Goal: Task Accomplishment & Management: Use online tool/utility

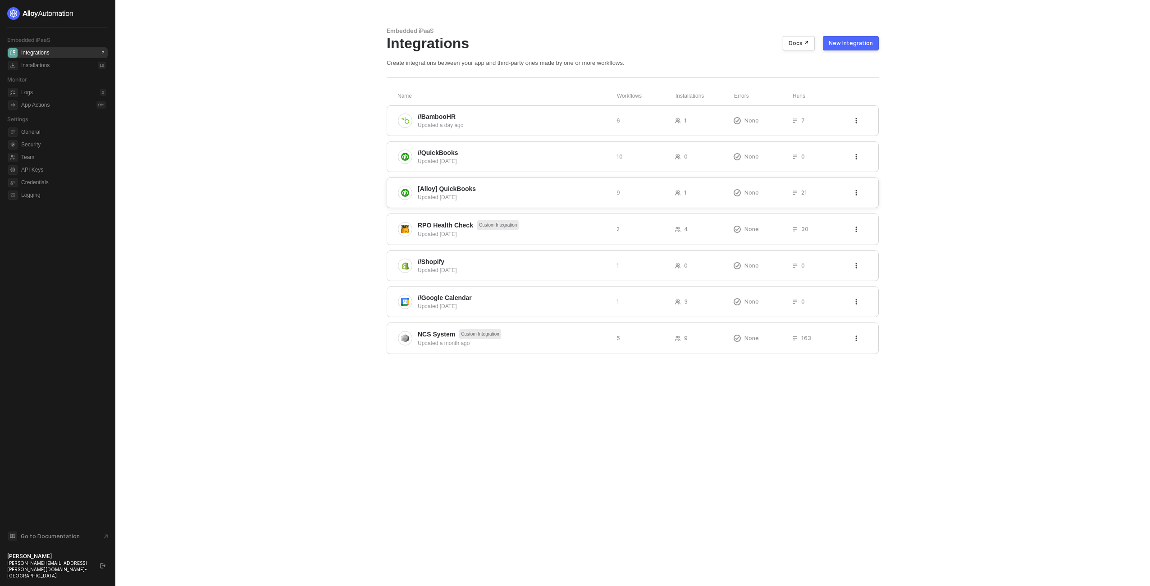
click at [485, 186] on span "[Alloy] QuickBooks" at bounding box center [514, 188] width 192 height 9
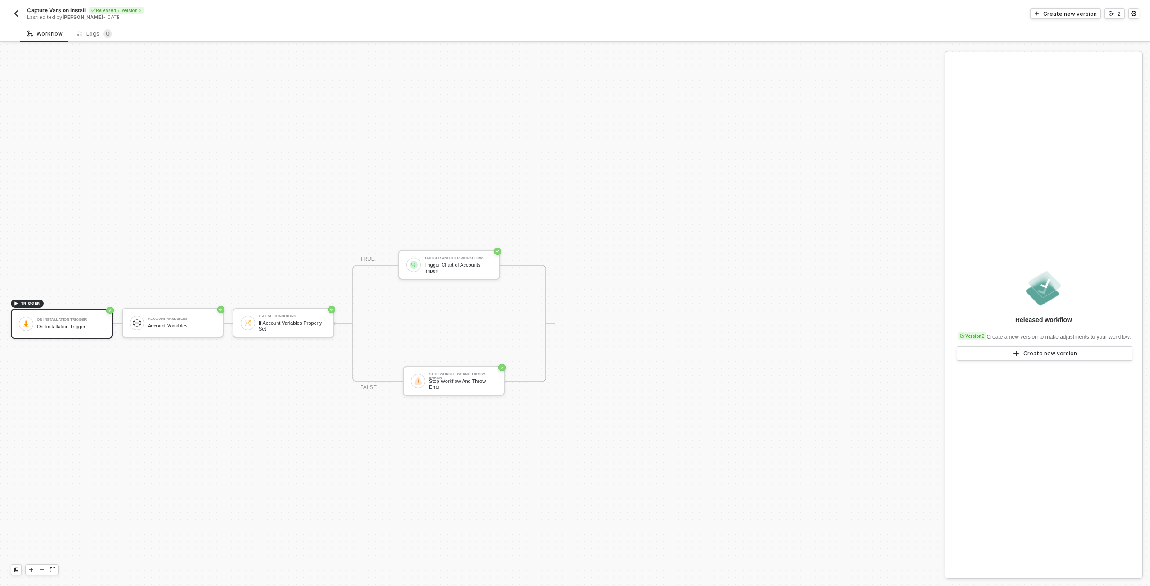
scroll to position [17, 0]
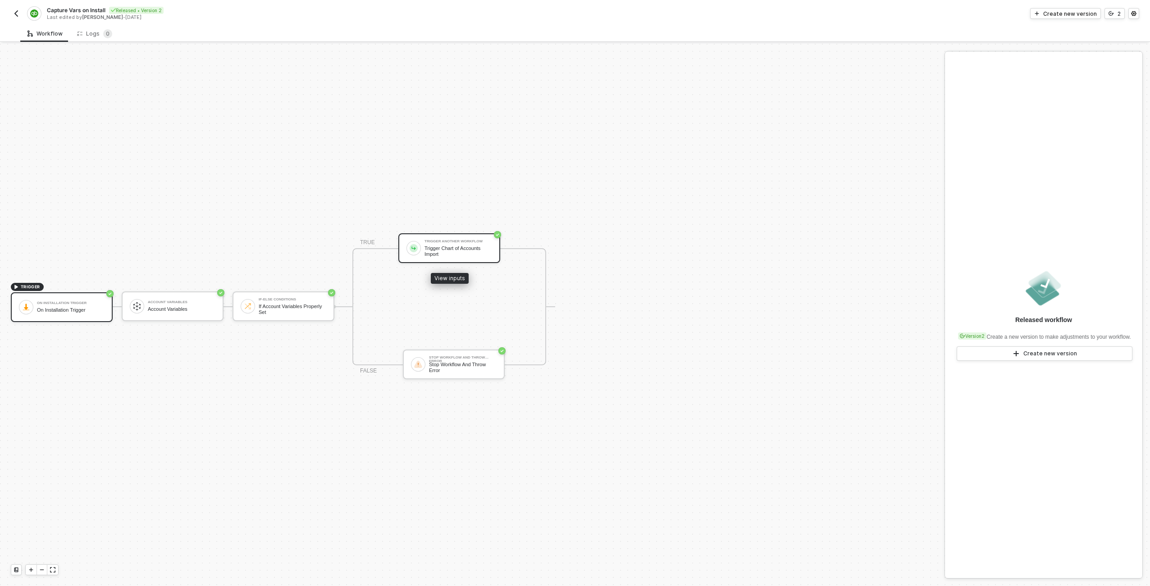
click at [447, 255] on div "Trigger Chart of Accounts Import" at bounding box center [459, 251] width 68 height 11
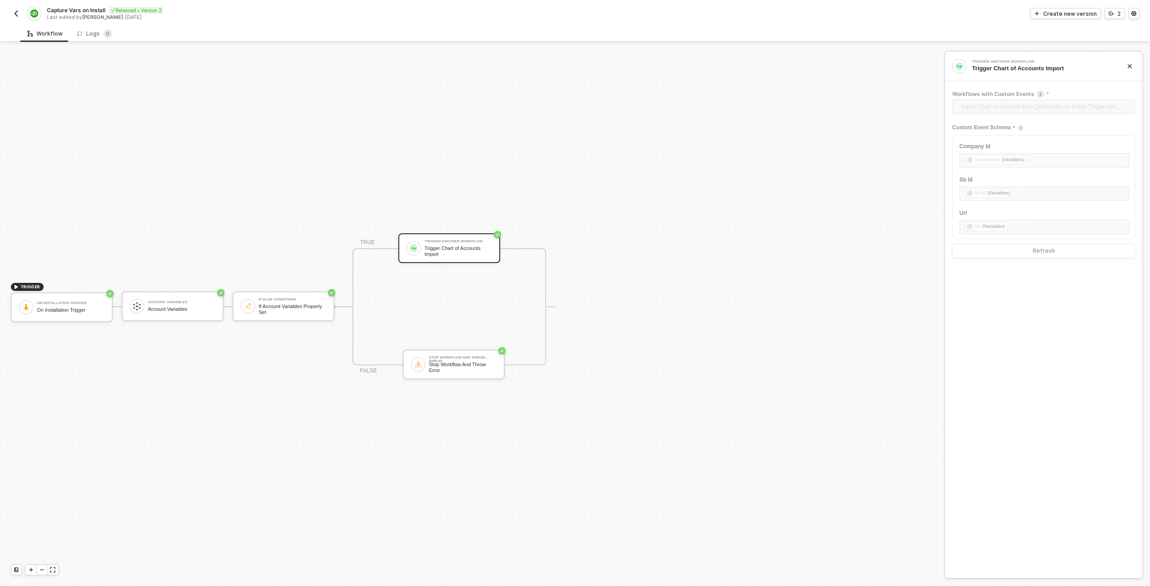
click at [17, 15] on img "button" at bounding box center [16, 13] width 7 height 7
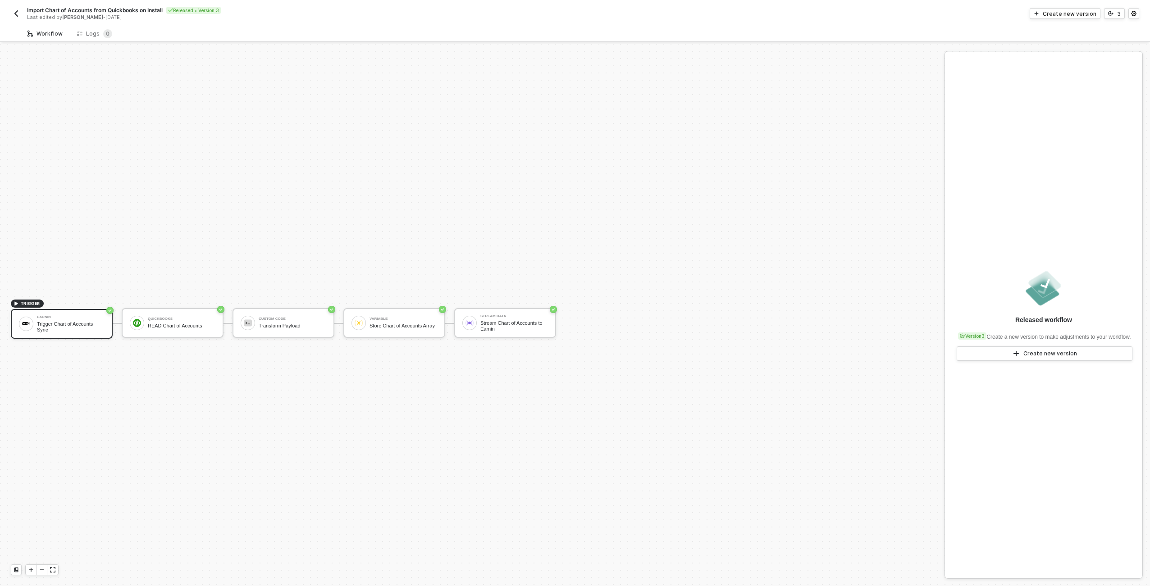
scroll to position [17, 0]
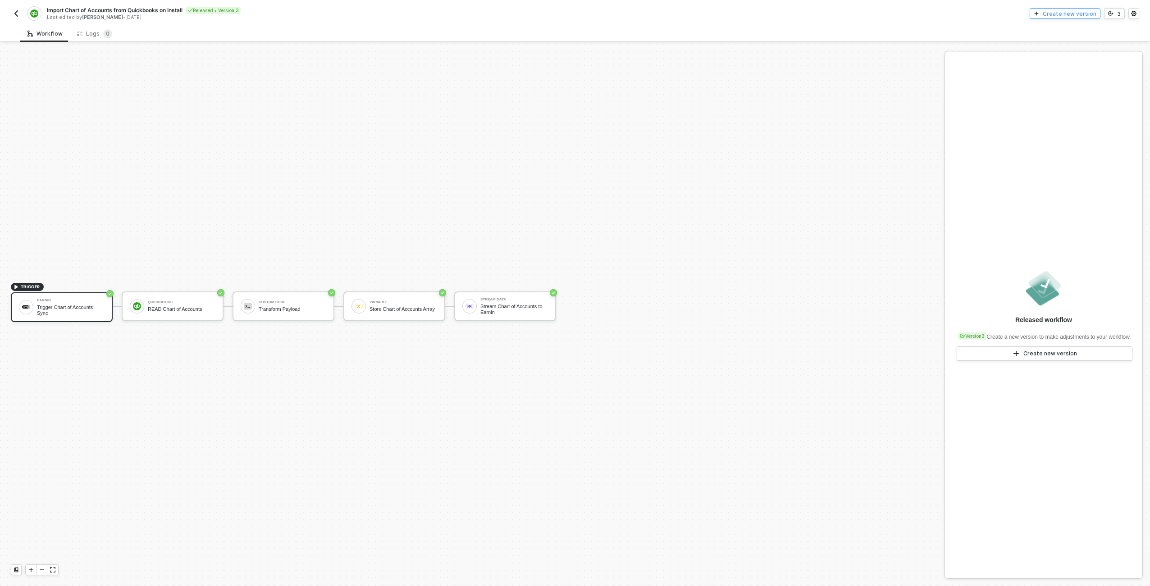
click at [1057, 18] on button "Create new version" at bounding box center [1065, 13] width 71 height 11
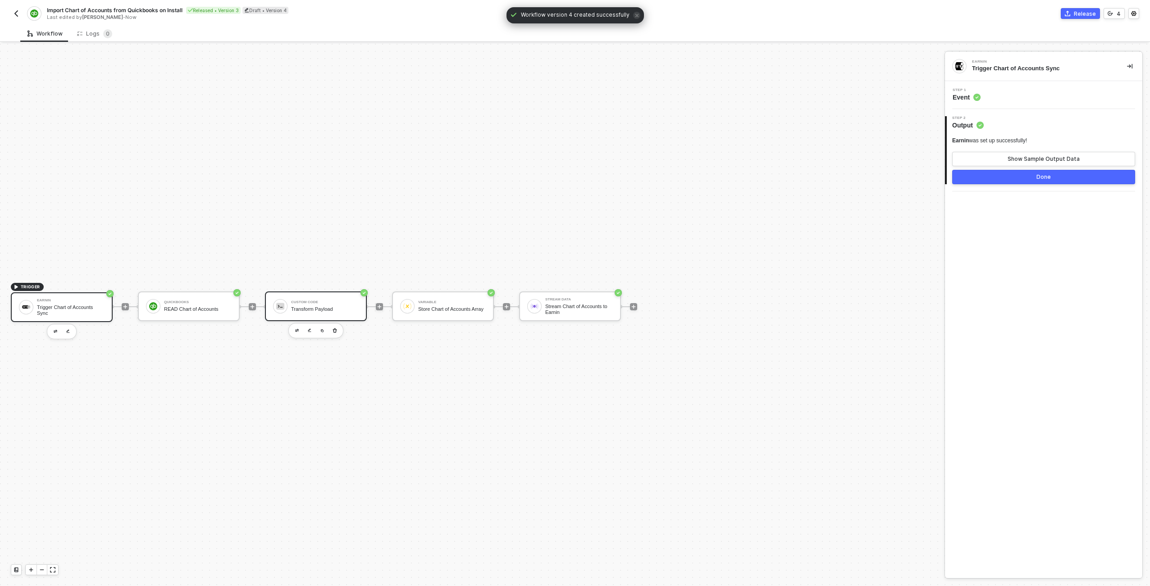
click at [342, 304] on div "Custom Code Transform Payload" at bounding box center [325, 306] width 68 height 17
click at [1034, 163] on button "Show Sample Output Data" at bounding box center [1043, 159] width 183 height 14
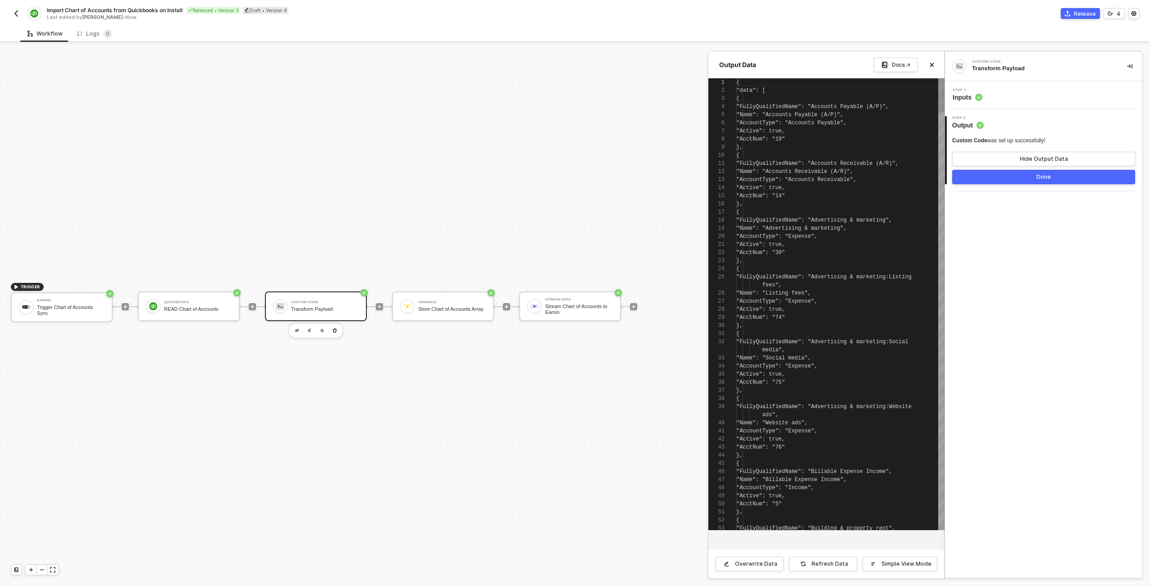
scroll to position [81, 0]
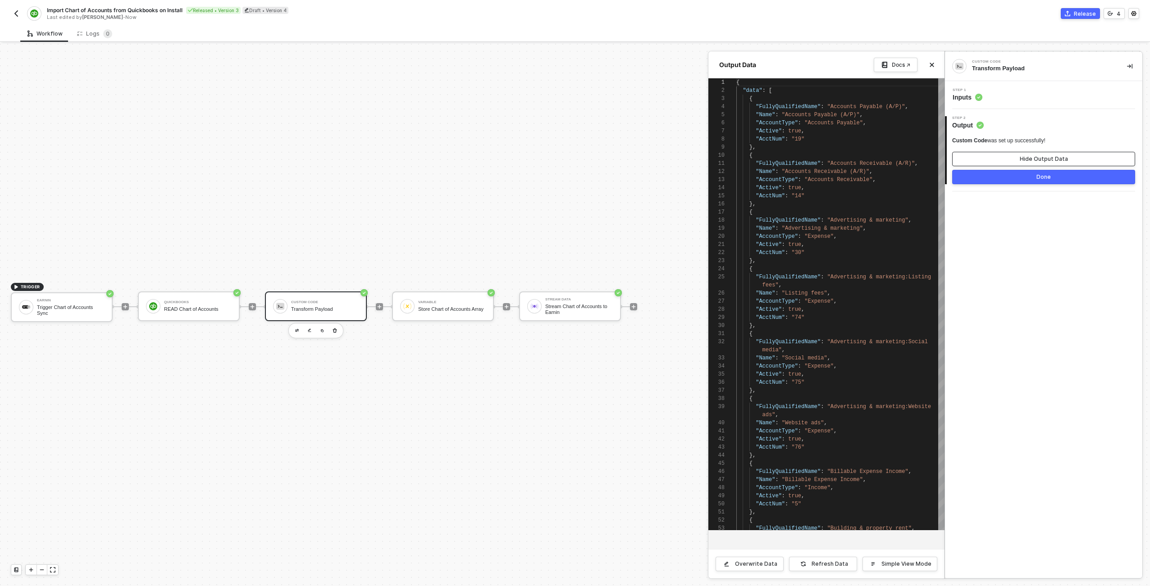
click at [1034, 163] on button "Hide Output Data" at bounding box center [1043, 159] width 183 height 14
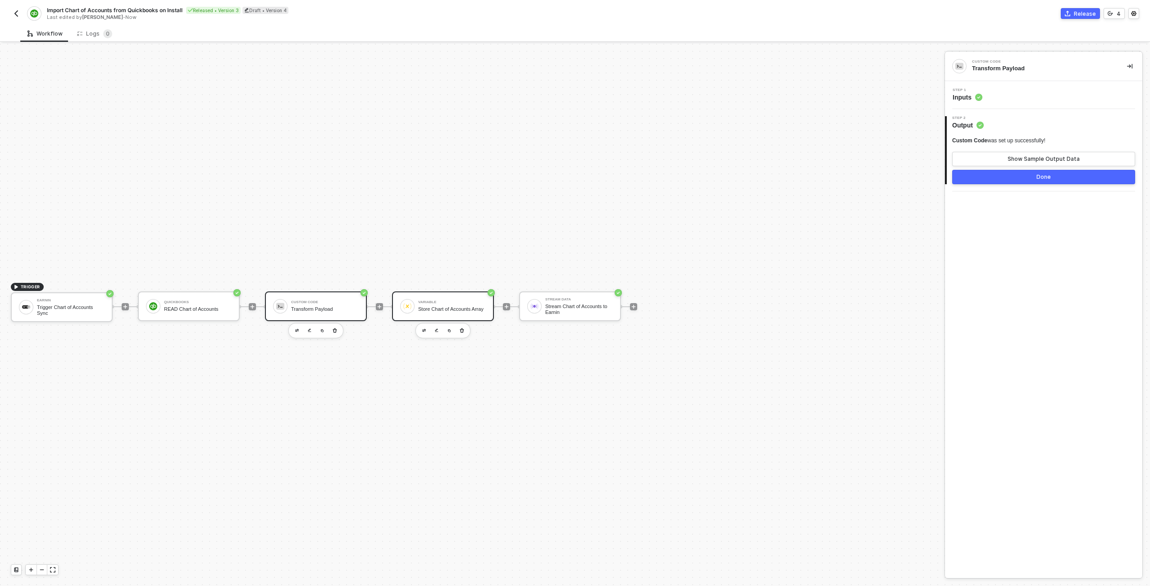
click at [425, 306] on div "Store Chart of Accounts Array" at bounding box center [452, 309] width 68 height 6
click at [1077, 161] on div "Show Sample Output Data" at bounding box center [1044, 159] width 72 height 7
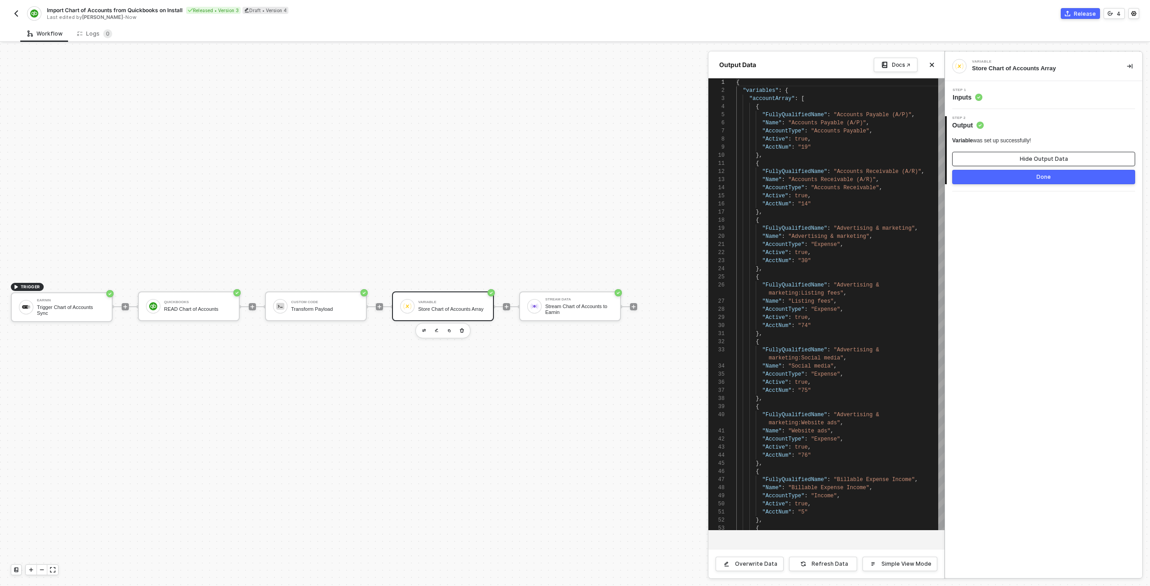
click at [1077, 161] on button "Hide Output Data" at bounding box center [1043, 159] width 183 height 14
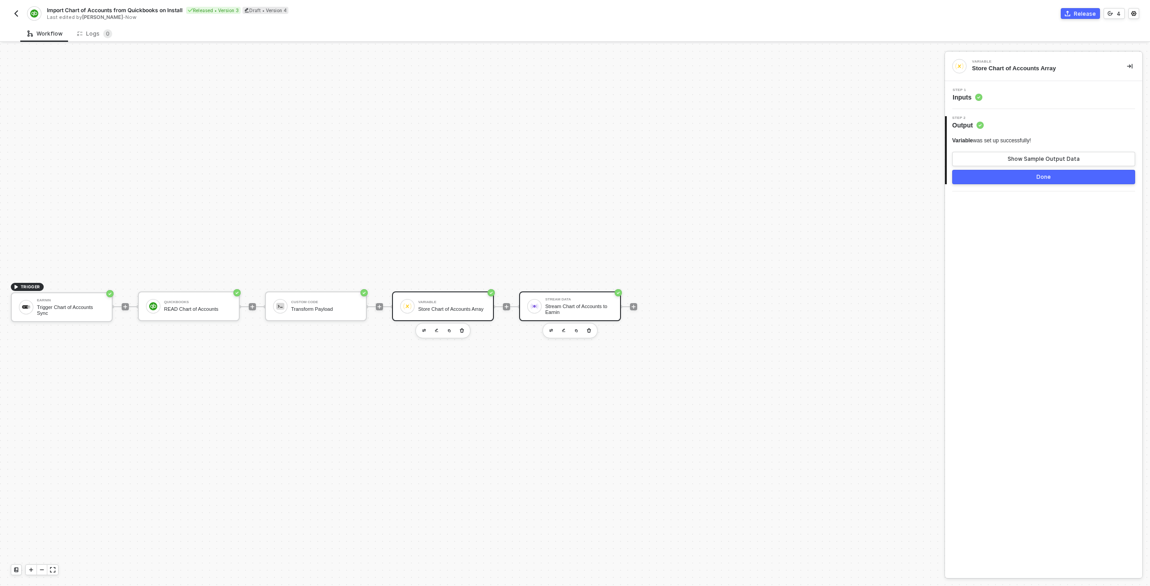
click at [545, 306] on div "Stream Chart of Accounts to Earnin" at bounding box center [579, 309] width 68 height 11
click at [178, 319] on div "QuickBooks READ Chart of Accounts" at bounding box center [189, 307] width 102 height 30
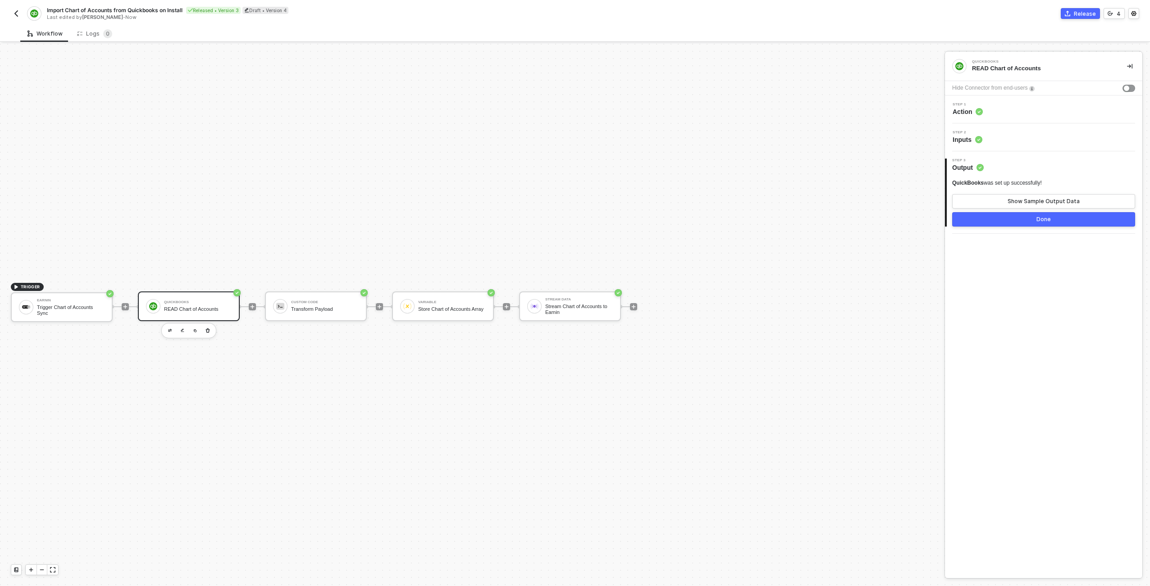
click at [16, 16] on img "button" at bounding box center [16, 13] width 7 height 7
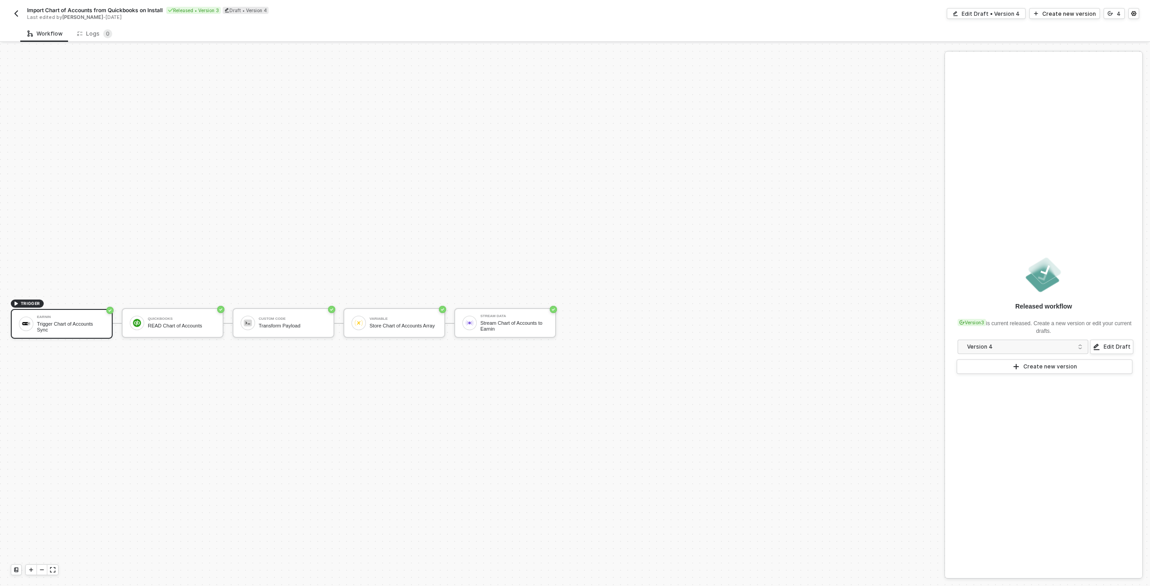
scroll to position [17, 0]
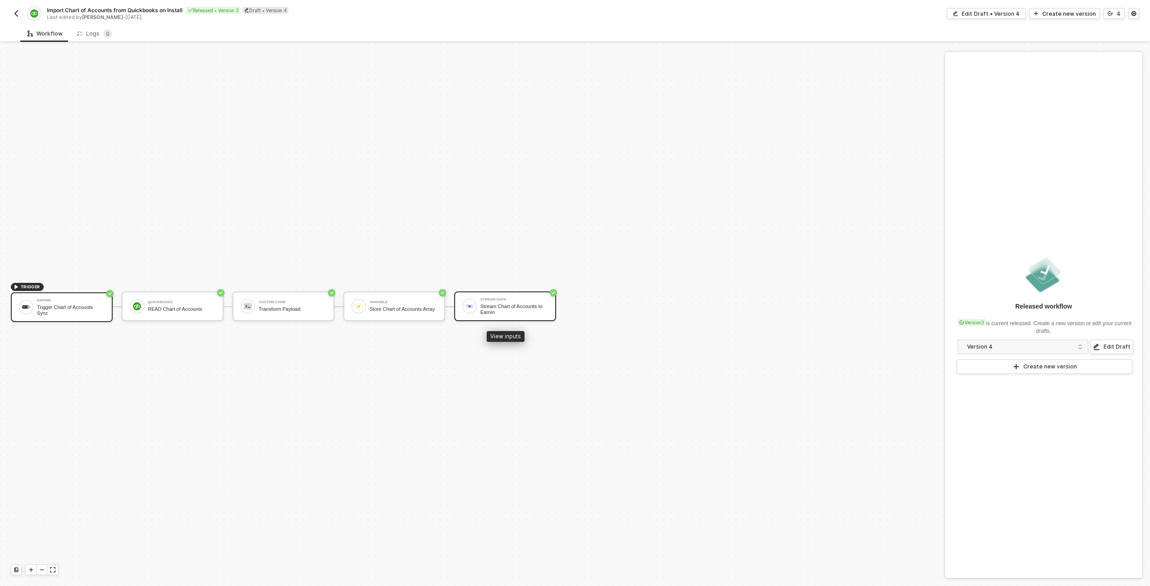
click at [512, 298] on div "Stream Data" at bounding box center [514, 300] width 68 height 4
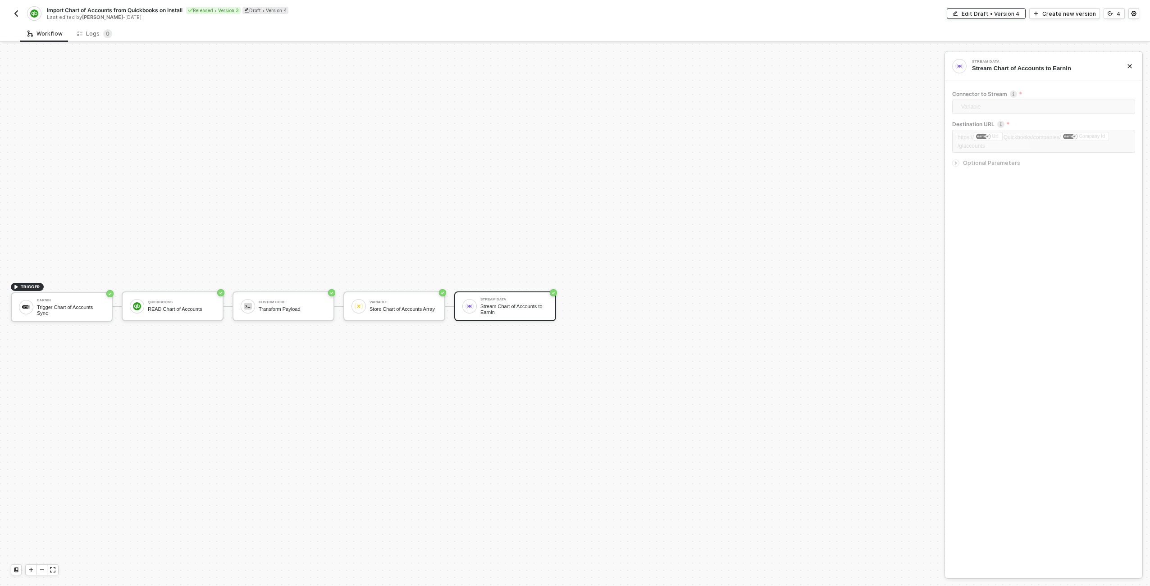
click at [1015, 13] on div "Edit Draft • Version 4" at bounding box center [991, 14] width 58 height 8
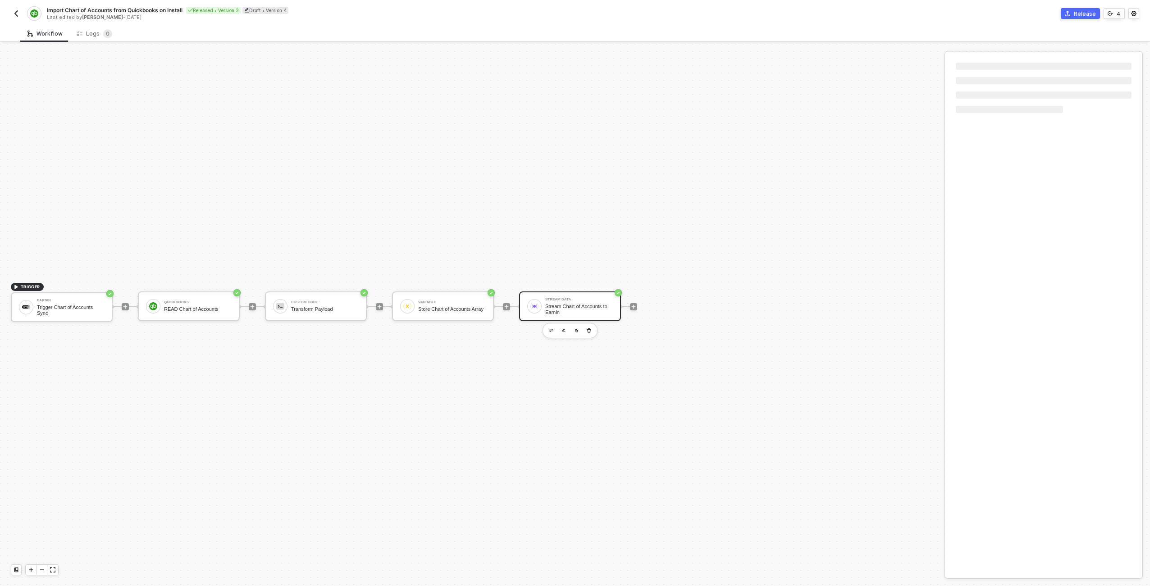
click at [532, 304] on img at bounding box center [535, 306] width 8 height 8
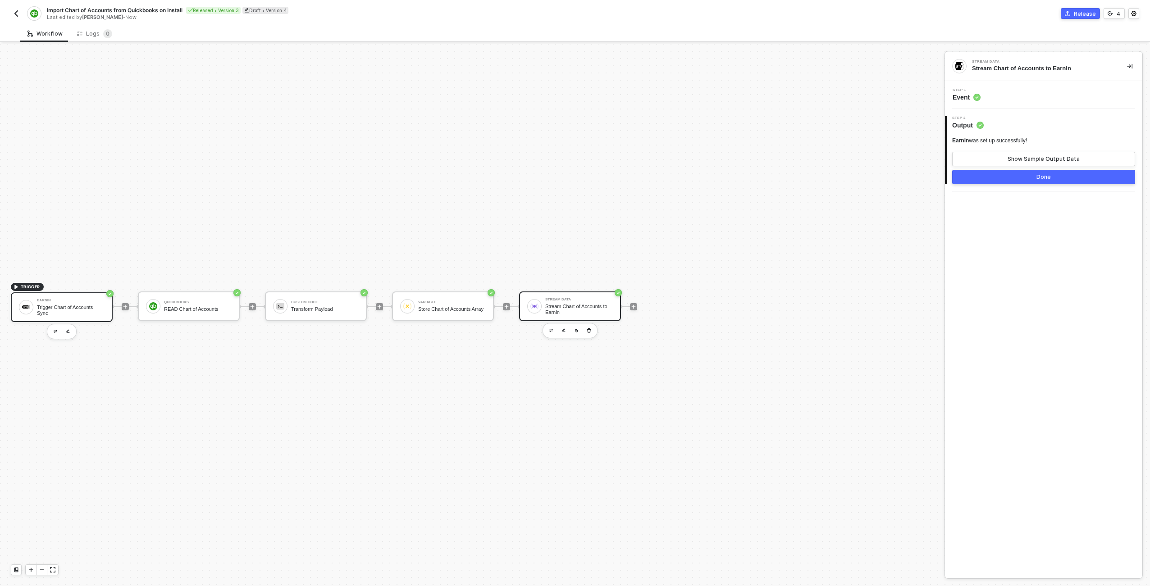
click at [553, 313] on div "Stream Chart of Accounts to Earnin" at bounding box center [579, 309] width 68 height 11
click at [1001, 94] on div "Step 1 Inputs" at bounding box center [1044, 95] width 195 height 14
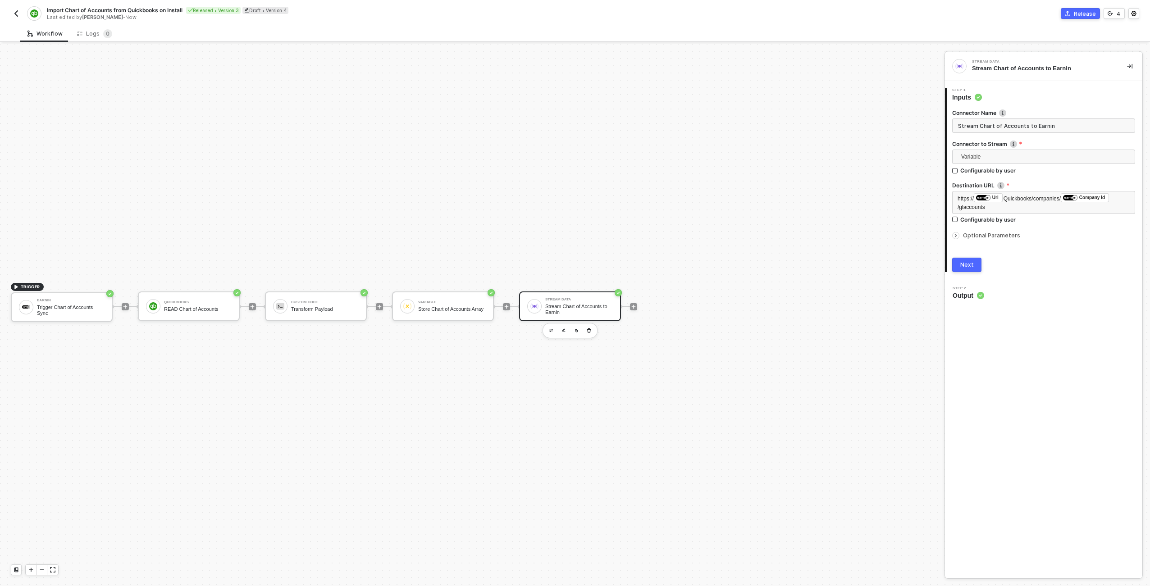
click at [819, 180] on div "TRIGGER Earnin Trigger Chart of Accounts Sync QuickBooks READ Chart of Accounts…" at bounding box center [470, 306] width 940 height 559
click at [1007, 199] on span "Quickbooks/companies/" at bounding box center [1032, 199] width 57 height 6
click at [1095, 11] on div "Release" at bounding box center [1085, 14] width 22 height 8
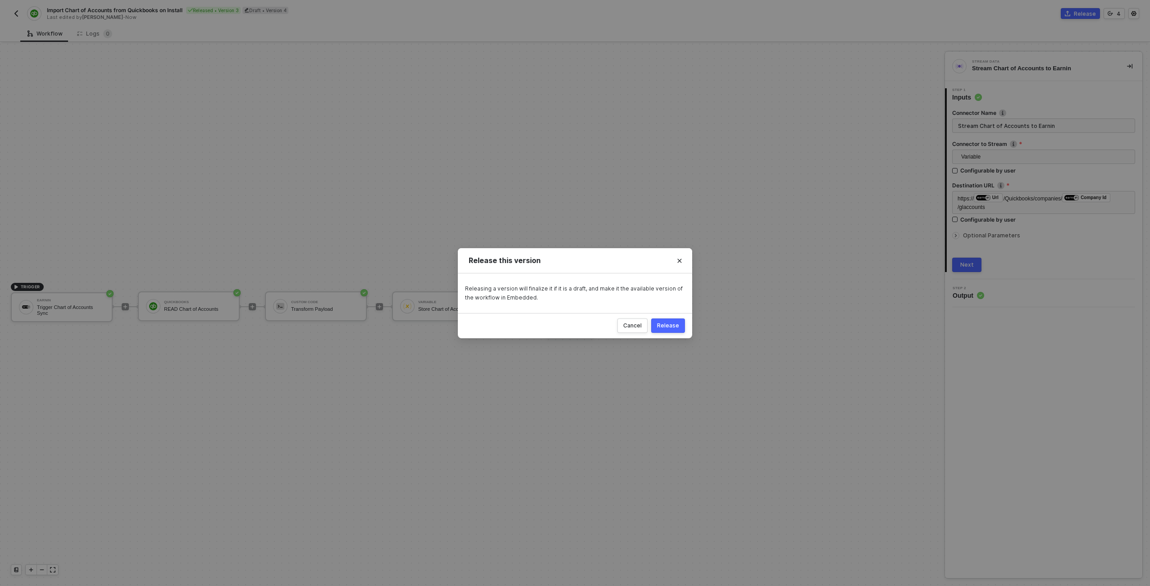
click at [677, 319] on button "Release" at bounding box center [668, 326] width 34 height 14
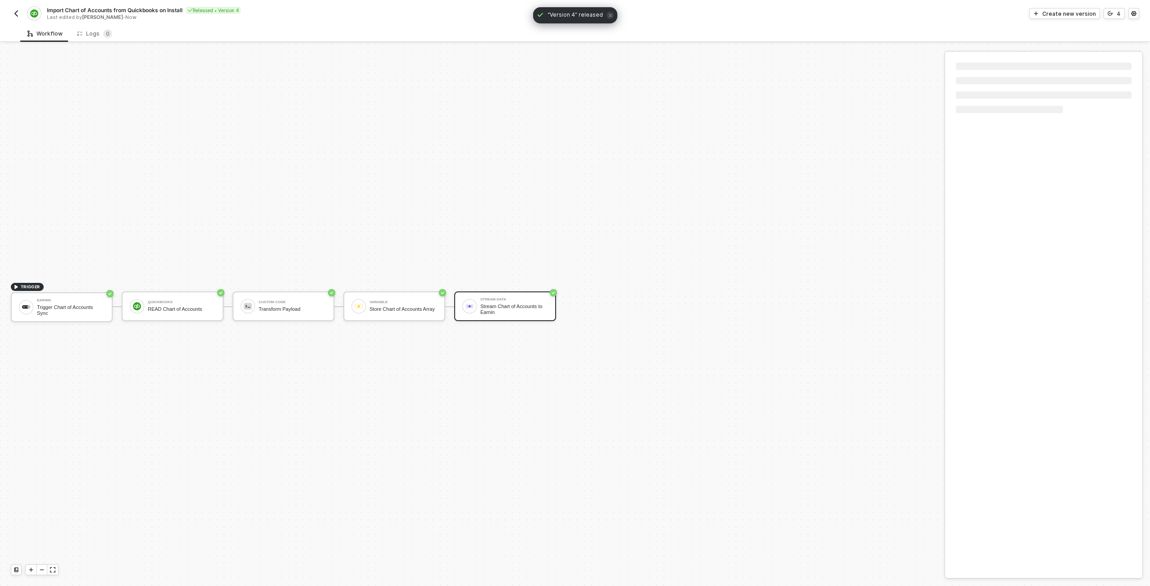
click at [14, 13] on img "button" at bounding box center [16, 13] width 7 height 7
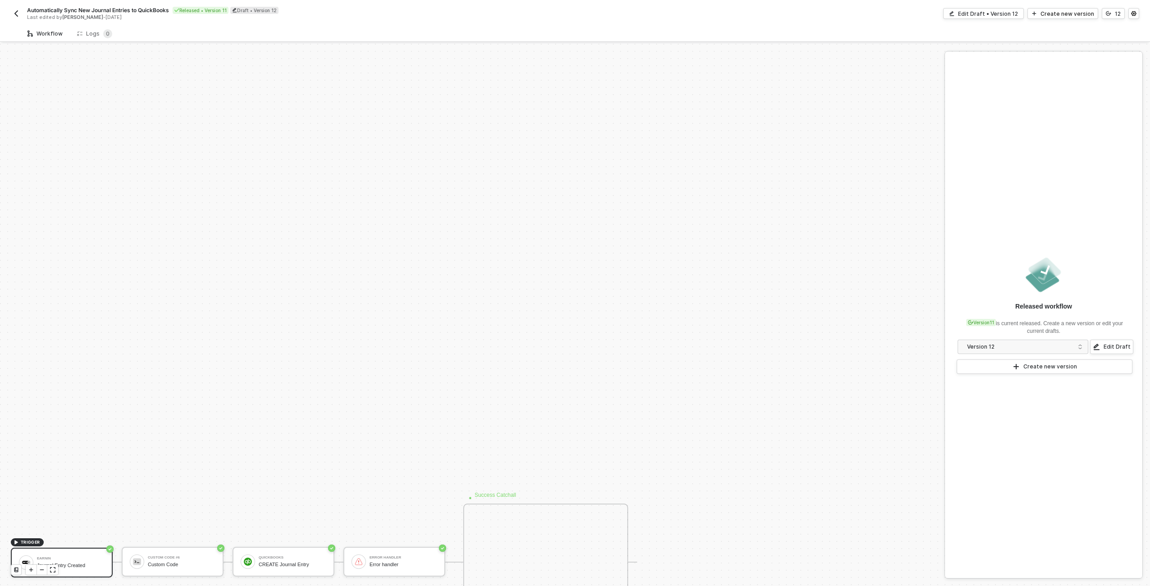
scroll to position [259, 0]
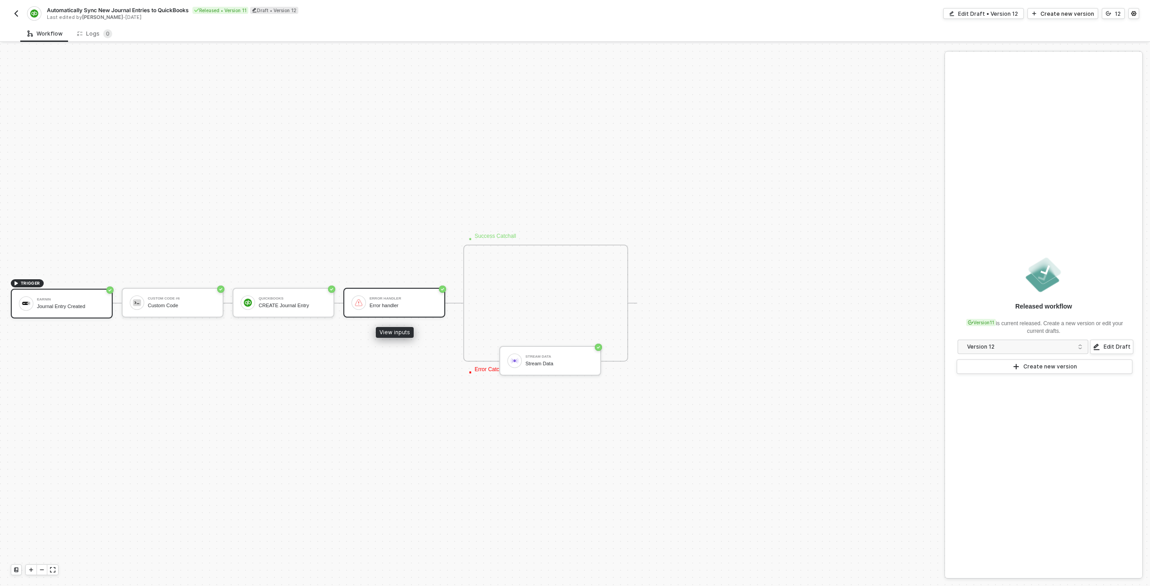
click at [425, 301] on div "Error handler Error handler" at bounding box center [404, 302] width 68 height 17
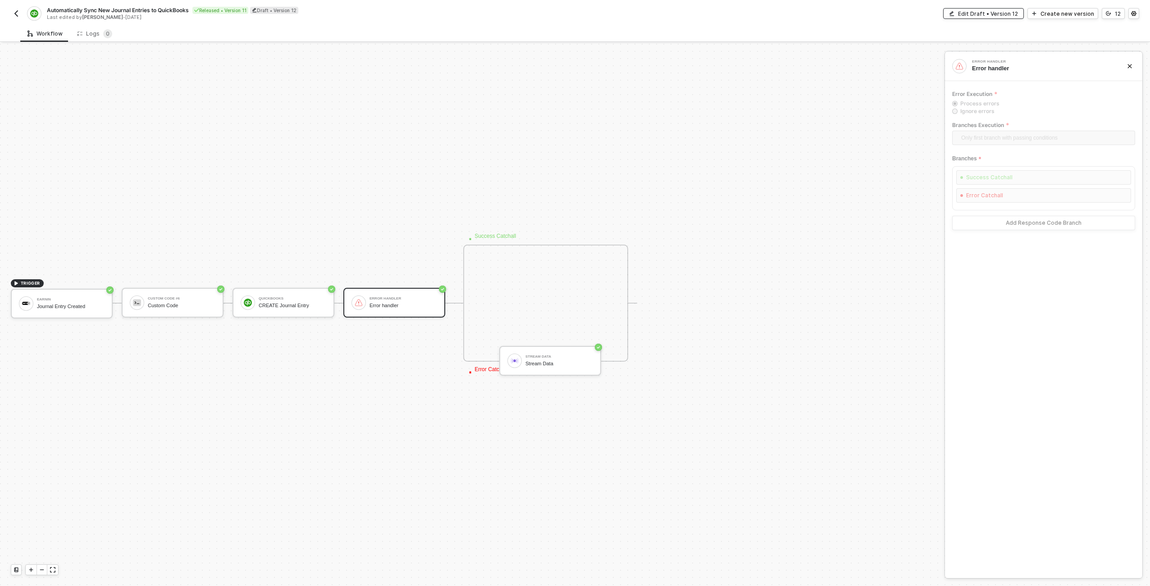
click at [1013, 9] on button "Edit Draft • Version 12" at bounding box center [983, 13] width 81 height 11
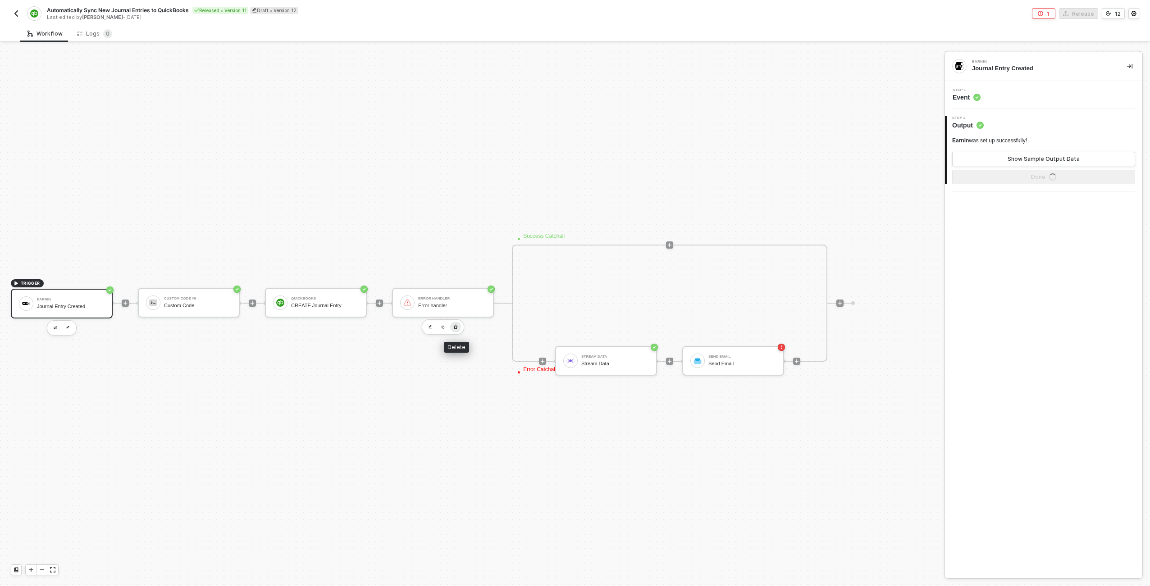
click at [460, 328] on button "button" at bounding box center [455, 327] width 11 height 11
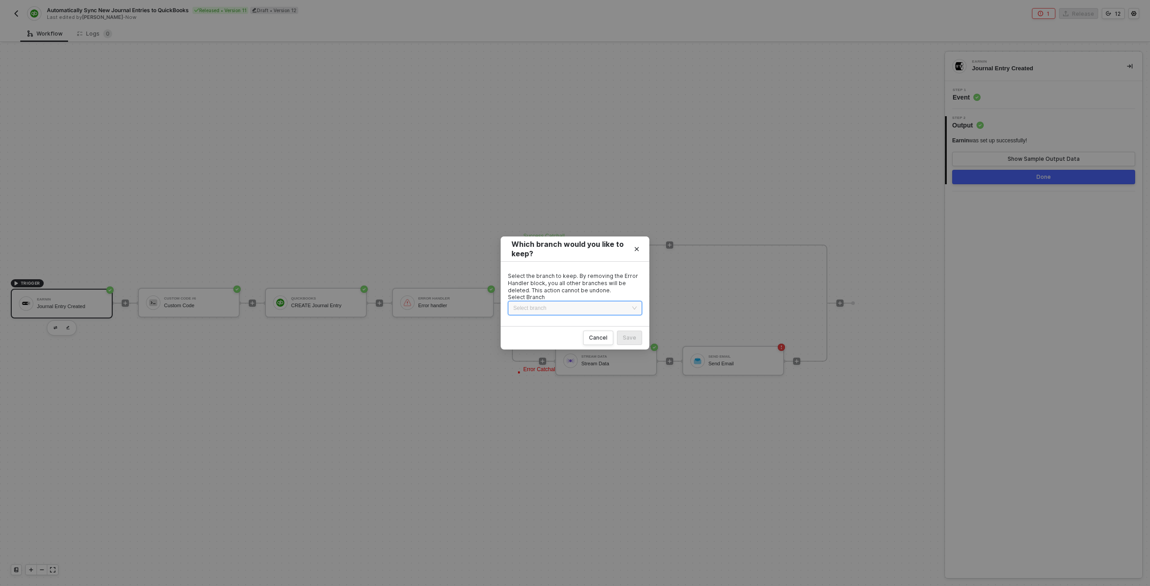
click at [611, 306] on input "search" at bounding box center [575, 309] width 124 height 14
click at [586, 336] on div "None" at bounding box center [575, 341] width 120 height 10
click at [622, 334] on button "Save" at bounding box center [629, 338] width 25 height 14
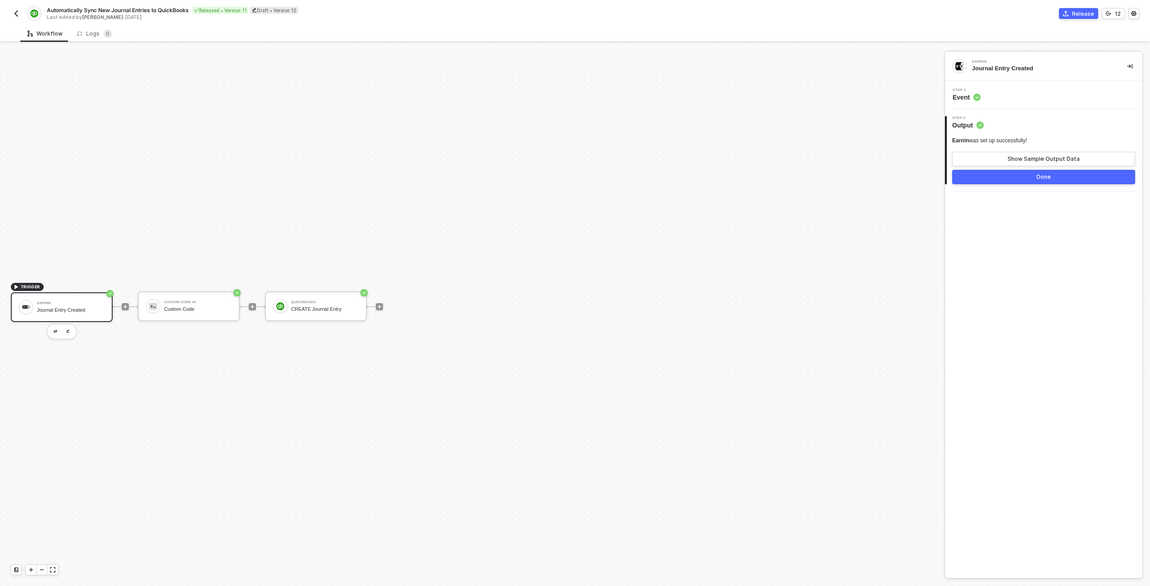
scroll to position [17, 0]
click at [314, 303] on div "QuickBooks" at bounding box center [325, 303] width 68 height 4
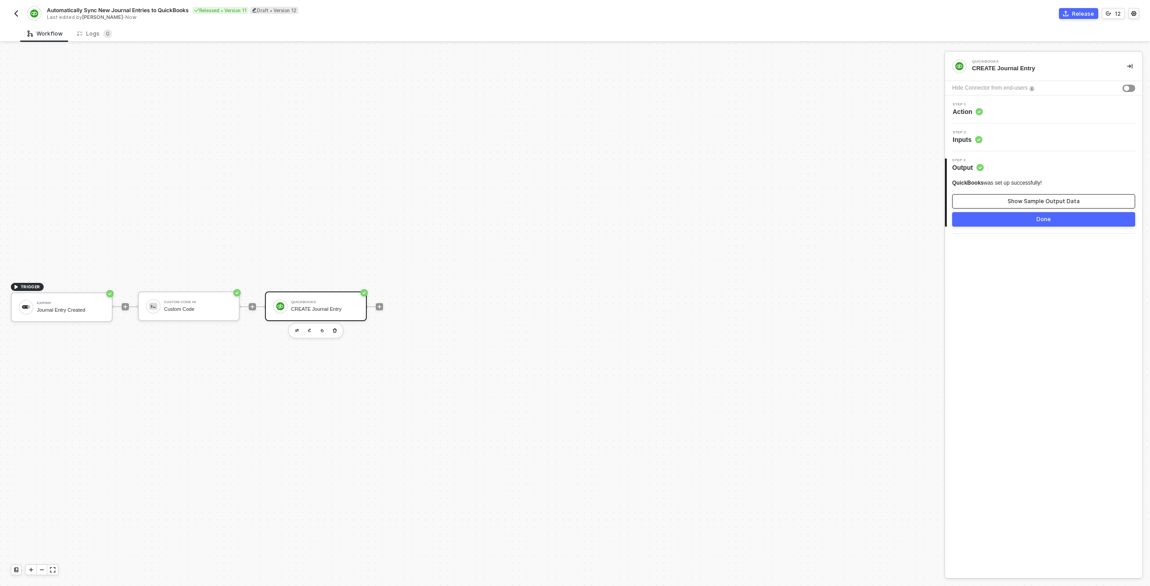
click at [976, 204] on button "Show Sample Output Data" at bounding box center [1043, 201] width 183 height 14
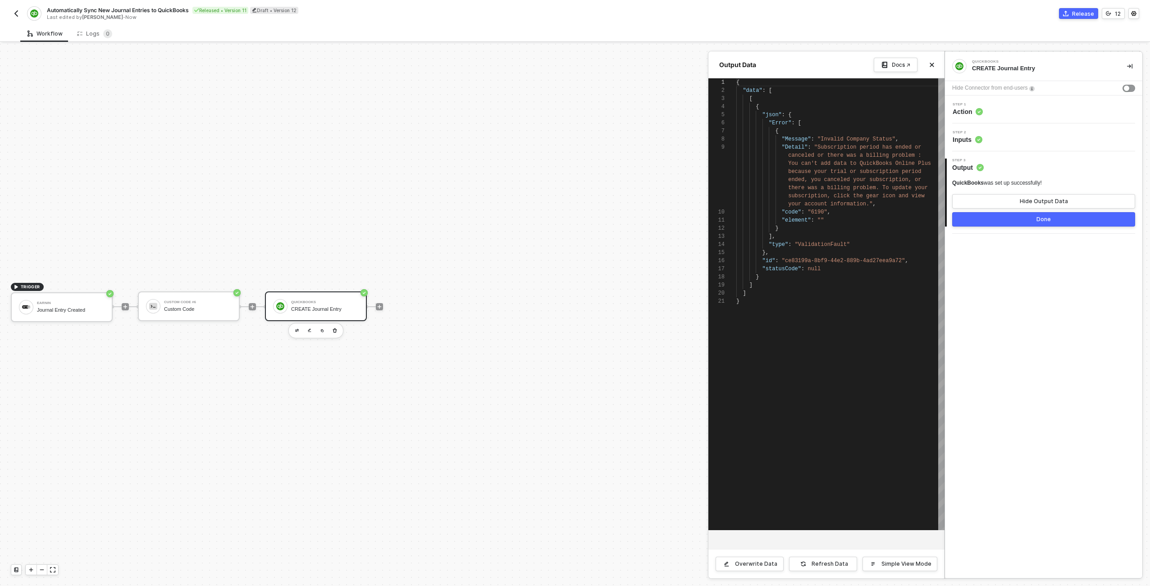
scroll to position [65, 0]
click at [977, 201] on button "Hide Output Data" at bounding box center [1043, 201] width 183 height 14
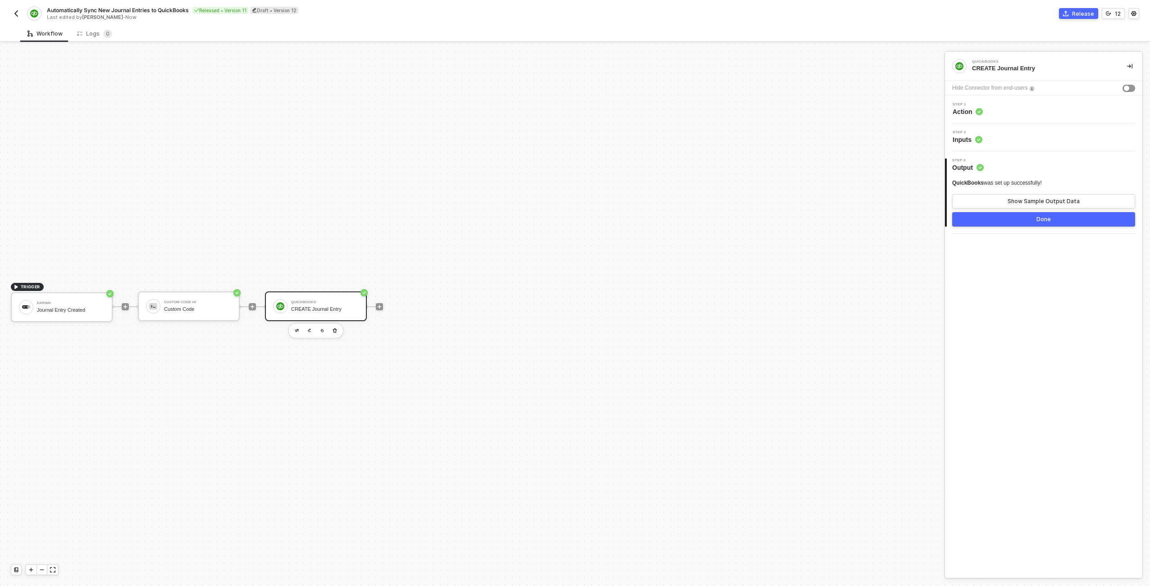
click at [1003, 133] on div "Step 2 Inputs" at bounding box center [1044, 138] width 195 height 14
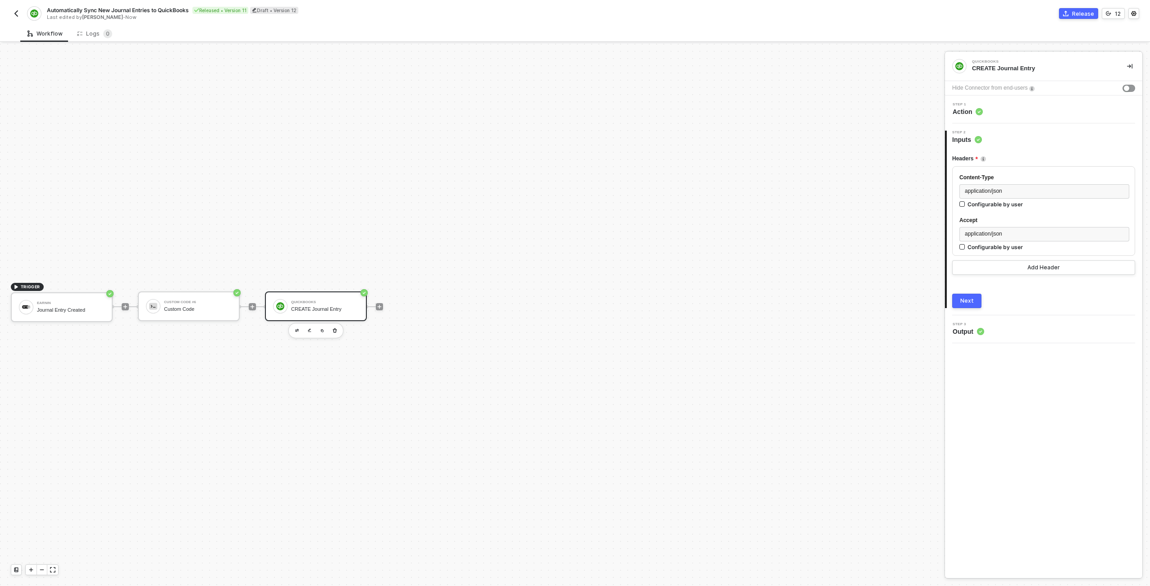
click at [1006, 108] on div "Step 1 Action" at bounding box center [1044, 110] width 195 height 14
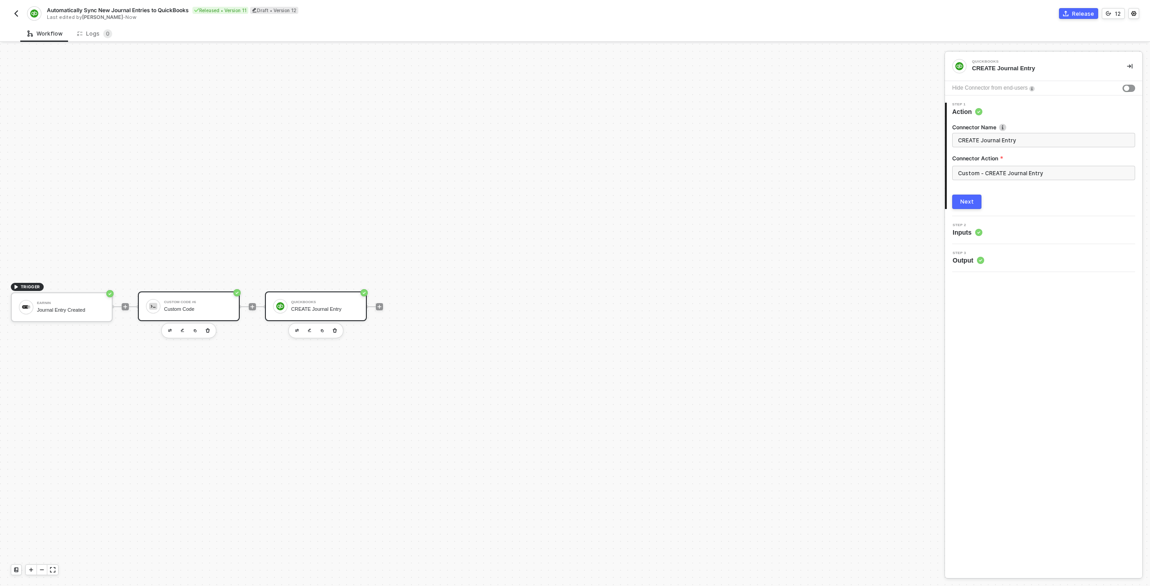
click at [189, 302] on div "Custom Code #6" at bounding box center [198, 303] width 68 height 4
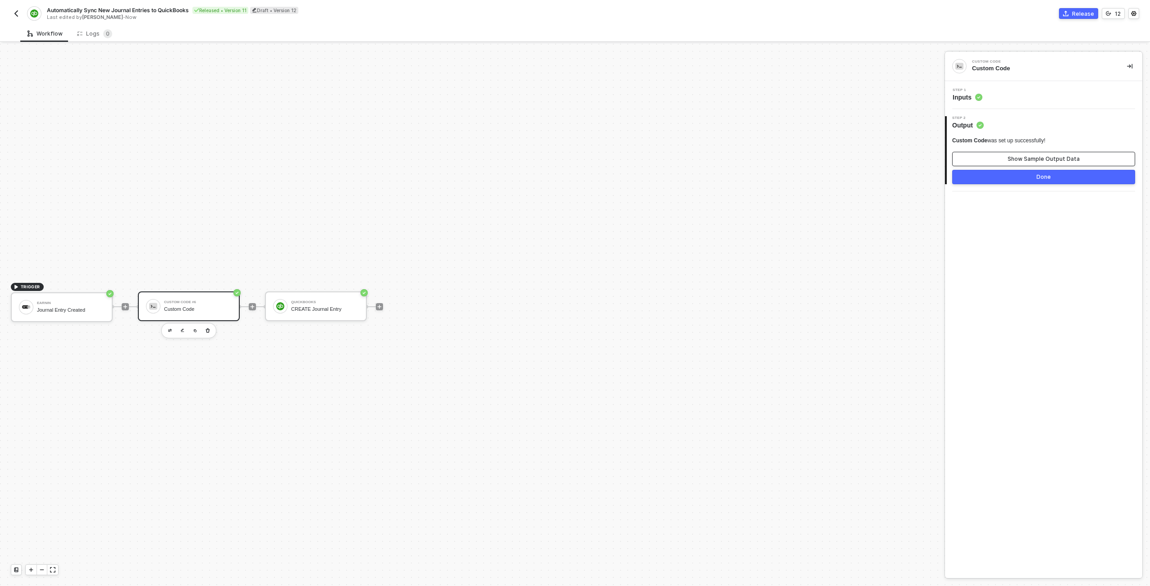
click at [1005, 159] on button "Show Sample Output Data" at bounding box center [1043, 159] width 183 height 14
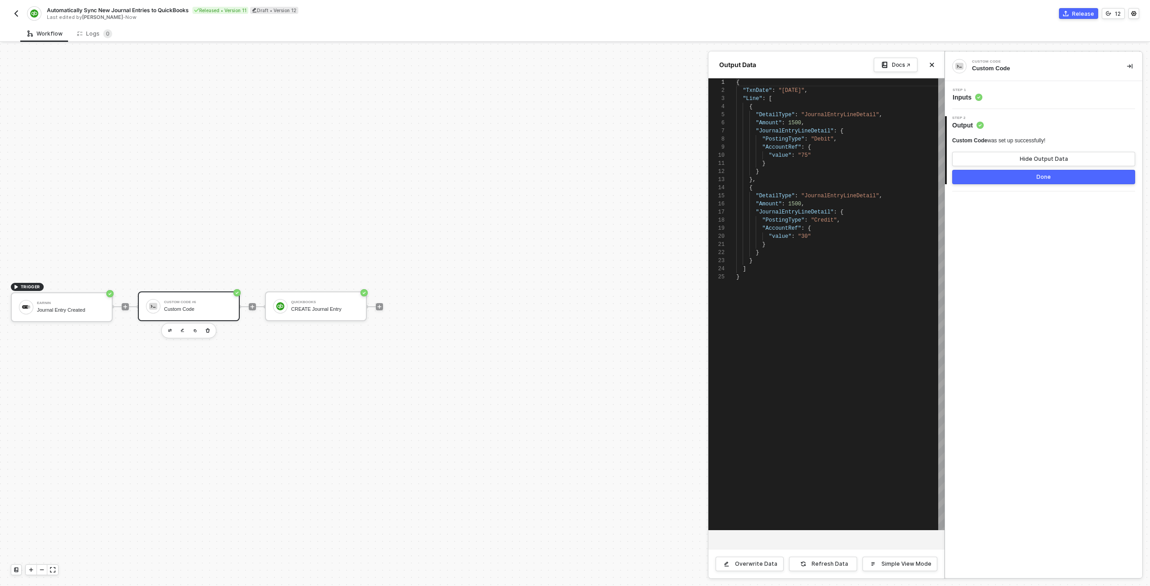
scroll to position [81, 0]
click at [1003, 178] on button "Done" at bounding box center [1043, 177] width 183 height 14
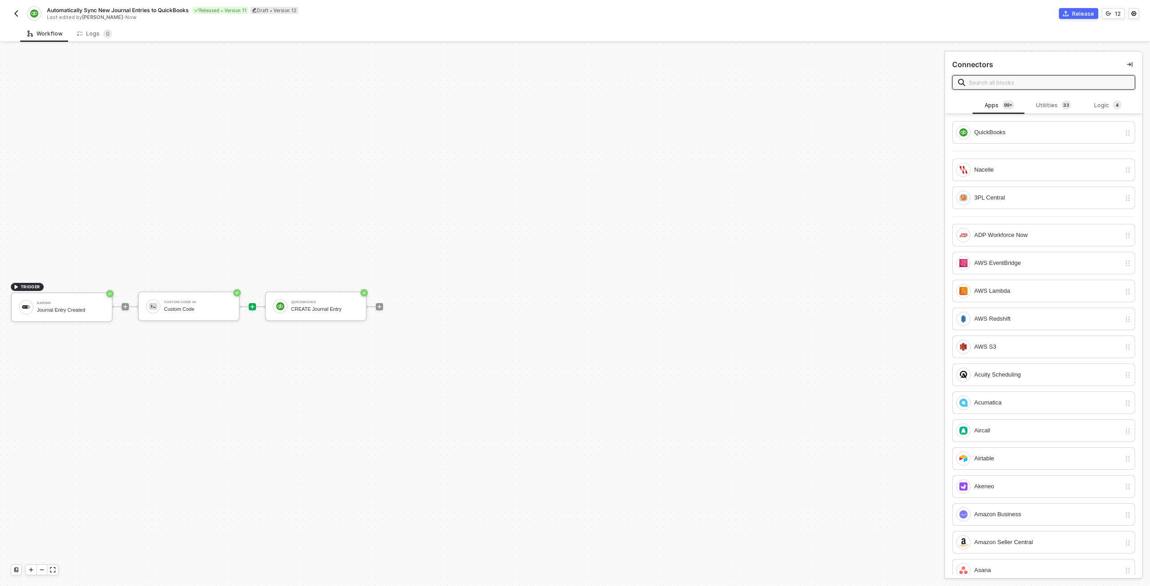
click at [1079, 14] on div "Release" at bounding box center [1083, 14] width 22 height 8
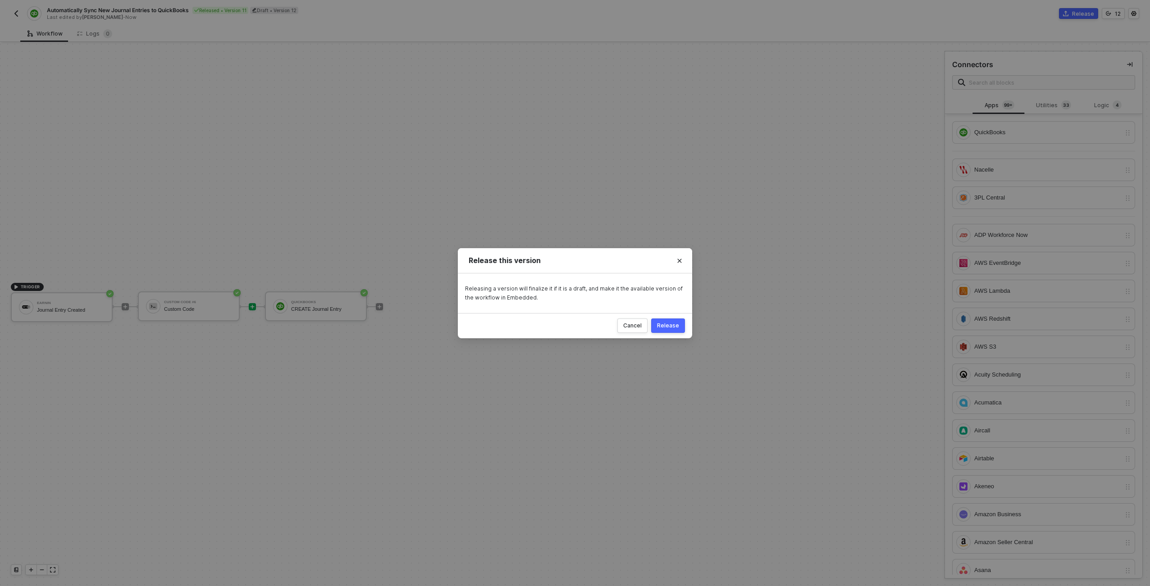
click at [672, 322] on div "Release" at bounding box center [668, 325] width 22 height 7
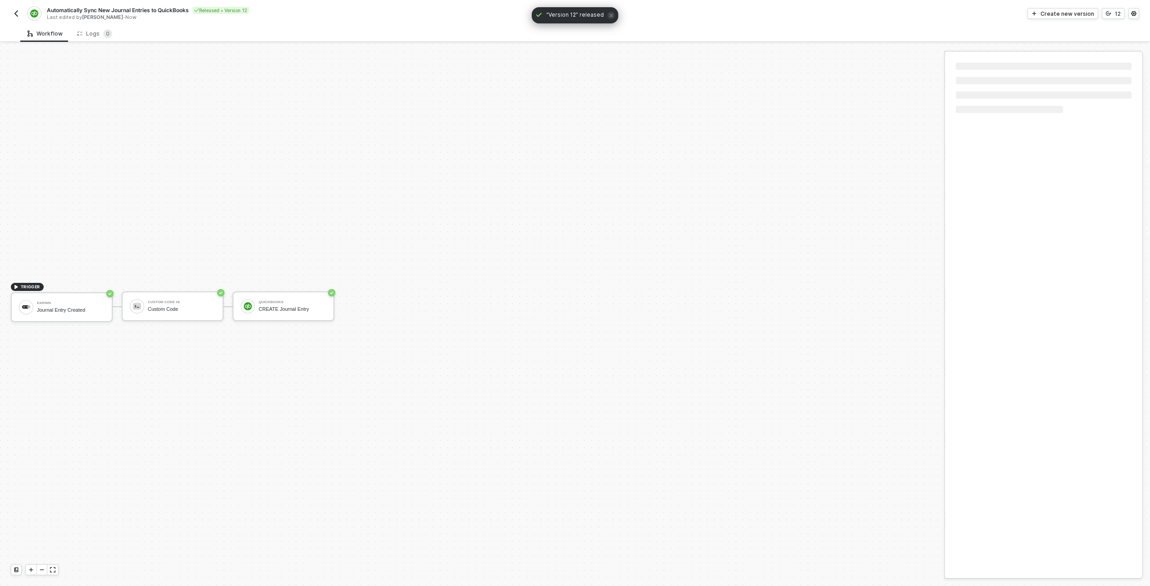
click at [21, 14] on button "button" at bounding box center [16, 13] width 11 height 11
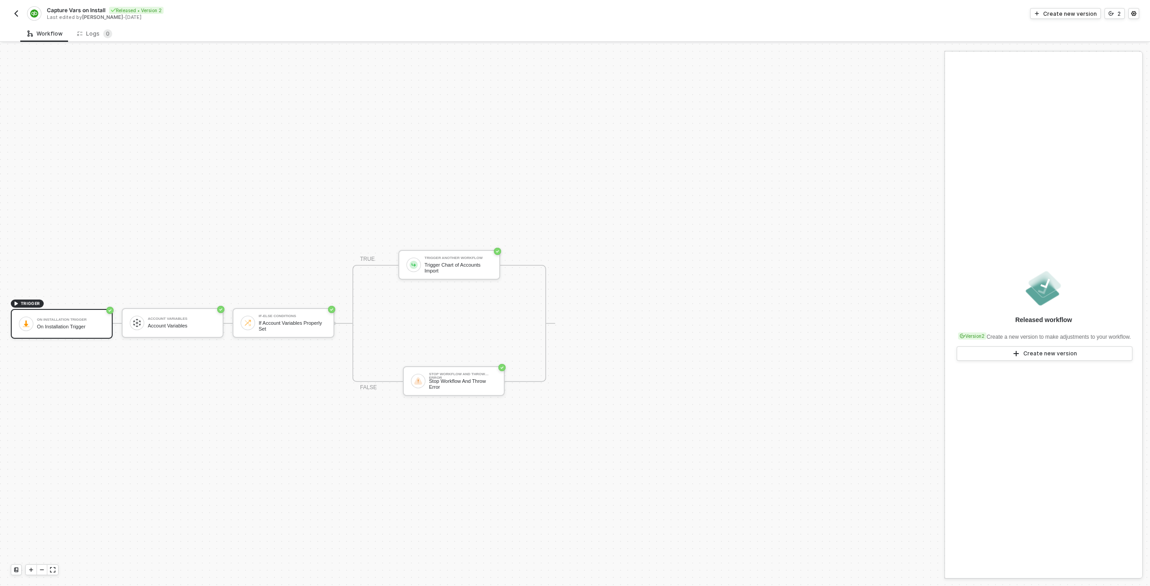
scroll to position [17, 0]
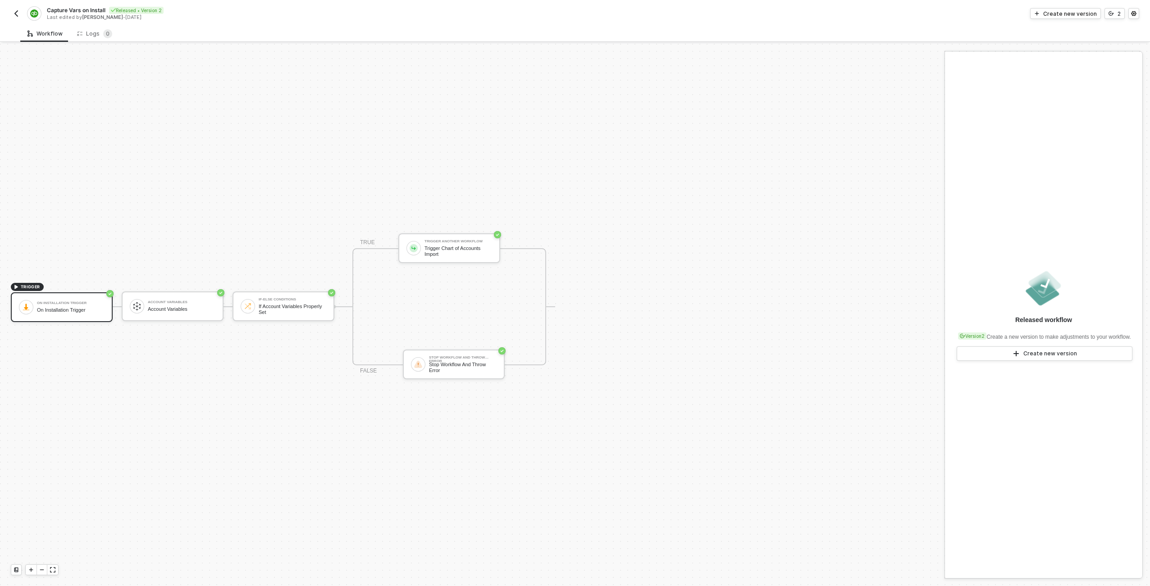
click at [65, 8] on span "Capture Vars on Install" at bounding box center [76, 10] width 59 height 8
click at [65, 8] on input "Capture Vars on Install" at bounding box center [123, 10] width 153 height 11
type input "Enter Account Info"
click at [216, 9] on div "Save" at bounding box center [213, 10] width 14 height 8
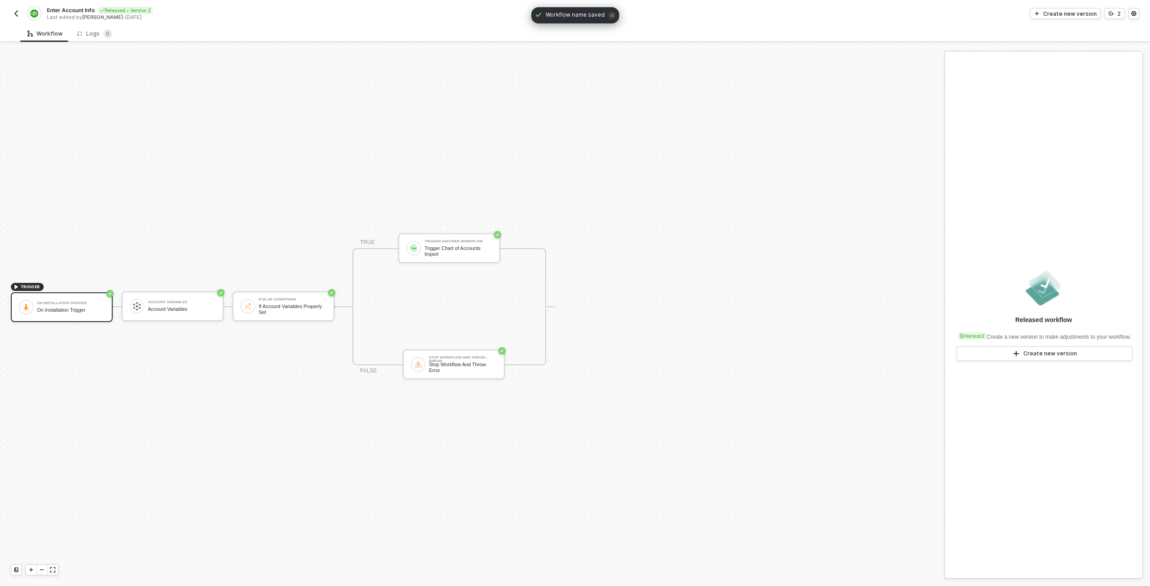
click at [15, 14] on img "button" at bounding box center [16, 13] width 7 height 7
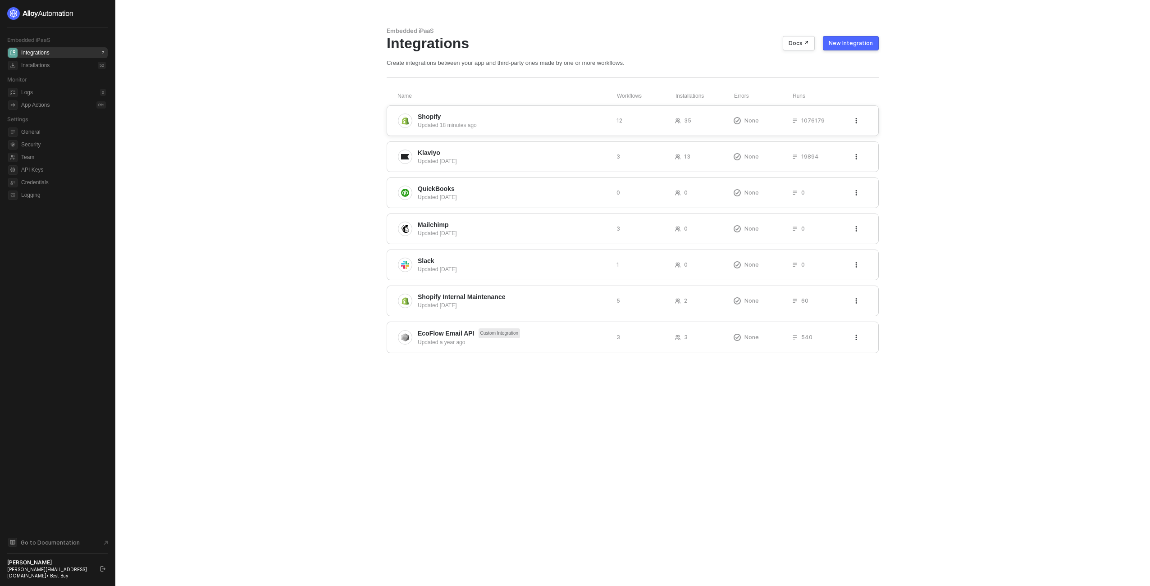
click at [471, 122] on div "Updated 18 minutes ago" at bounding box center [514, 125] width 192 height 8
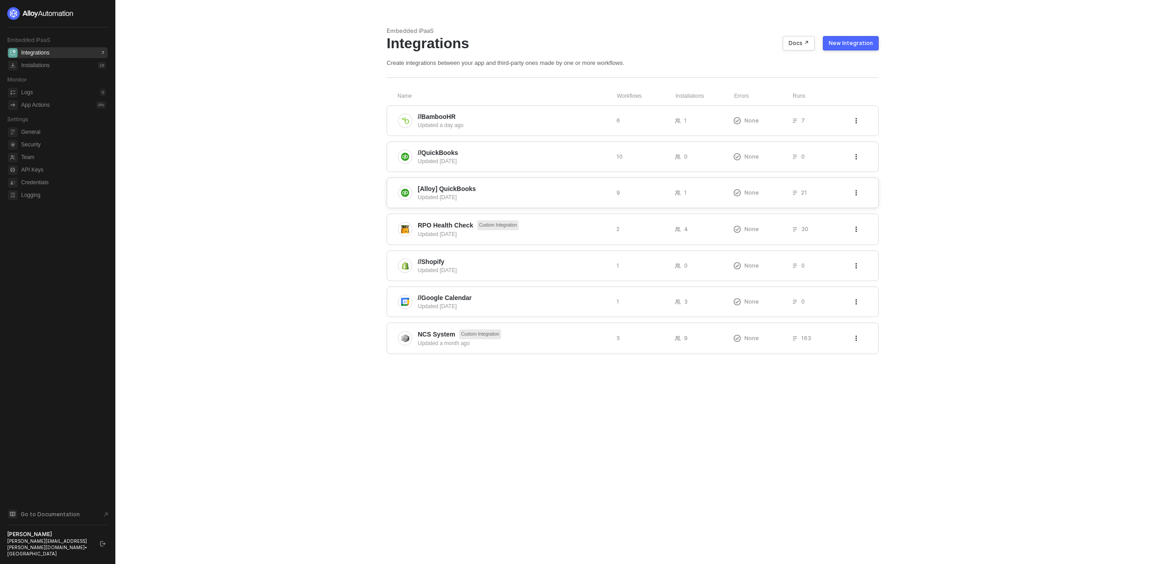
click at [490, 191] on span "[Alloy] QuickBooks" at bounding box center [514, 188] width 192 height 9
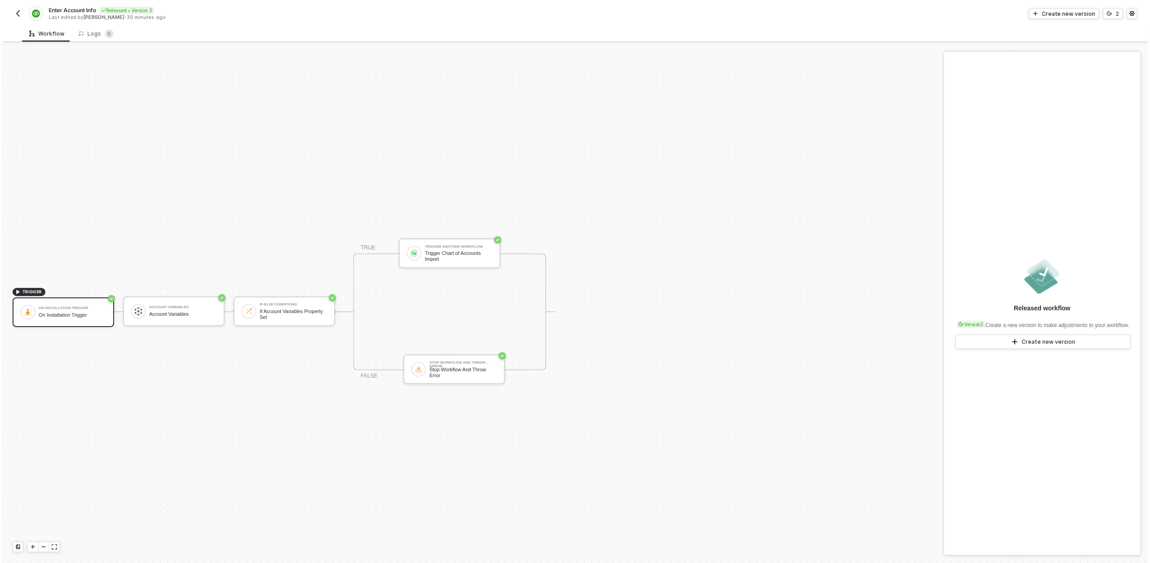
scroll to position [17, 0]
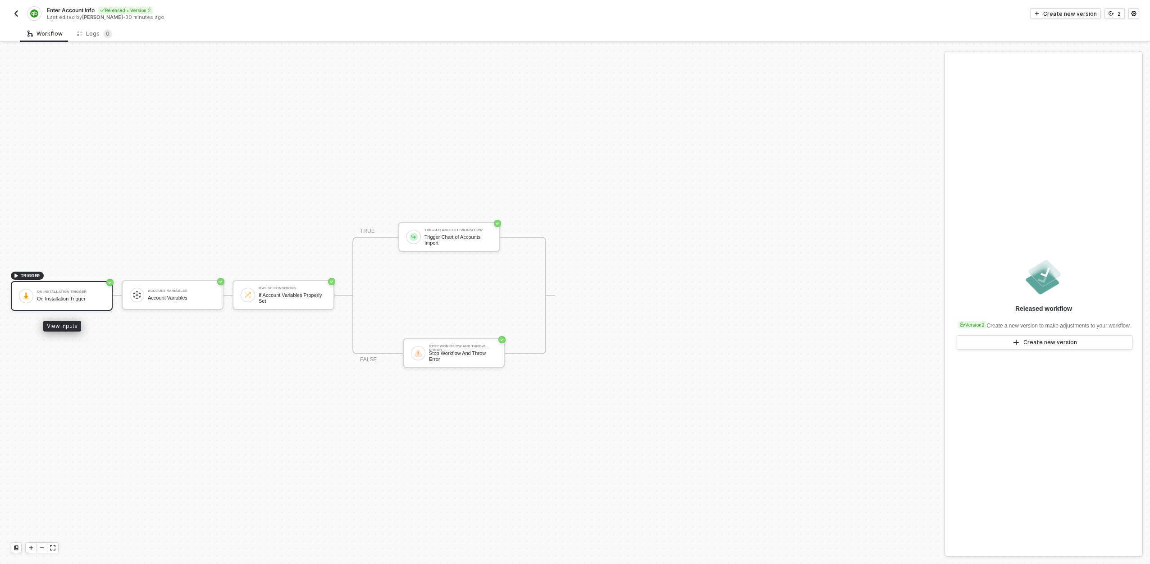
click at [62, 297] on div "On Installation Trigger" at bounding box center [71, 299] width 68 height 6
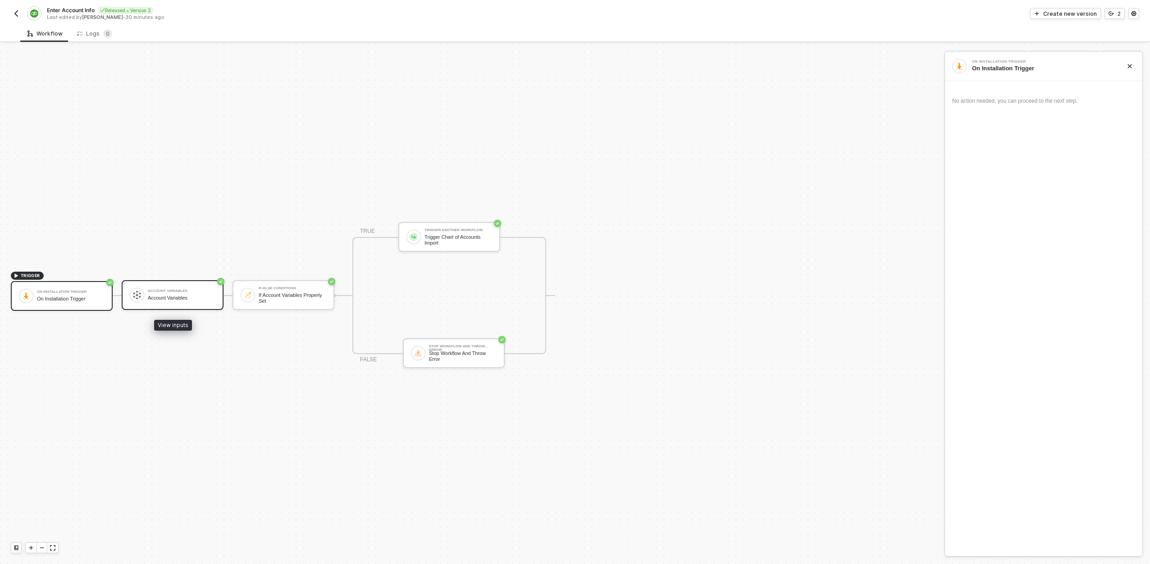
click at [162, 293] on div "Account Variables Account Variables" at bounding box center [182, 295] width 68 height 17
click at [276, 291] on div "If-Else Conditions If Account Variables Properly Set" at bounding box center [293, 294] width 68 height 17
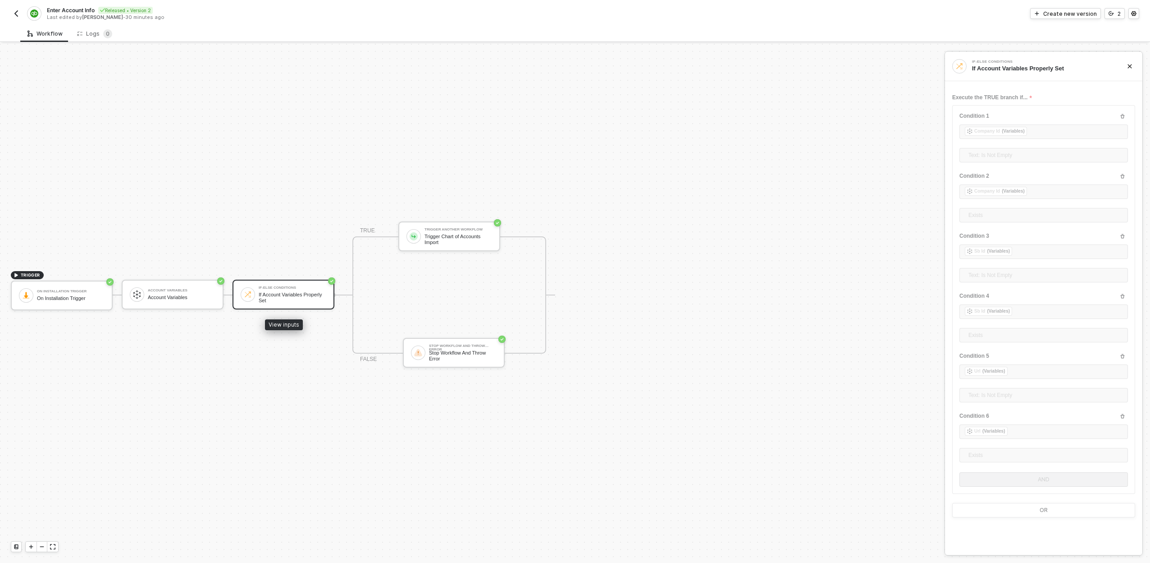
click at [315, 291] on div "If-Else Conditions If Account Variables Properly Set" at bounding box center [293, 294] width 68 height 17
click at [436, 357] on div "Stop Workflow And Throw Error" at bounding box center [463, 355] width 68 height 11
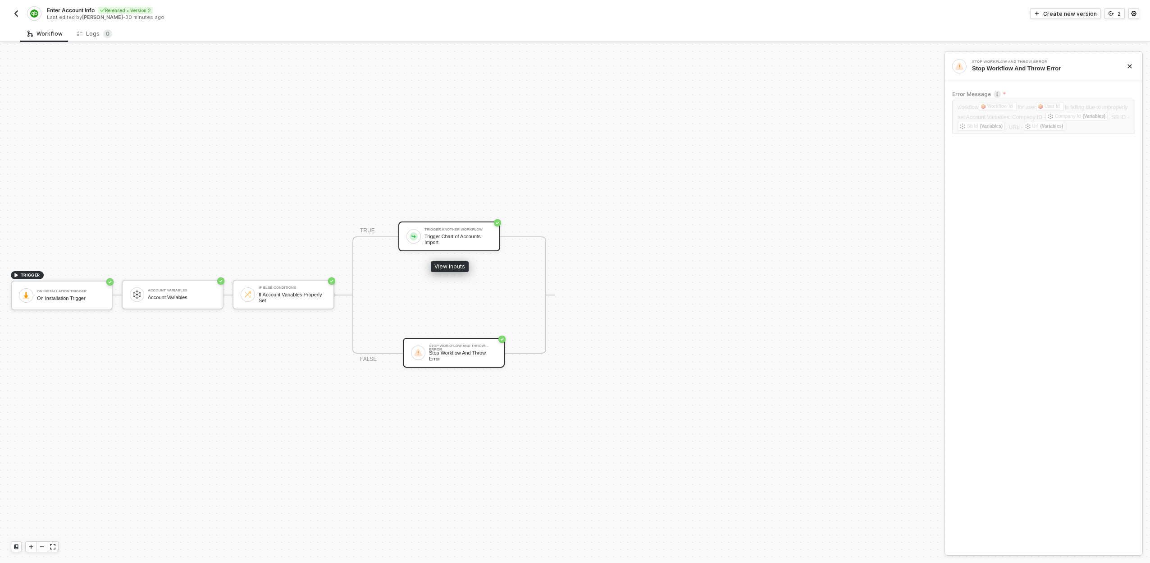
click at [423, 234] on div "Trigger Another Workflow Trigger Chart of Accounts Import" at bounding box center [456, 236] width 71 height 17
click at [19, 10] on img "button" at bounding box center [16, 13] width 7 height 7
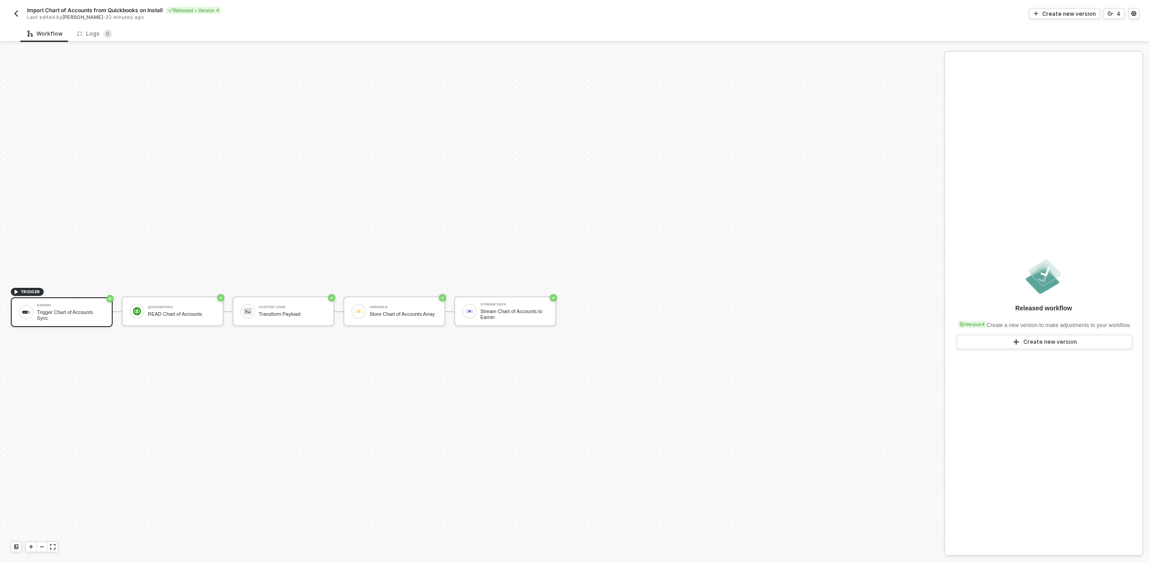
scroll to position [17, 0]
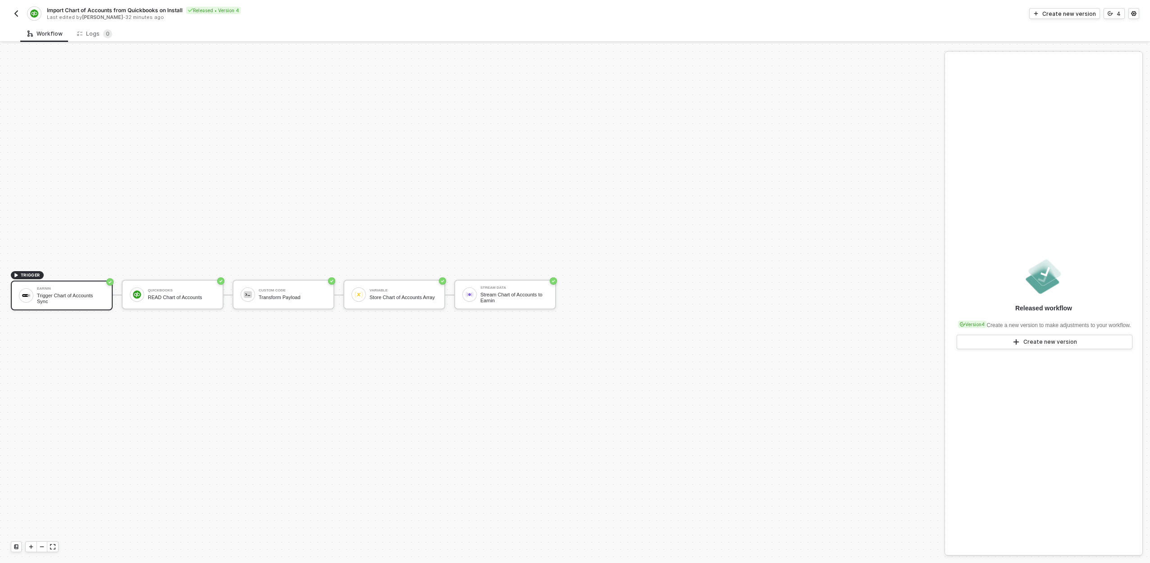
click at [86, 292] on div "Earnin Trigger Chart of Accounts Sync" at bounding box center [71, 295] width 68 height 17
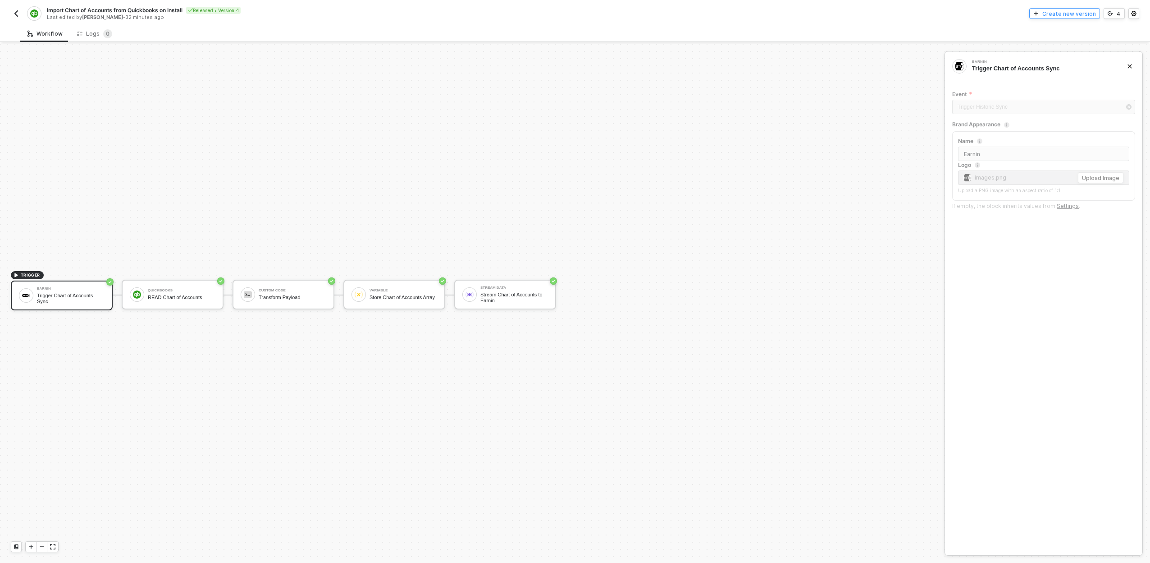
click at [1089, 14] on div "Create new version" at bounding box center [1070, 14] width 54 height 8
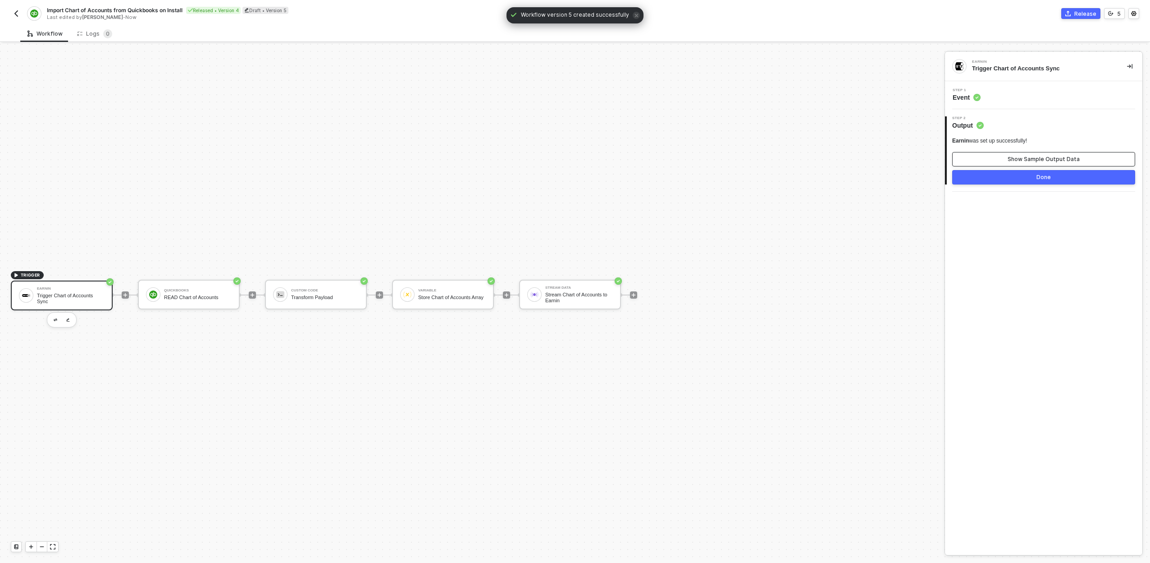
click at [989, 162] on button "Show Sample Output Data" at bounding box center [1043, 159] width 183 height 14
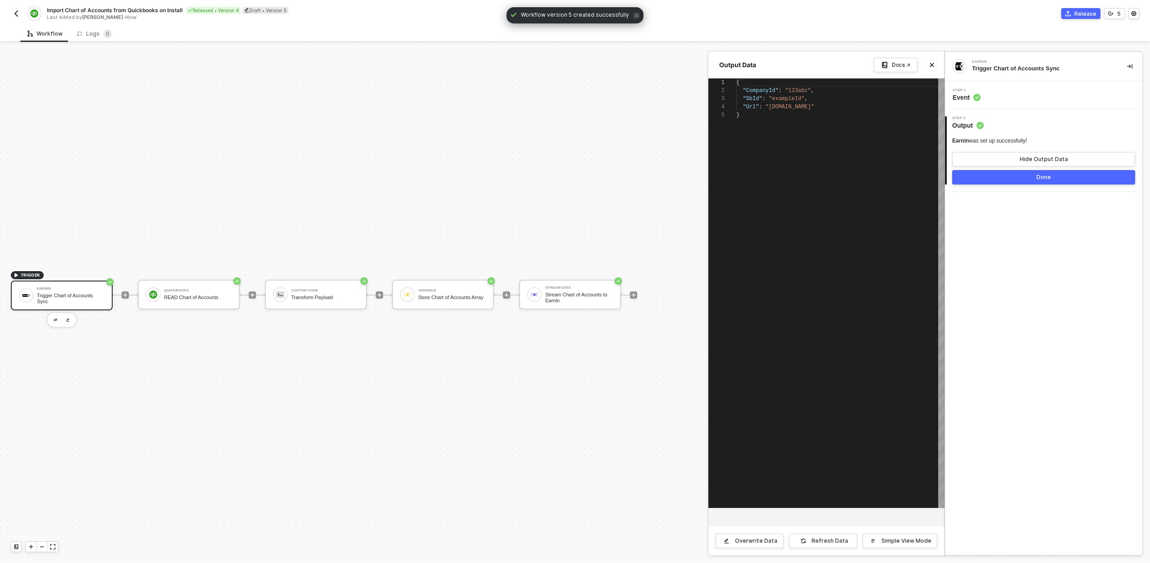
scroll to position [32, 0]
click at [799, 89] on span ""123abc"" at bounding box center [798, 90] width 26 height 6
click at [793, 98] on span ""exampleId"" at bounding box center [787, 99] width 36 height 6
click at [792, 110] on div "1 2 3 4 5 { "CompanyId" : "123abc" , "SbId" : "exampleId" , "Url" : "api.exampl…" at bounding box center [827, 292] width 236 height 429
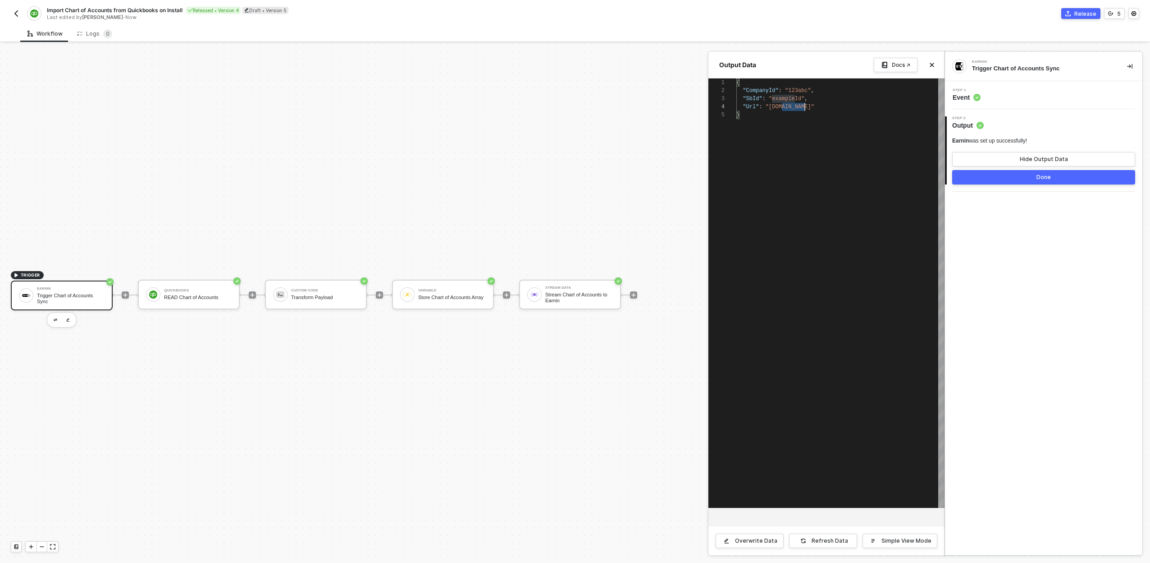
scroll to position [24, 69]
click at [1003, 177] on button "Done" at bounding box center [1043, 177] width 183 height 14
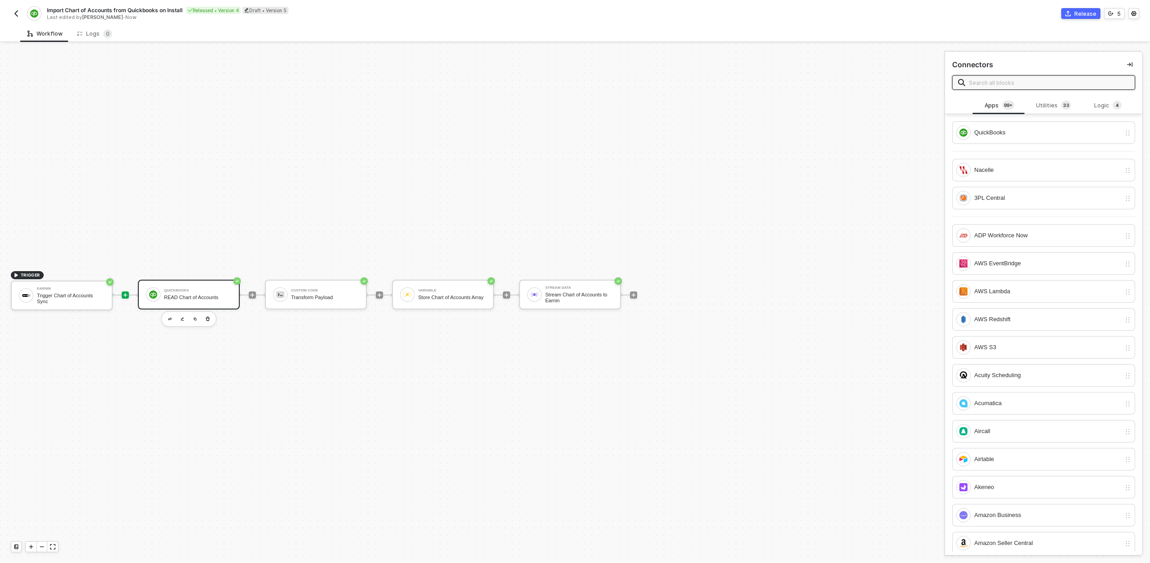
click at [172, 298] on div "READ Chart of Accounts" at bounding box center [198, 297] width 68 height 6
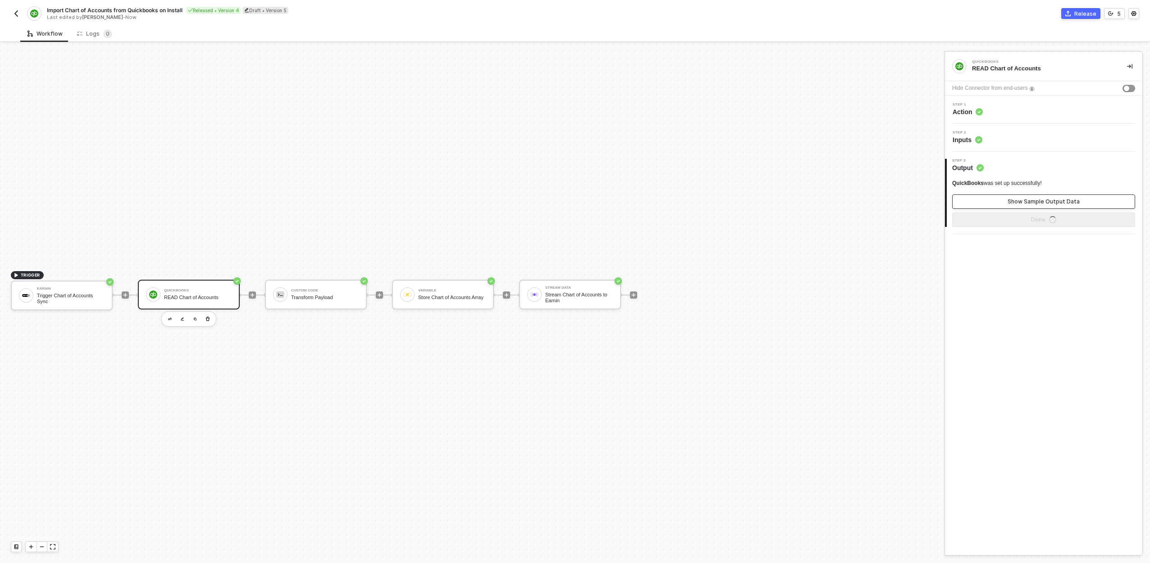
click at [1104, 203] on button "Show Sample Output Data" at bounding box center [1043, 201] width 183 height 14
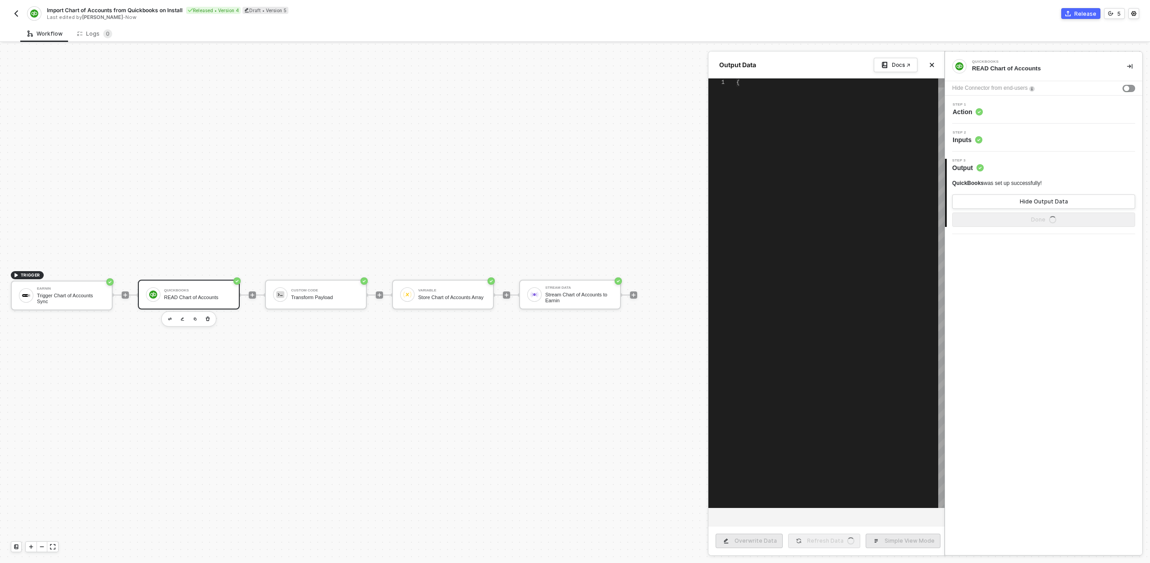
type textarea "{ "data": { "QueryResponse": { "Account": [ { "Name": "Accounts Payable (A/P)",…"
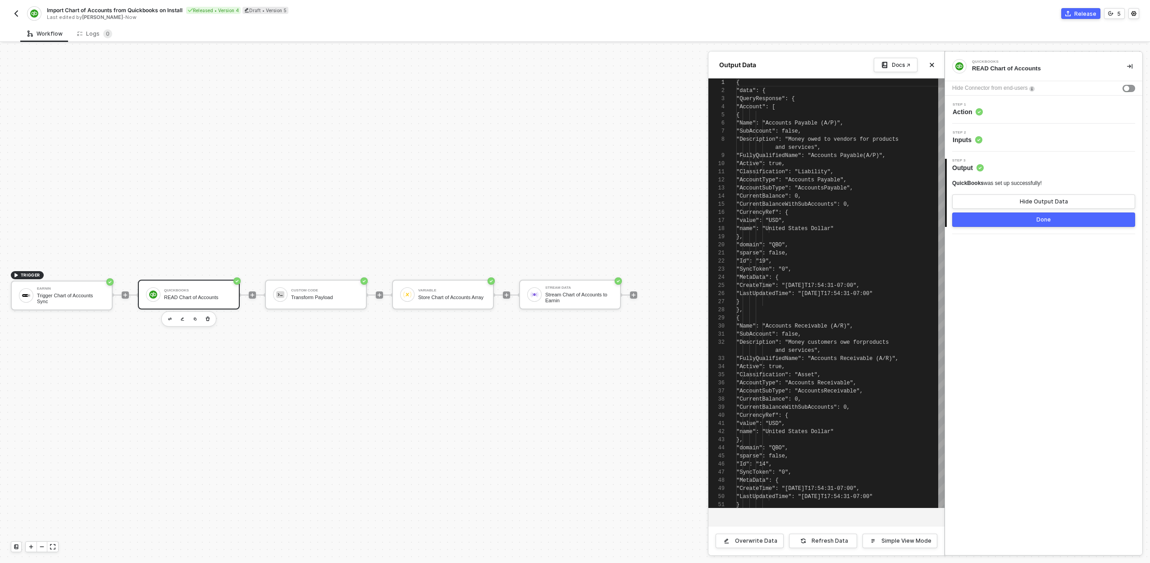
scroll to position [73, 0]
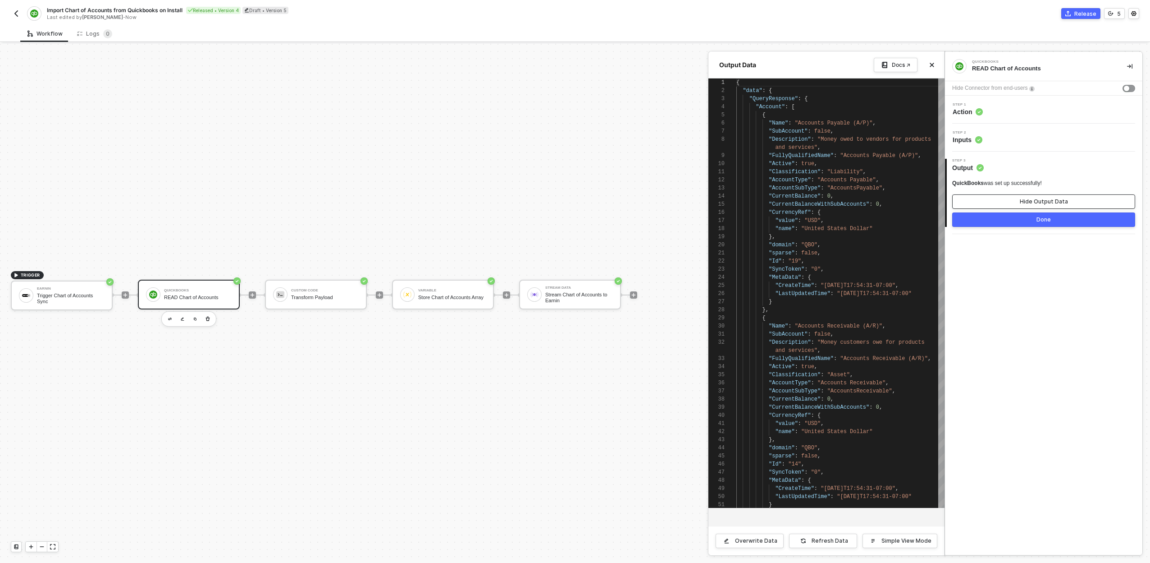
click at [1104, 203] on button "Hide Output Data" at bounding box center [1043, 201] width 183 height 14
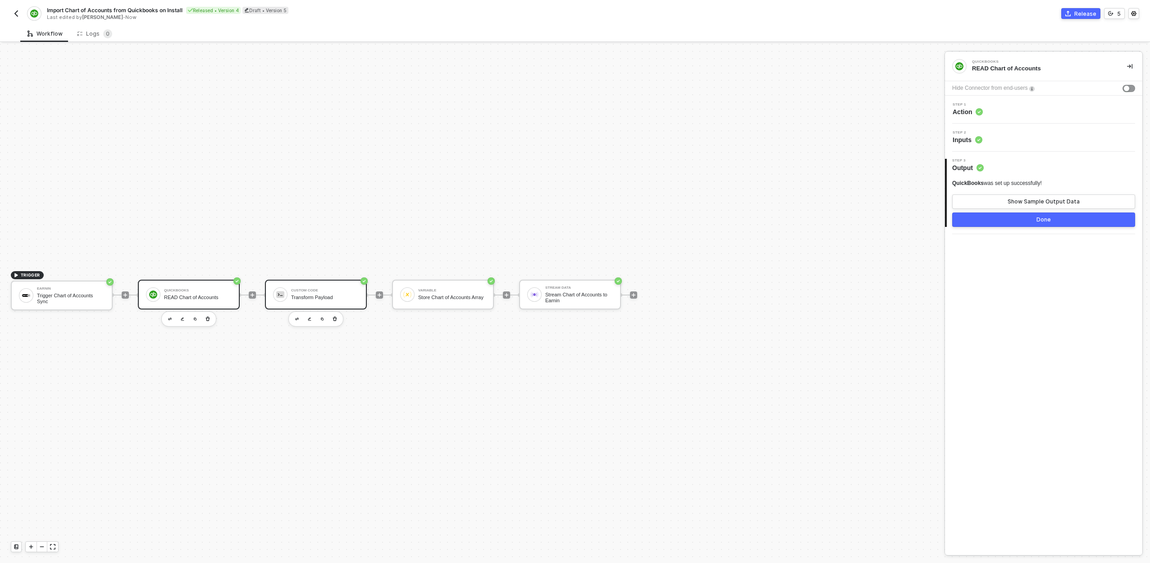
click at [305, 297] on div "Transform Payload" at bounding box center [325, 297] width 68 height 6
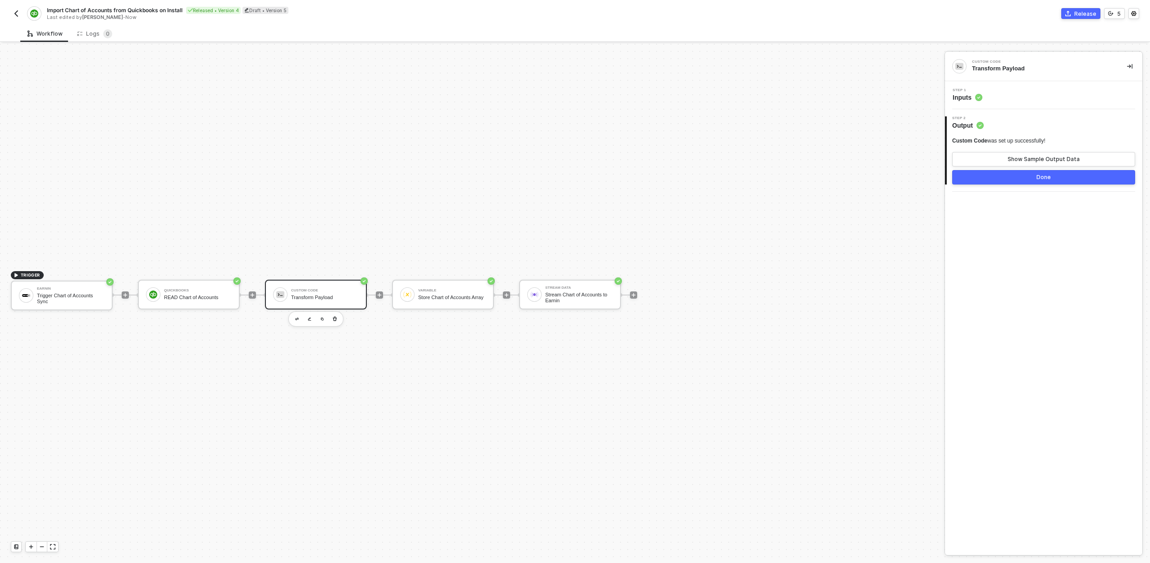
click at [1038, 96] on div "Step 1 Inputs" at bounding box center [1044, 95] width 195 height 14
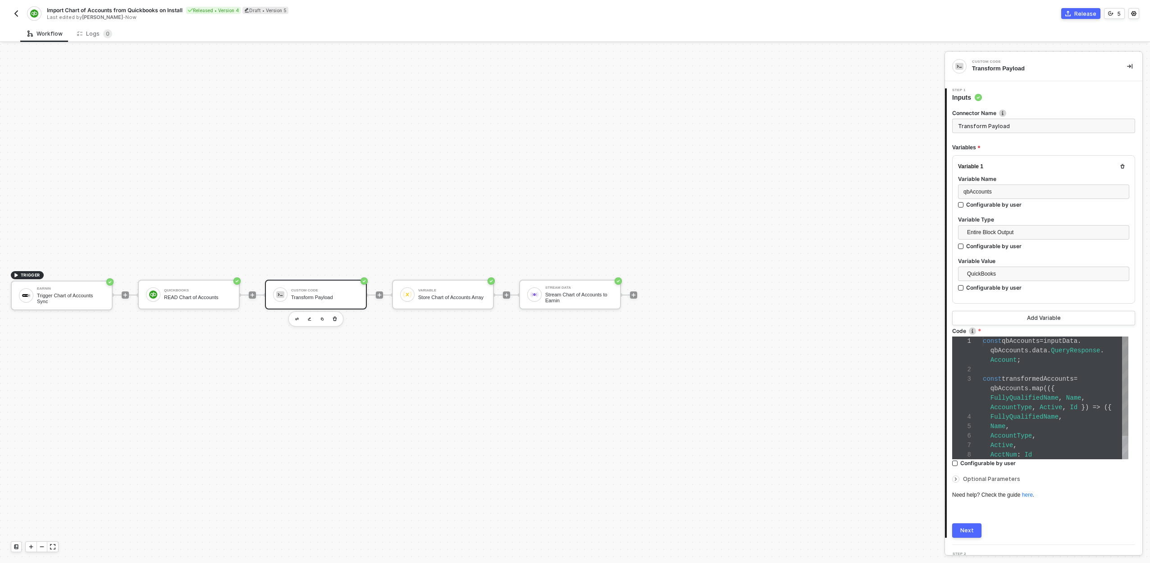
click at [1035, 365] on div at bounding box center [1056, 369] width 146 height 9
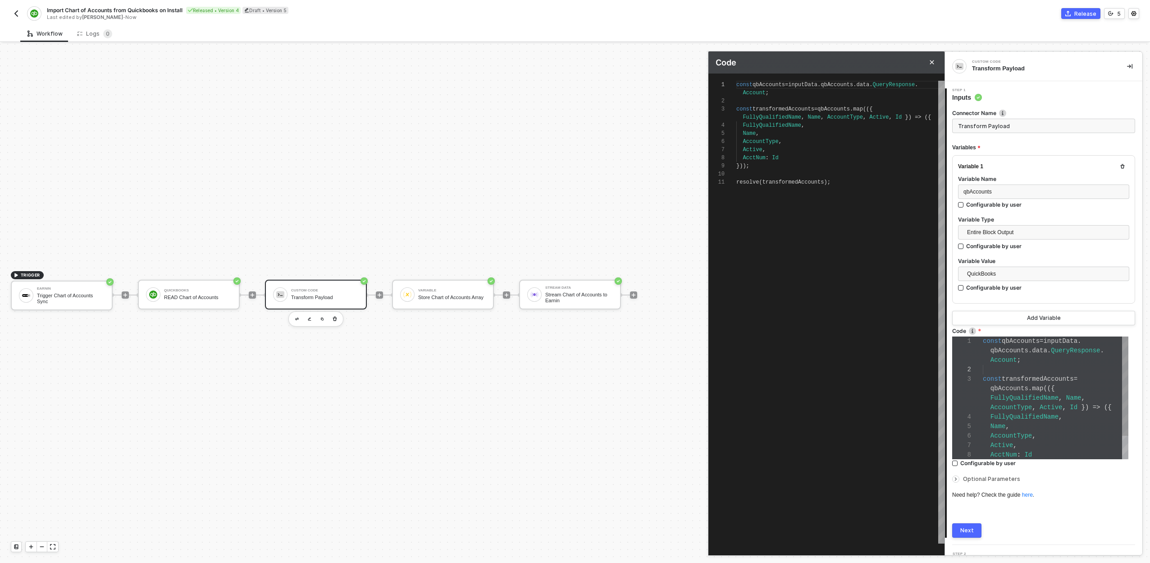
scroll to position [65, 0]
click at [936, 64] on button "Close" at bounding box center [932, 62] width 11 height 11
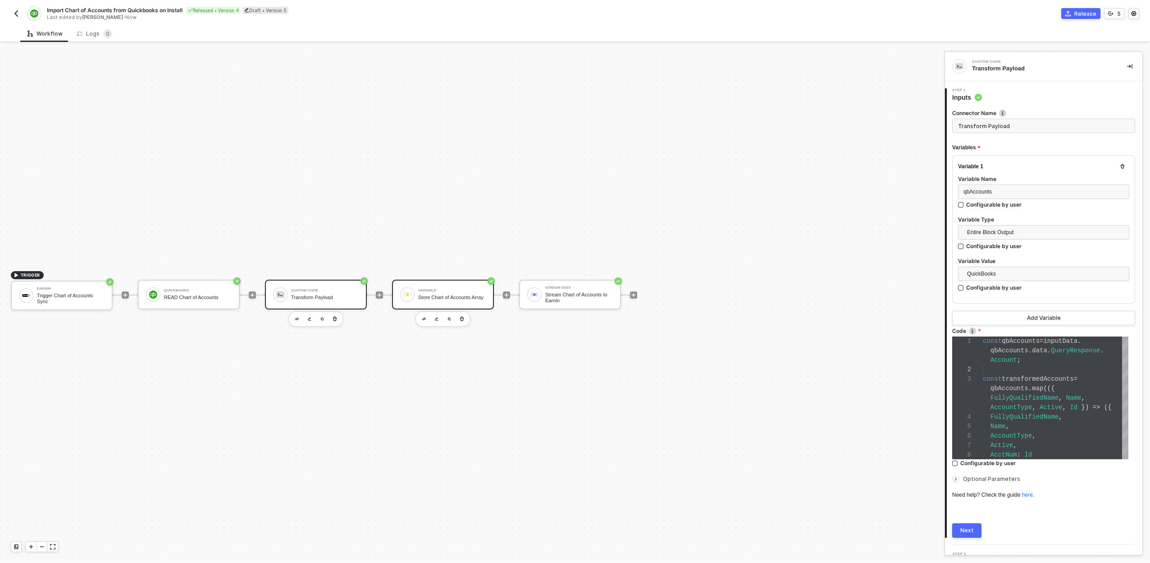
click at [448, 294] on div "Store Chart of Accounts Array" at bounding box center [452, 297] width 68 height 6
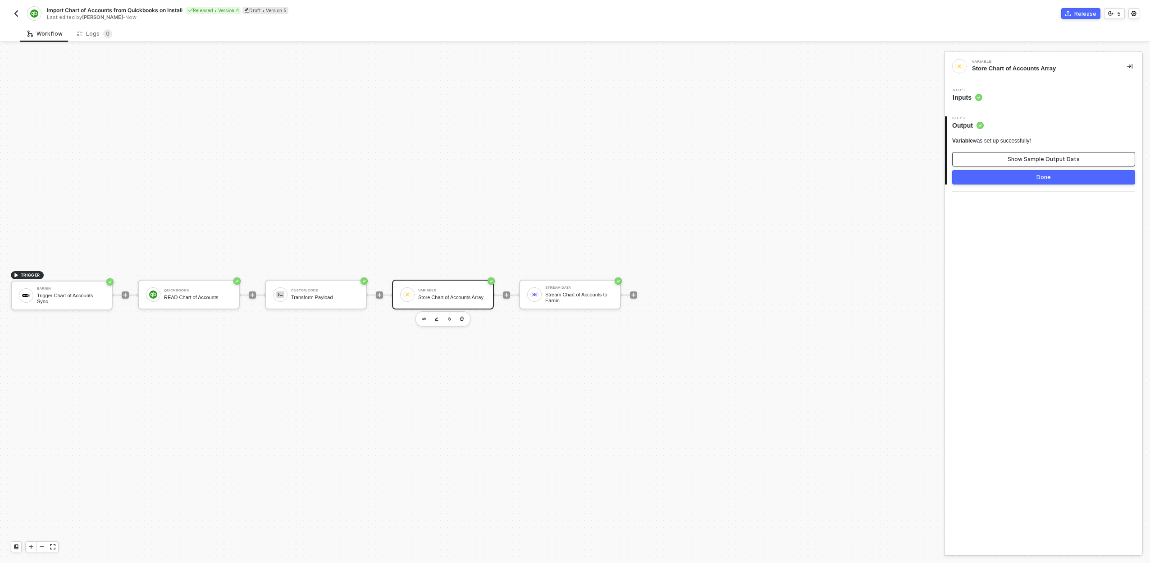
click at [1025, 154] on button "Show Sample Output Data" at bounding box center [1043, 159] width 183 height 14
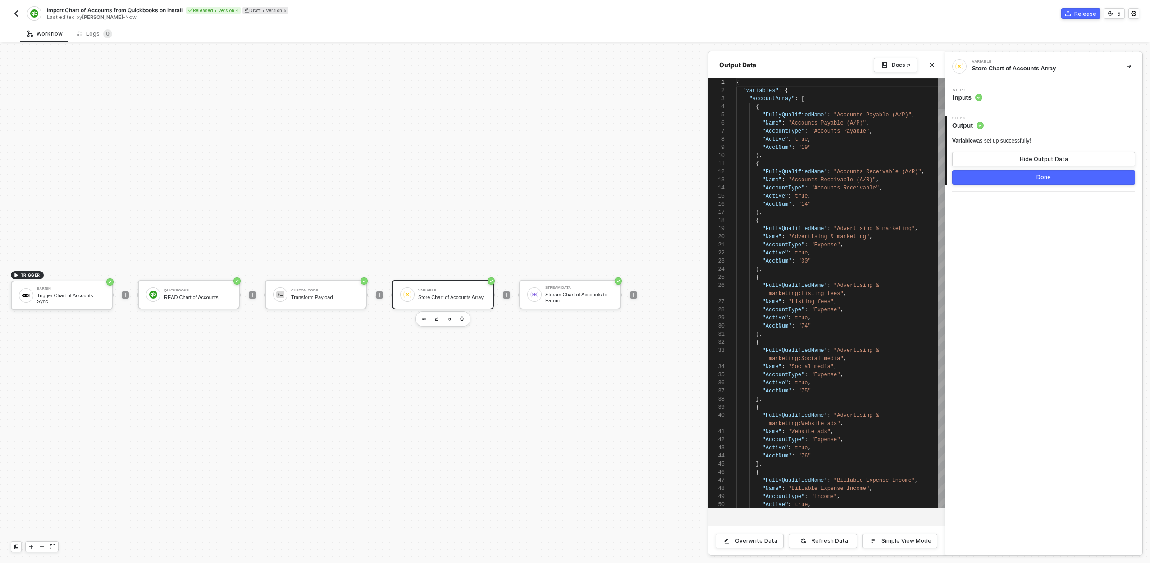
scroll to position [81, 0]
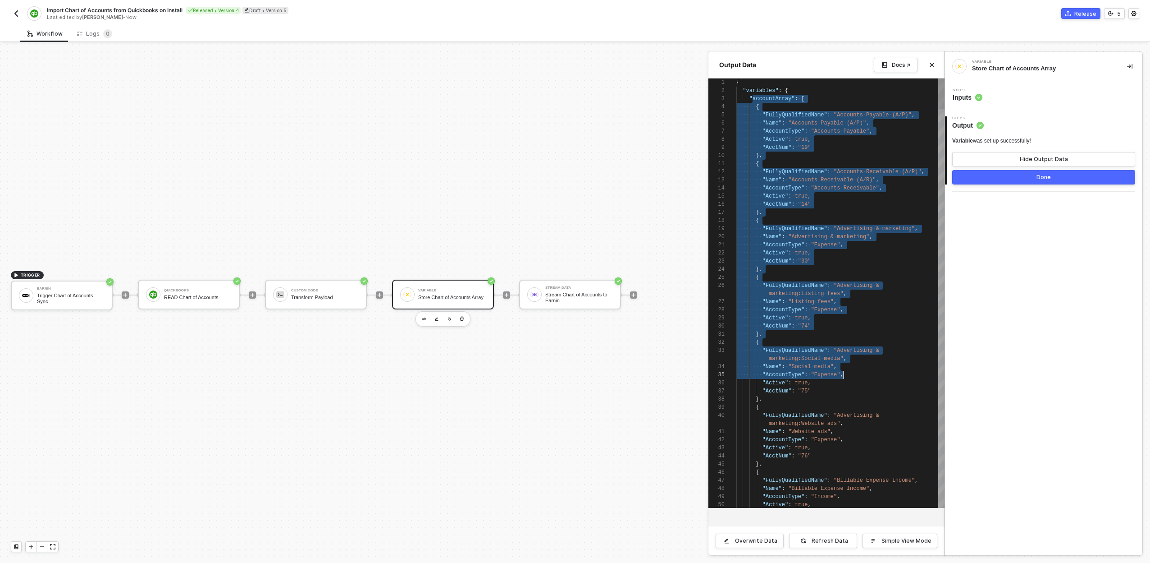
type textarea "{ "variables": { "accountArray": [ { "FullyQualifiedName": "Accounts Payable (A…"
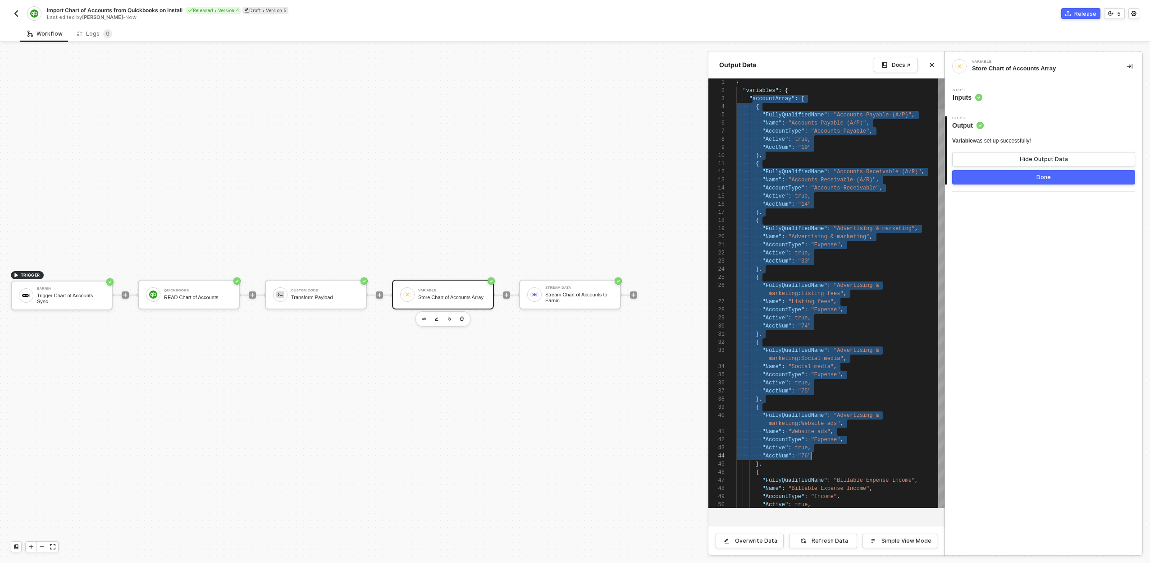
drag, startPoint x: 751, startPoint y: 100, endPoint x: 881, endPoint y: 455, distance: 378.2
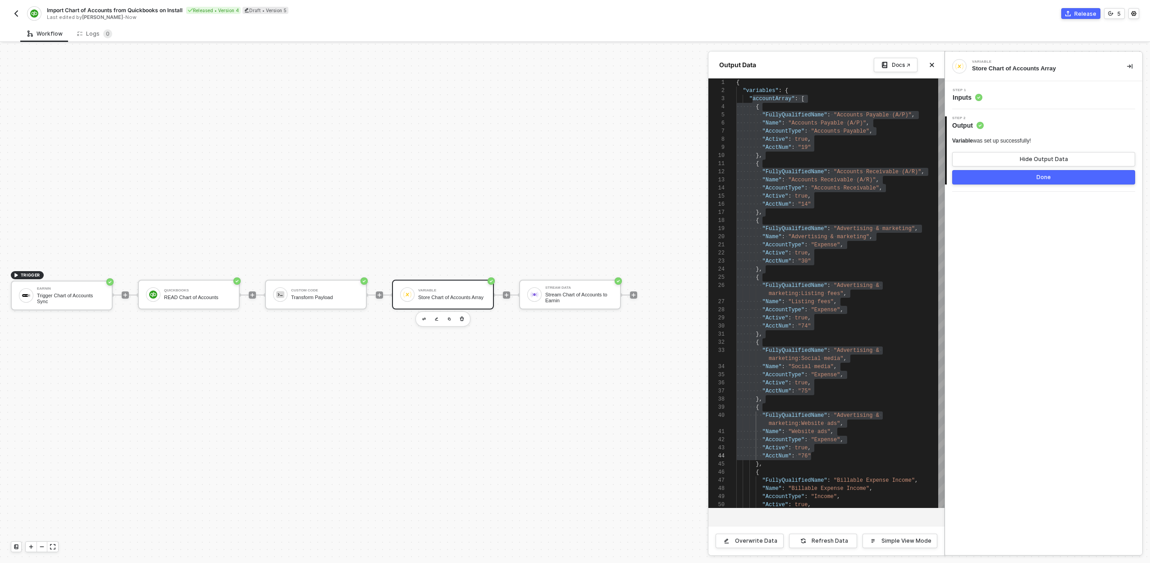
click at [558, 297] on div at bounding box center [575, 303] width 1150 height 519
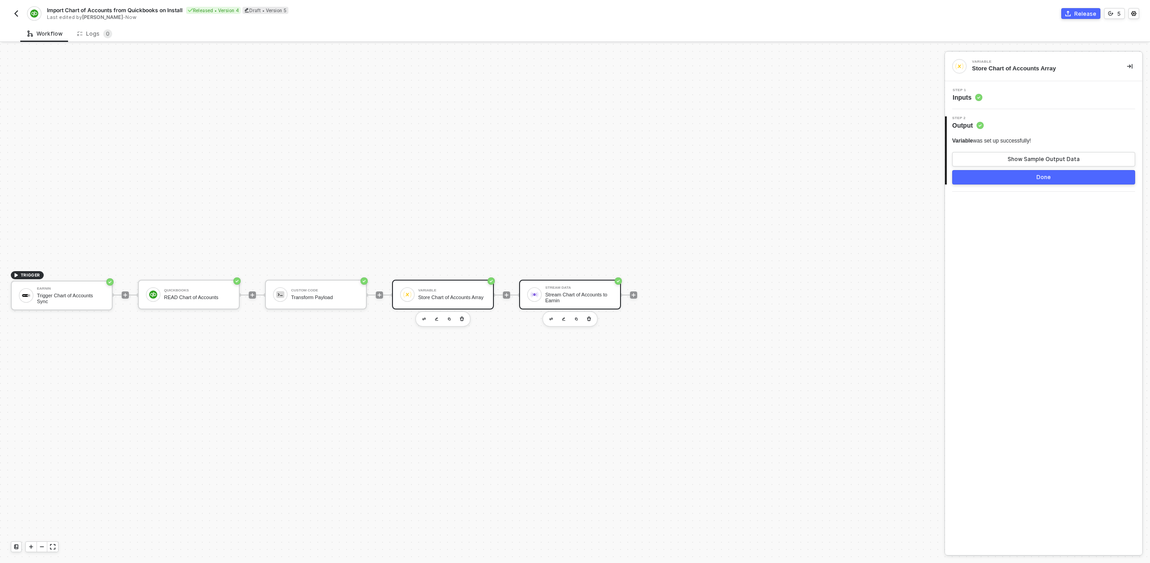
click at [553, 296] on div "Stream Chart of Accounts to Earnin" at bounding box center [579, 297] width 68 height 11
click at [1012, 91] on div "Step 1 Inputs" at bounding box center [1044, 95] width 195 height 14
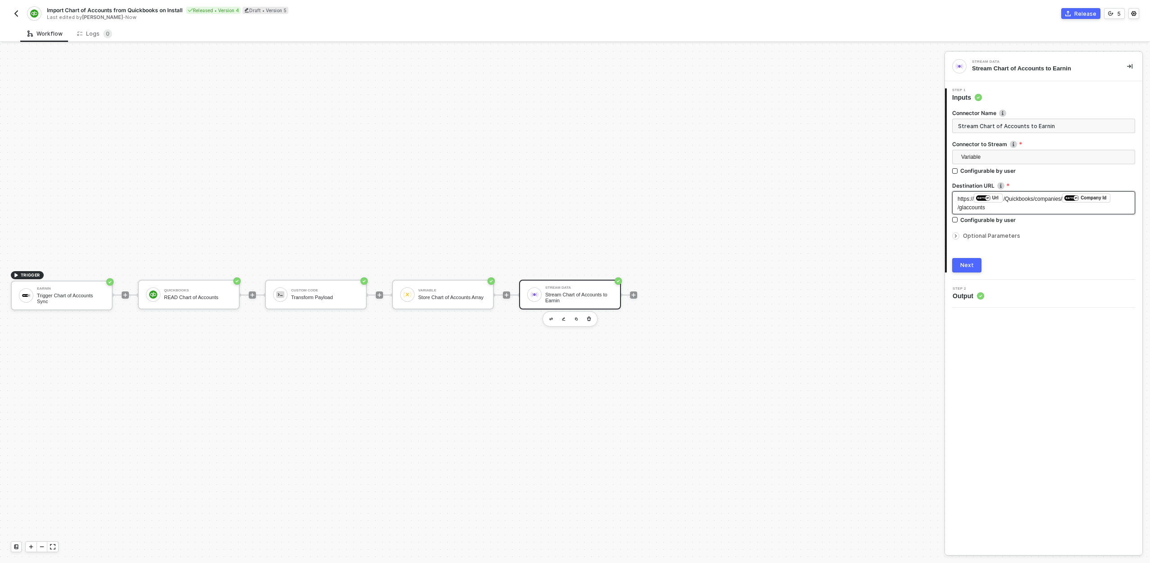
click at [958, 197] on span "https://" at bounding box center [966, 199] width 16 height 6
click at [963, 195] on div "https:// ﻿ Url /Quickbooks/companies/ ﻿ Company Id /glaccounts" at bounding box center [1044, 202] width 172 height 18
click at [1007, 199] on span "/Quickbooks/companies/" at bounding box center [1033, 199] width 59 height 6
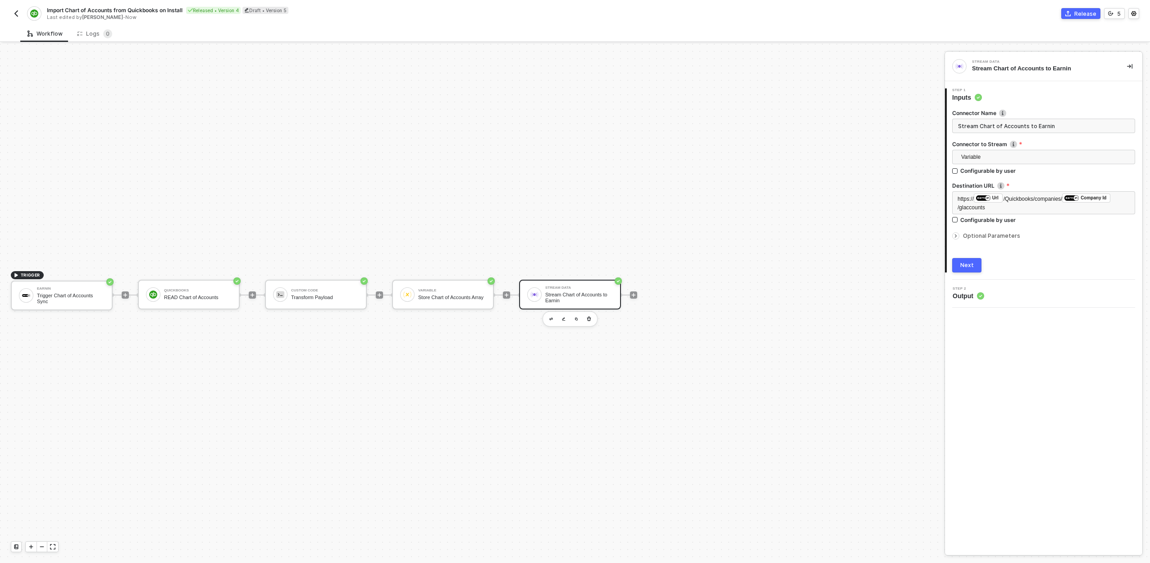
click at [18, 14] on img "button" at bounding box center [16, 13] width 7 height 7
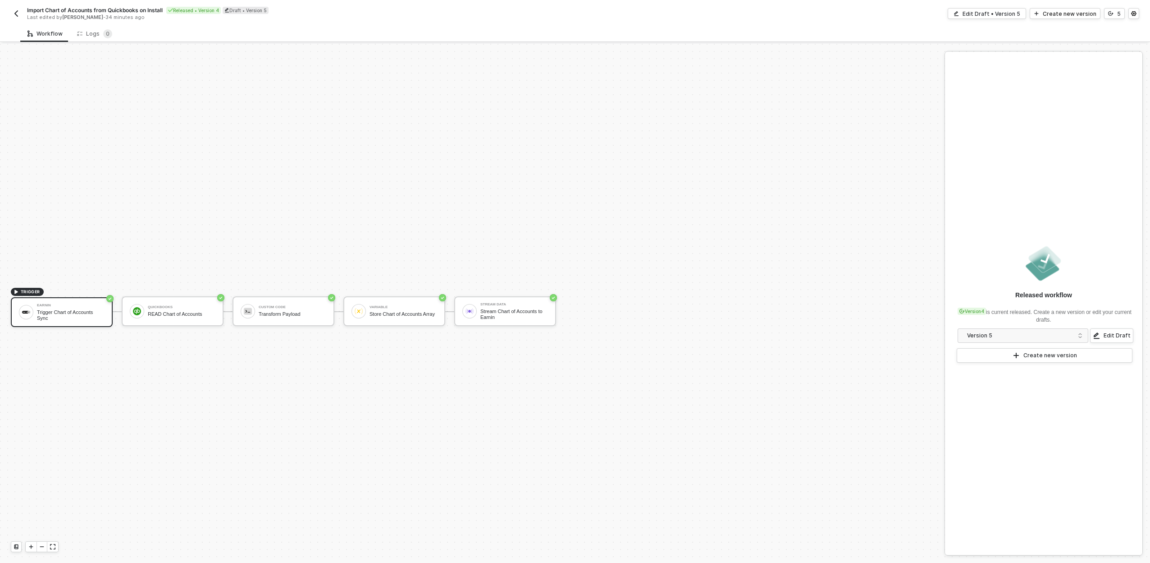
scroll to position [17, 0]
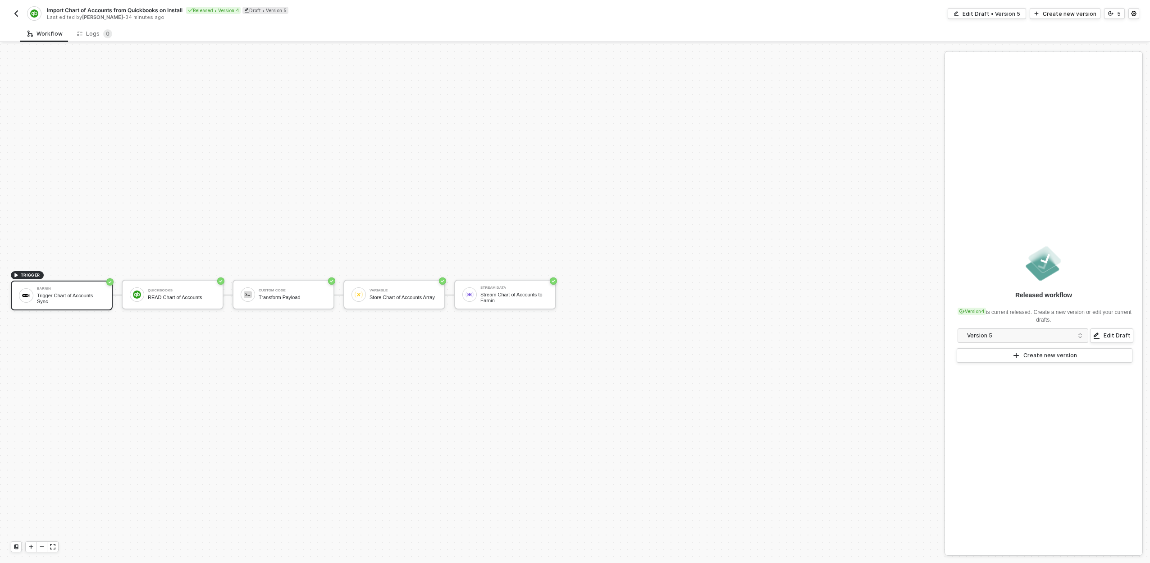
click at [21, 8] on div "Import Chart of Accounts from Quickbooks on Install Released • Version 4 Draft …" at bounding box center [293, 13] width 564 height 14
click at [20, 10] on button "button" at bounding box center [16, 13] width 11 height 11
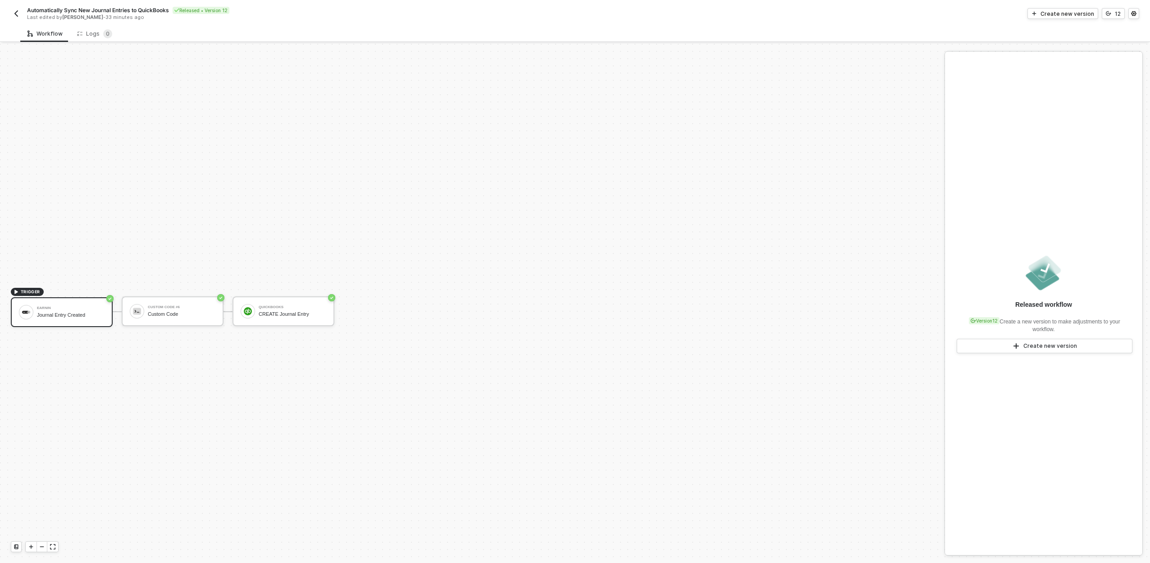
scroll to position [17, 0]
click at [40, 294] on div "Earnin Journal Entry Created" at bounding box center [71, 295] width 68 height 17
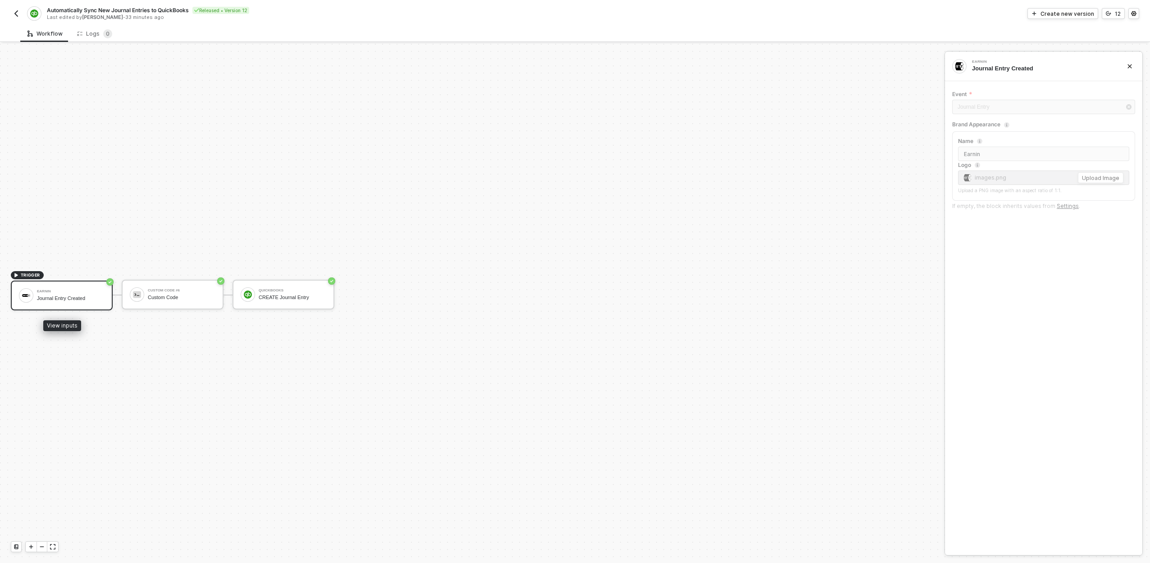
click at [67, 294] on div "Earnin Journal Entry Created" at bounding box center [71, 295] width 68 height 17
click at [1078, 12] on div "Create new version" at bounding box center [1068, 14] width 54 height 8
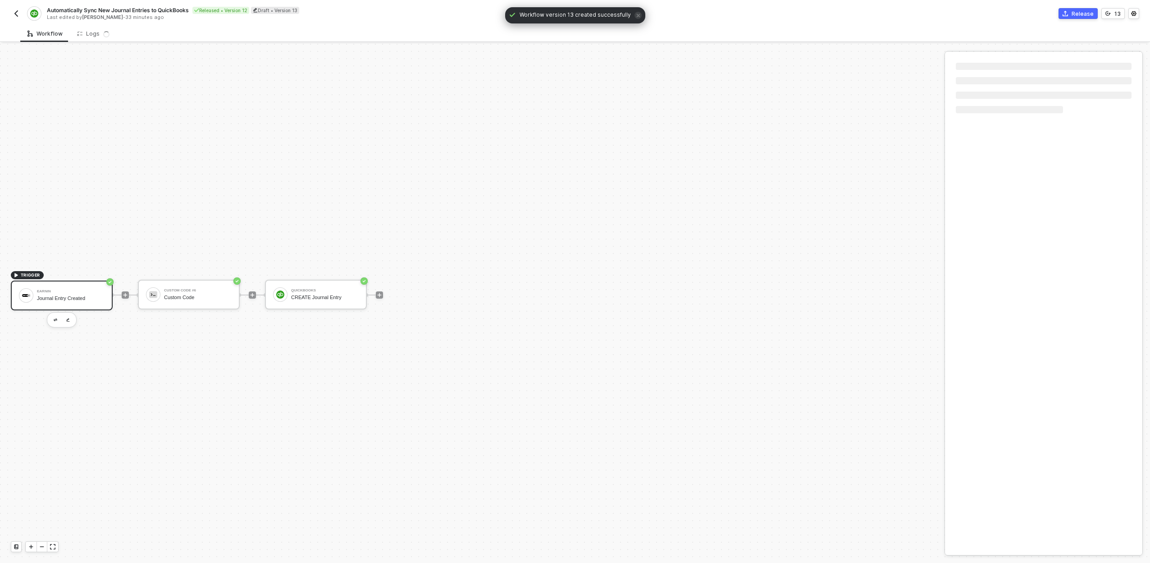
click at [90, 298] on div "Journal Entry Created" at bounding box center [71, 298] width 68 height 6
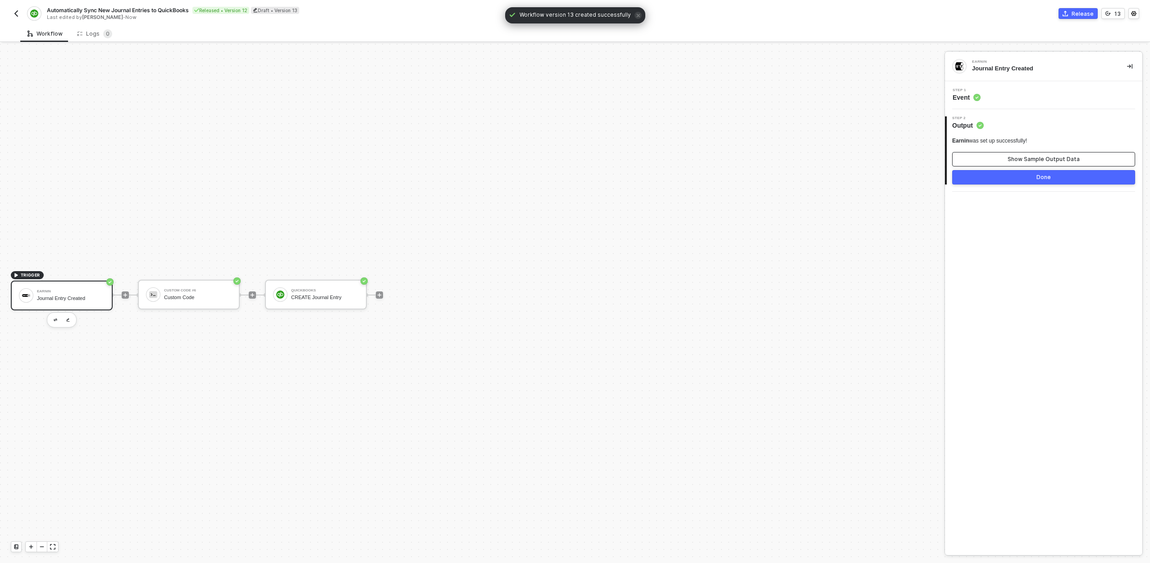
click at [1052, 157] on div "Show Sample Output Data" at bounding box center [1044, 159] width 72 height 7
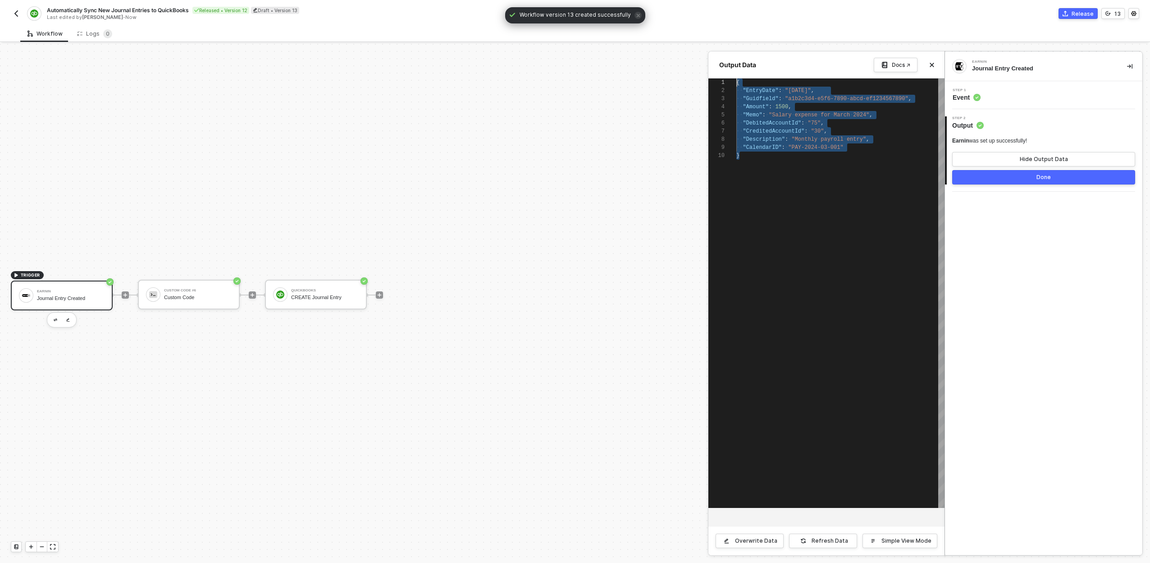
drag, startPoint x: 753, startPoint y: 148, endPoint x: 735, endPoint y: 77, distance: 73.8
click at [188, 302] on div at bounding box center [575, 303] width 1150 height 519
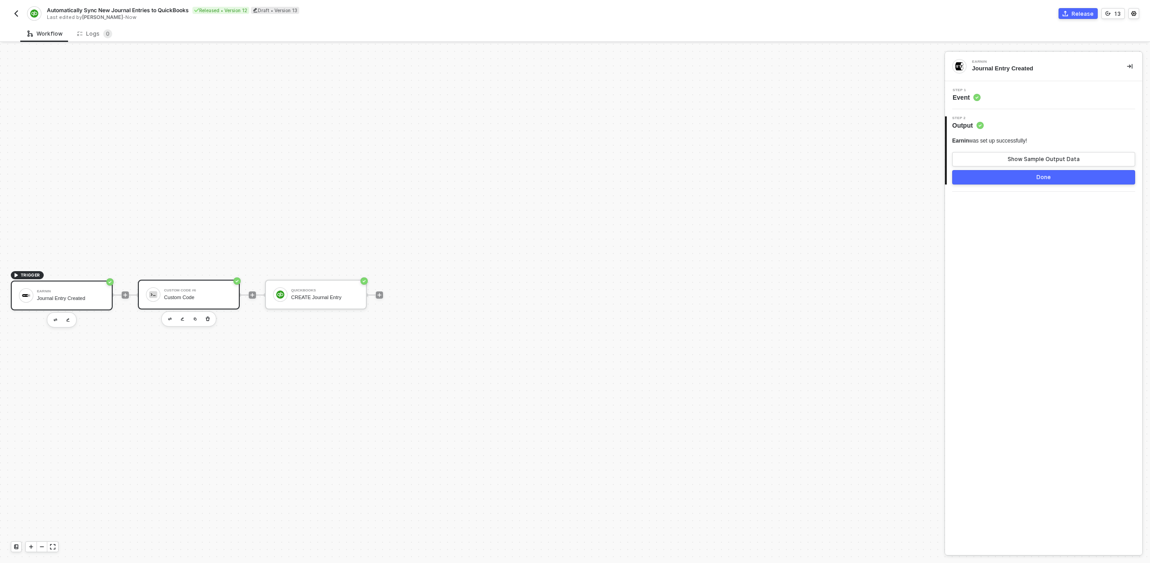
click at [187, 296] on div "Custom Code" at bounding box center [198, 297] width 68 height 6
click at [1091, 156] on button "Show Sample Output Data" at bounding box center [1043, 159] width 183 height 14
type textarea "{ "TxnDate": "2024-03-15", "Line": [ { "DetailType": "JournalEntryLineDetail", …"
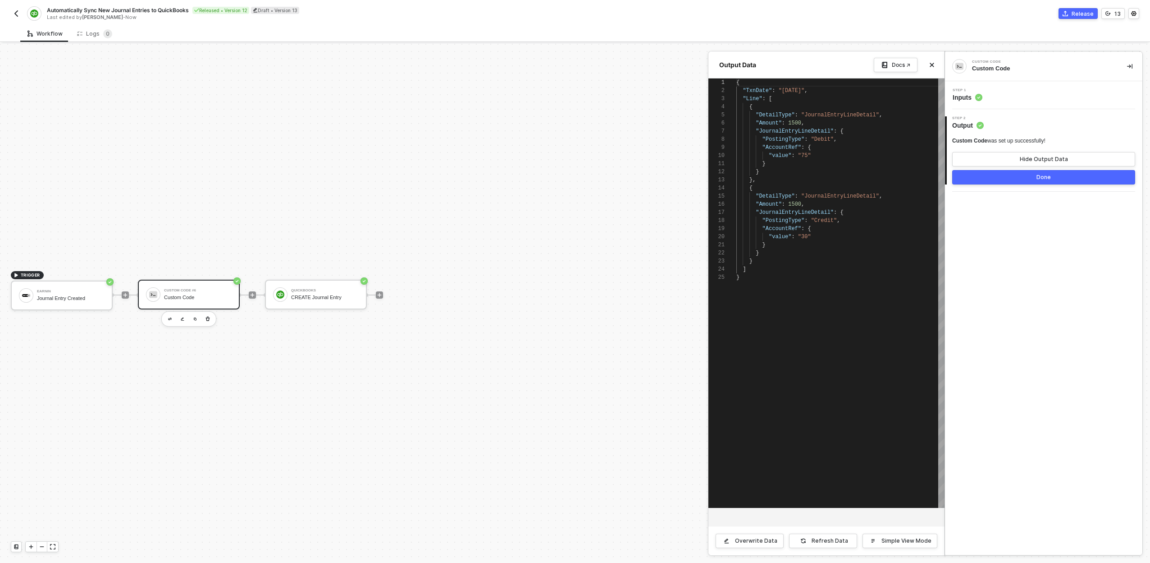
click at [340, 295] on div at bounding box center [575, 303] width 1150 height 519
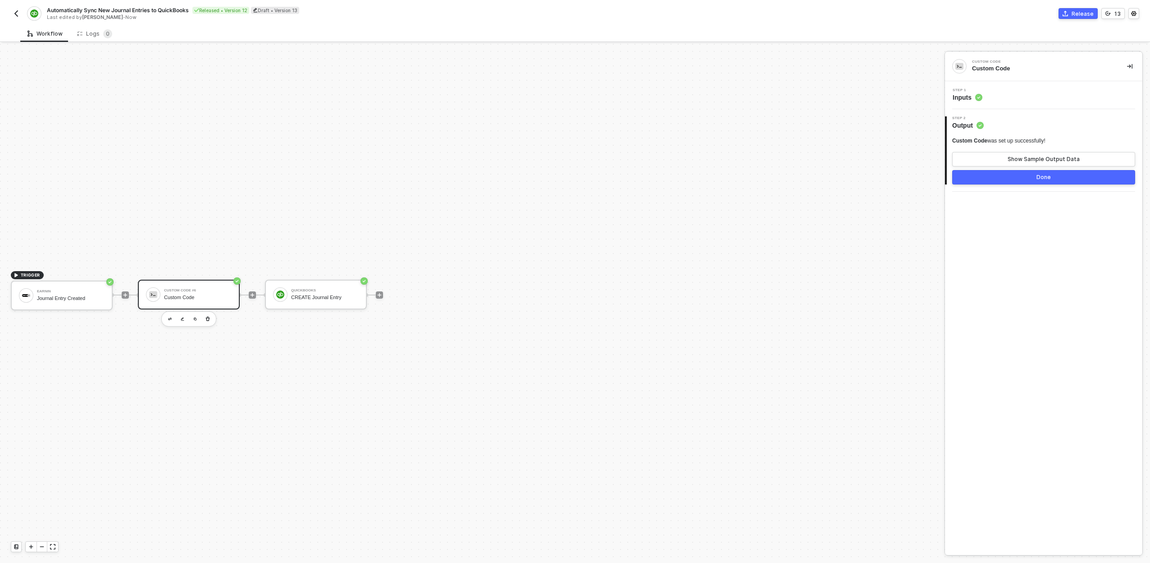
click at [340, 295] on div "CREATE Journal Entry" at bounding box center [325, 297] width 68 height 6
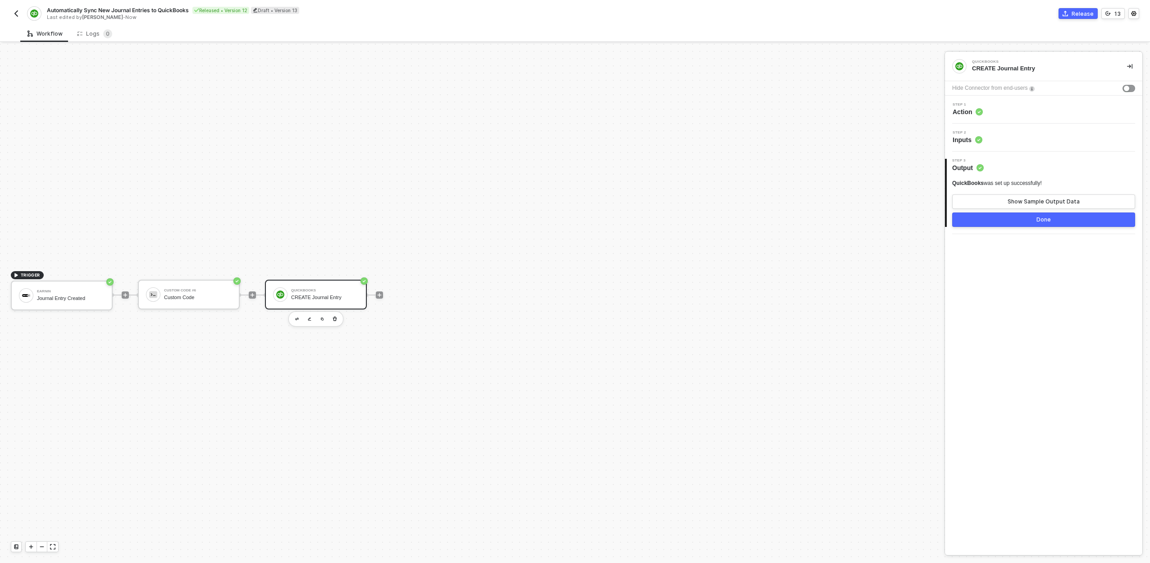
click at [11, 9] on button "button" at bounding box center [16, 13] width 11 height 11
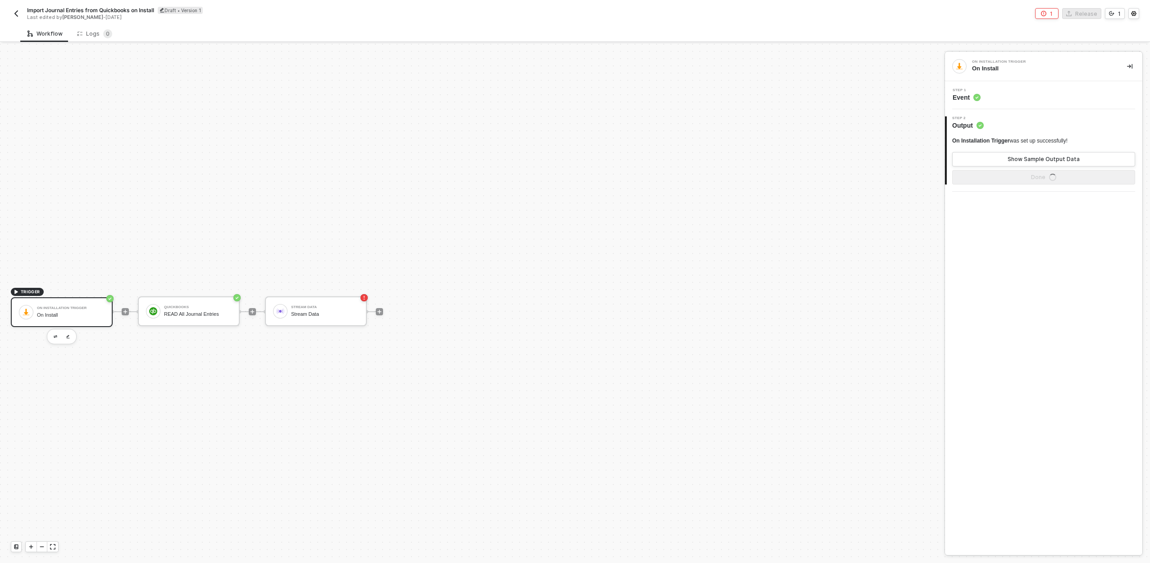
scroll to position [17, 0]
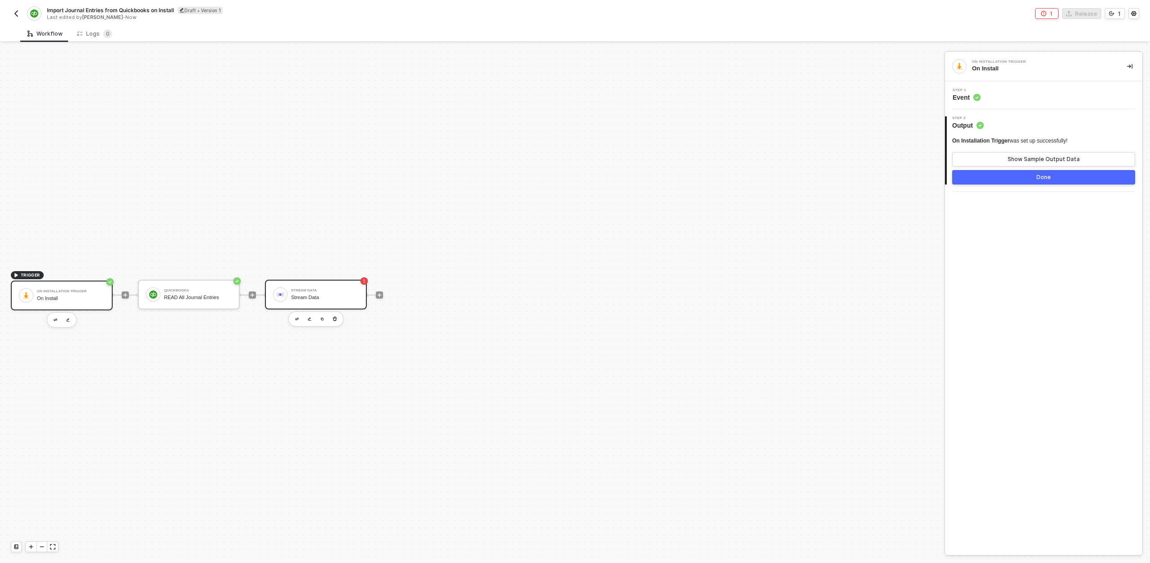
click at [327, 288] on div "Stream Data Stream Data" at bounding box center [325, 294] width 68 height 17
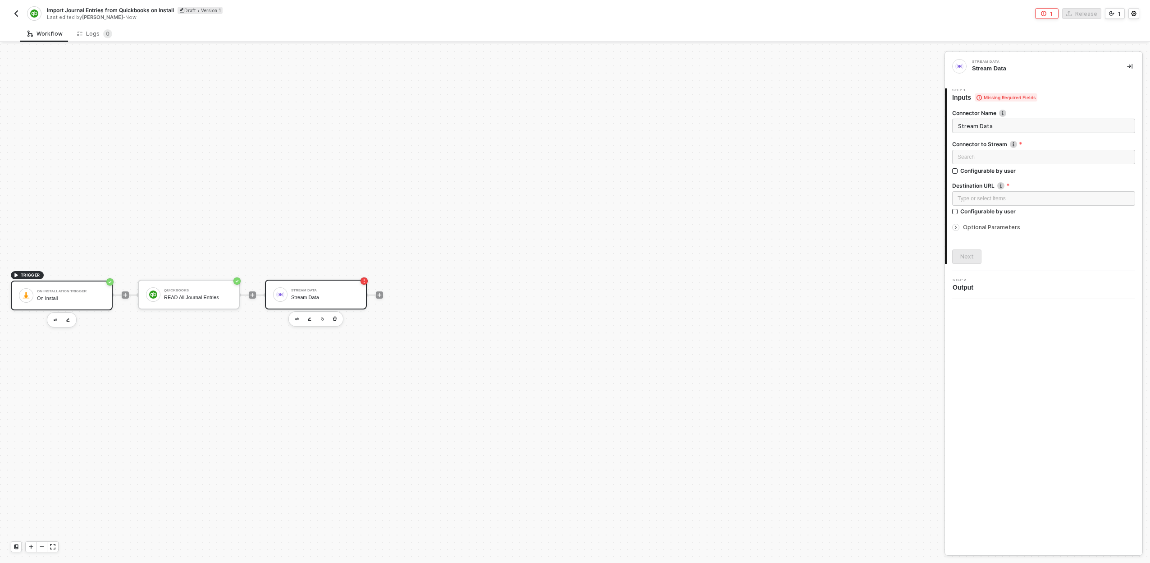
click at [43, 301] on div "On Install" at bounding box center [71, 298] width 68 height 6
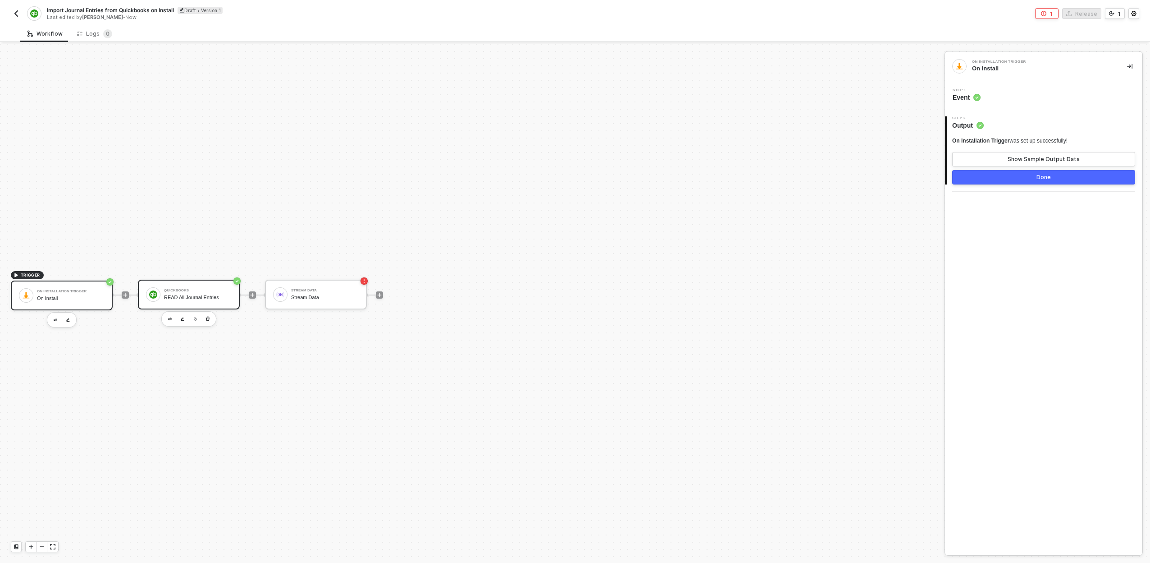
click at [141, 295] on div "QuickBooks READ All Journal Entries" at bounding box center [189, 294] width 102 height 30
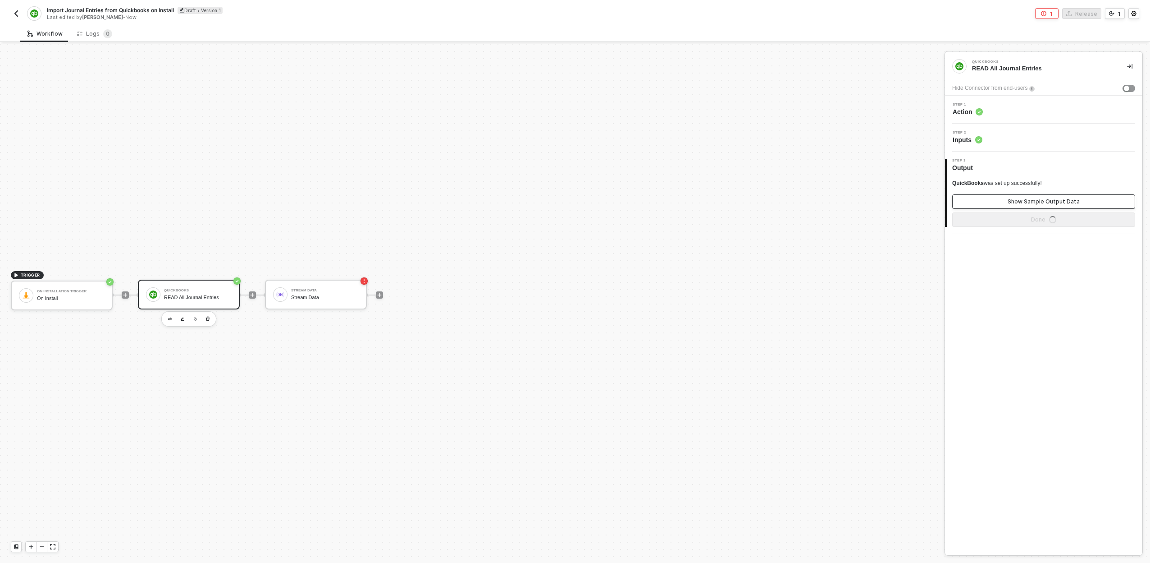
click at [1057, 197] on button "Show Sample Output Data" at bounding box center [1043, 201] width 183 height 14
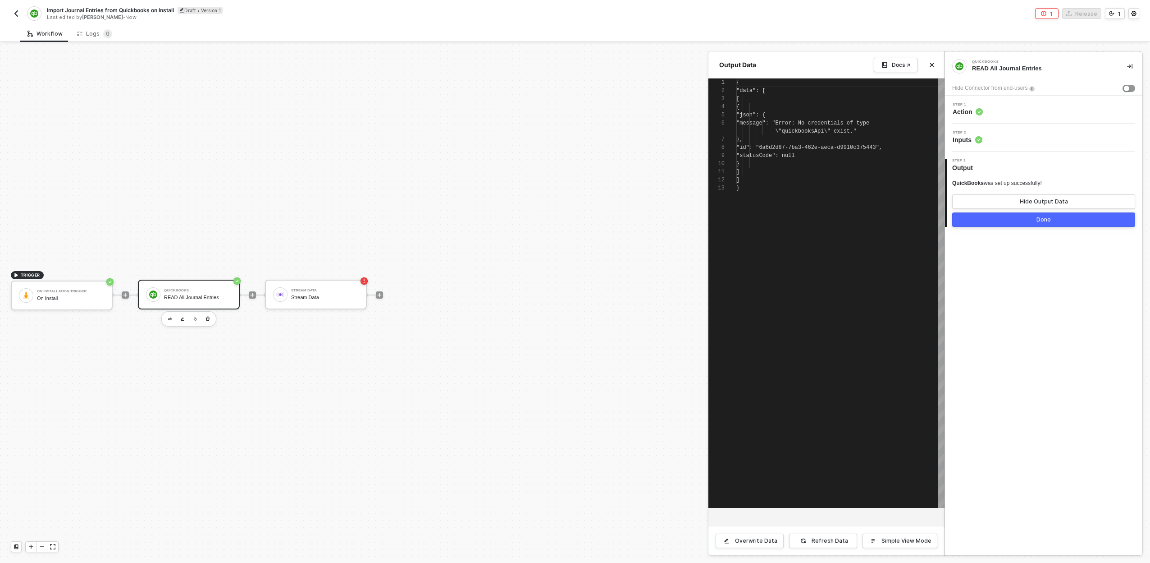
scroll to position [73, 0]
click at [1003, 112] on div "Step 1 Action" at bounding box center [1044, 110] width 195 height 14
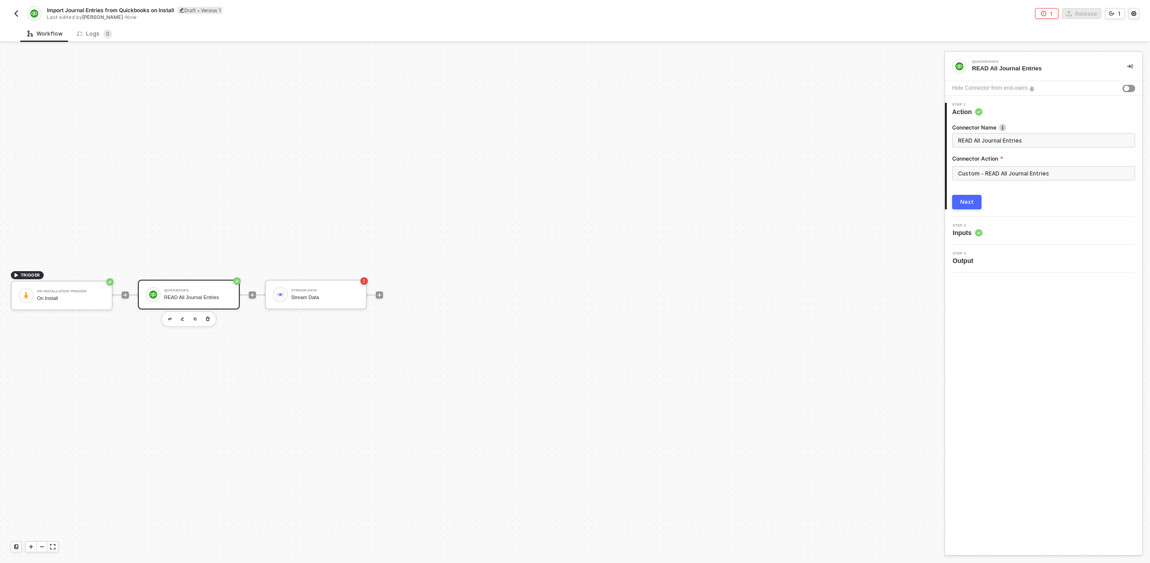
click at [194, 292] on div "QuickBooks READ All Journal Entries" at bounding box center [198, 294] width 68 height 17
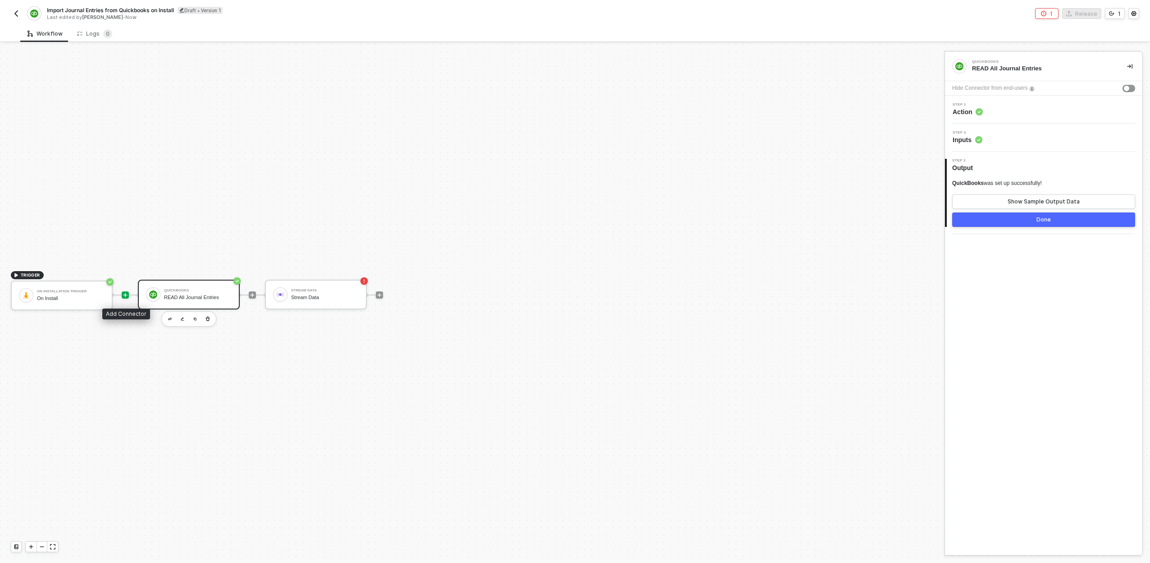
click at [123, 295] on icon "icon-play" at bounding box center [125, 294] width 5 height 5
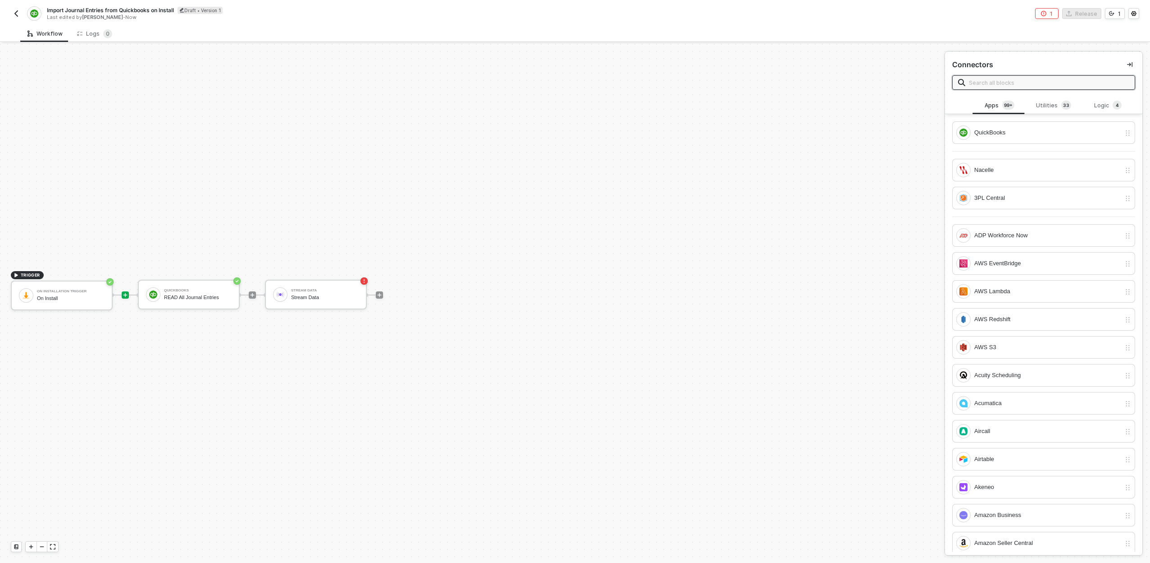
click at [1068, 89] on span at bounding box center [1043, 82] width 183 height 14
click at [1062, 99] on div "Utilities 3 3" at bounding box center [1054, 105] width 54 height 17
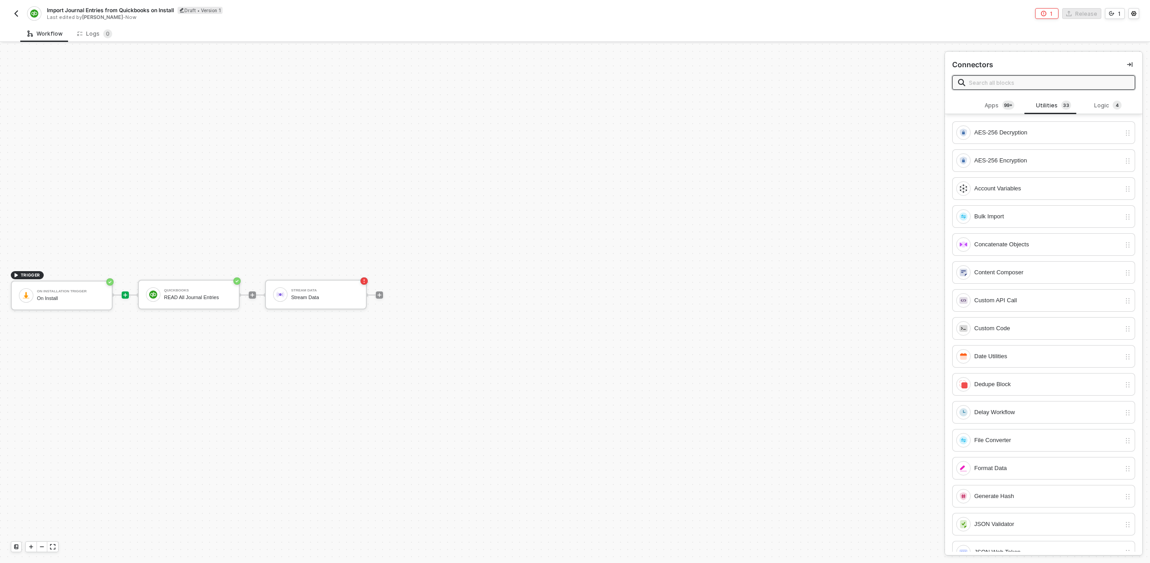
click at [1057, 78] on input "text" at bounding box center [1049, 83] width 160 height 10
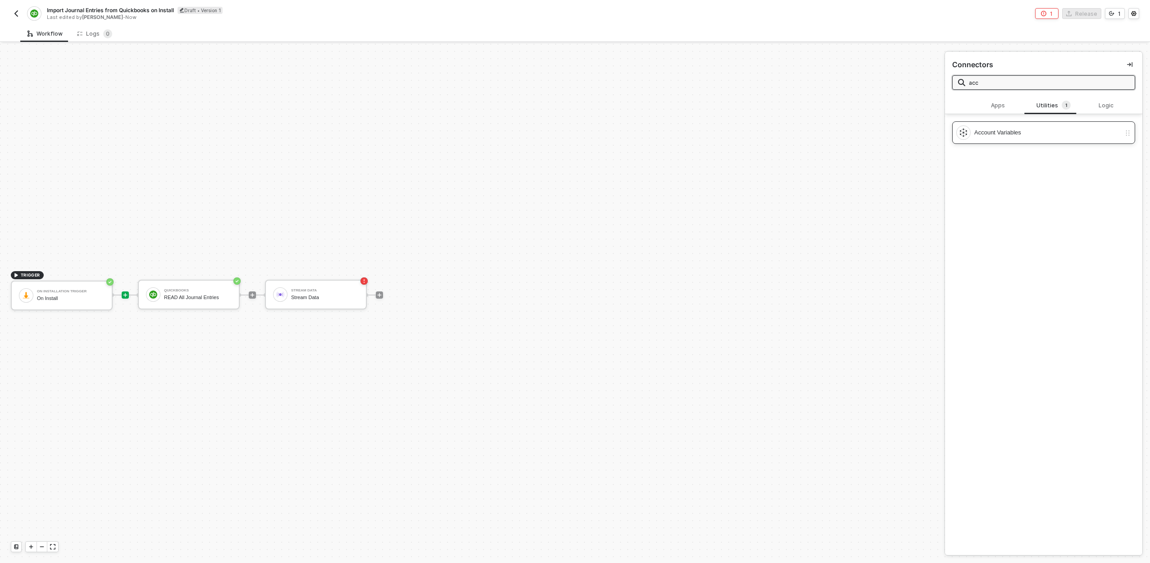
type input "acc"
click at [1005, 137] on div "Account Variables" at bounding box center [1047, 133] width 146 height 10
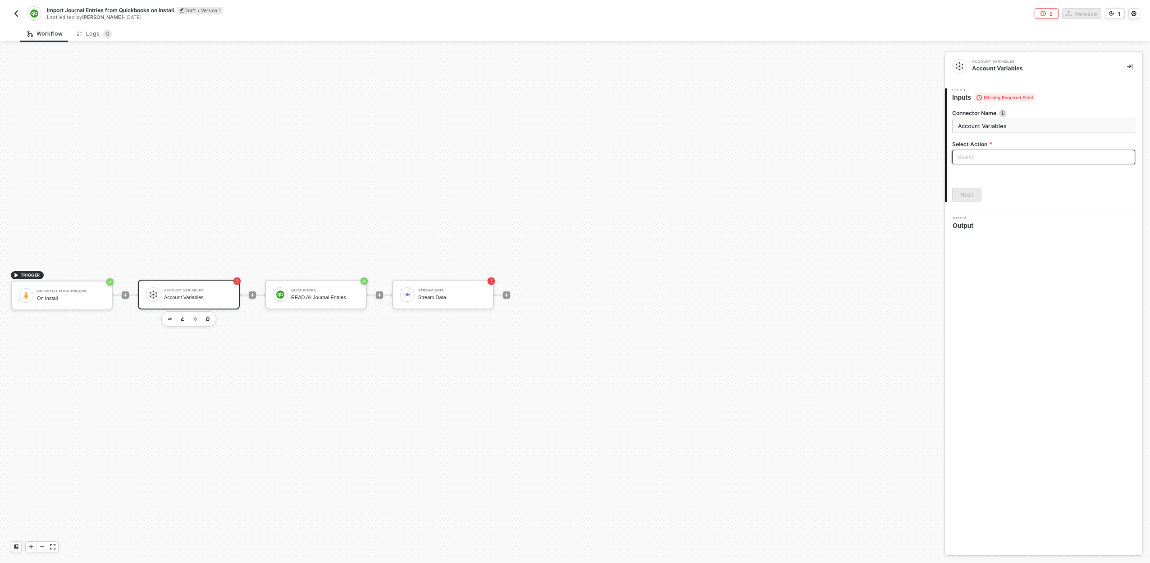
click at [1051, 153] on input "search" at bounding box center [1044, 157] width 172 height 14
click at [1023, 185] on div "Get Account Variables" at bounding box center [1044, 189] width 169 height 10
click at [956, 231] on button "Next" at bounding box center [966, 234] width 29 height 14
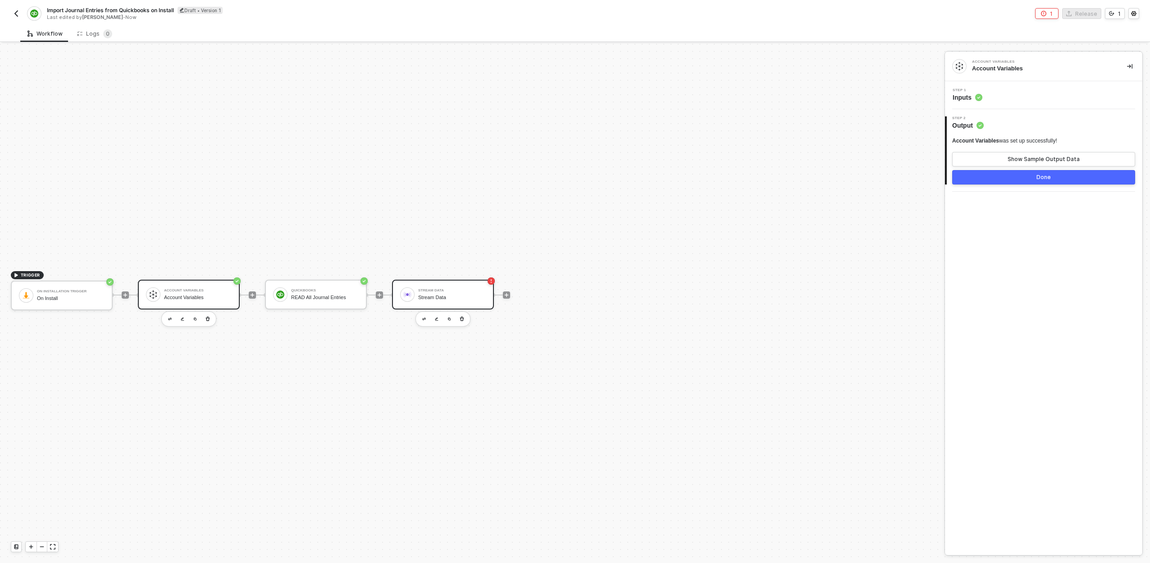
click at [426, 299] on div "Stream Data" at bounding box center [452, 297] width 68 height 6
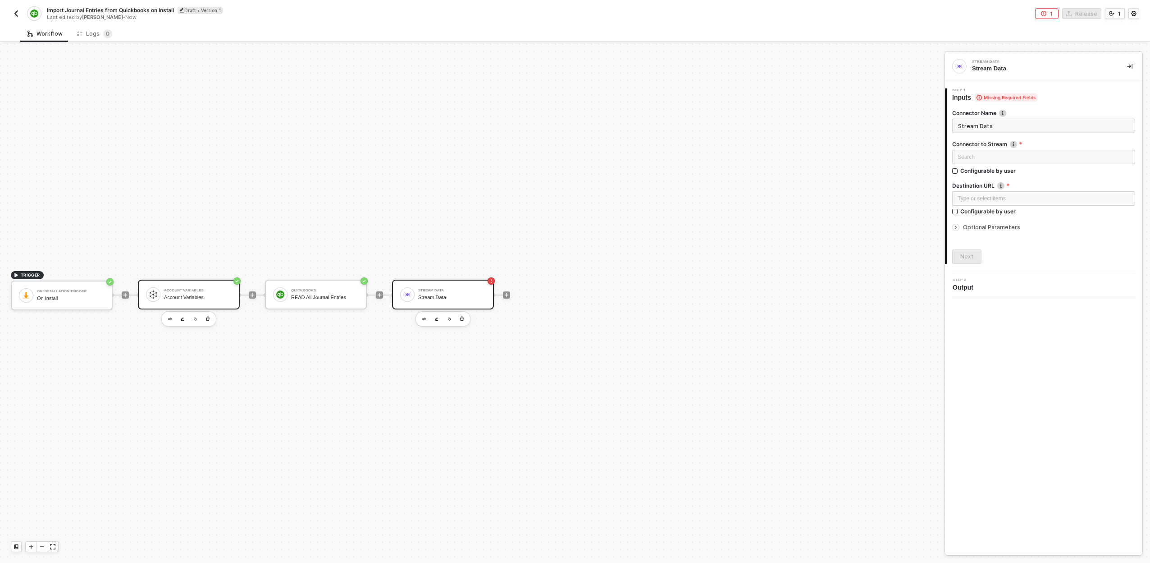
click at [214, 293] on div "Account Variables Account Variables" at bounding box center [198, 294] width 68 height 17
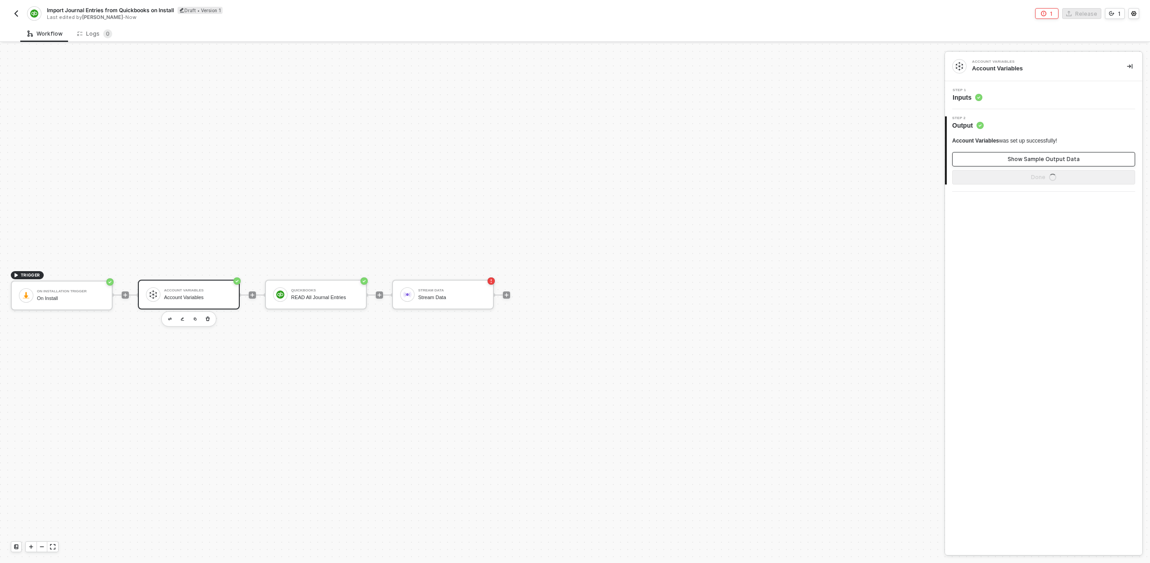
click at [1048, 159] on div "Show Sample Output Data" at bounding box center [1044, 159] width 72 height 7
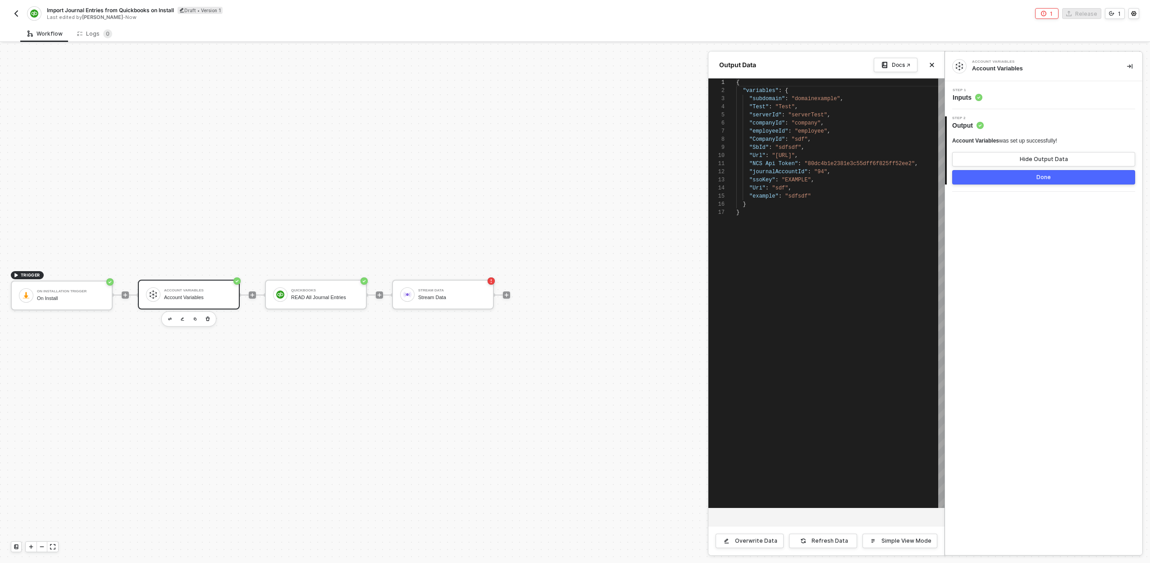
scroll to position [81, 0]
click at [454, 289] on div at bounding box center [575, 303] width 1150 height 519
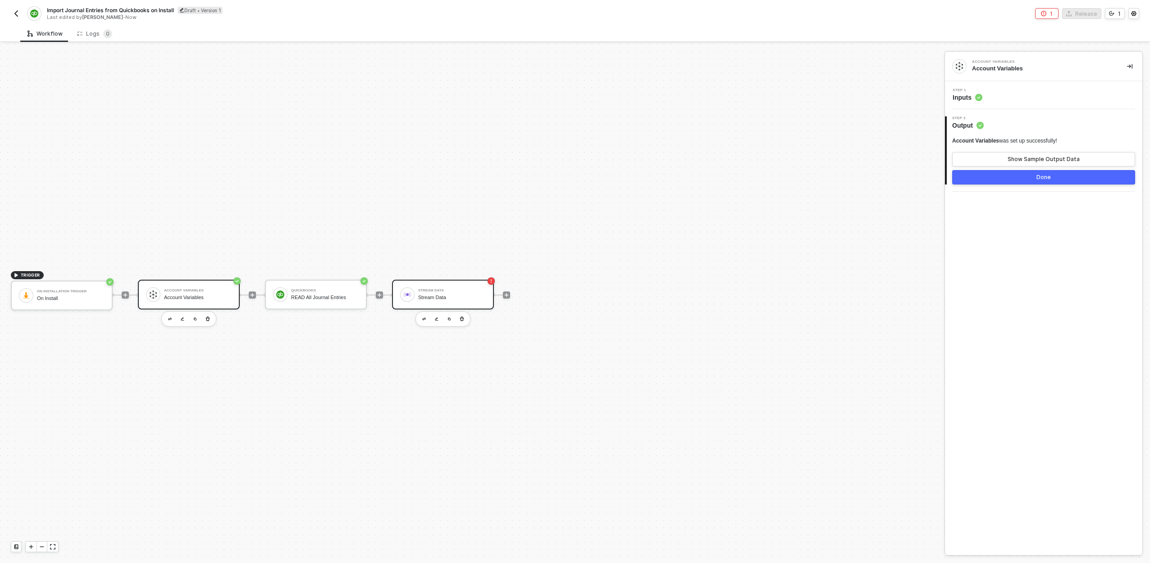
click at [445, 293] on div "Stream Data Stream Data" at bounding box center [452, 294] width 68 height 17
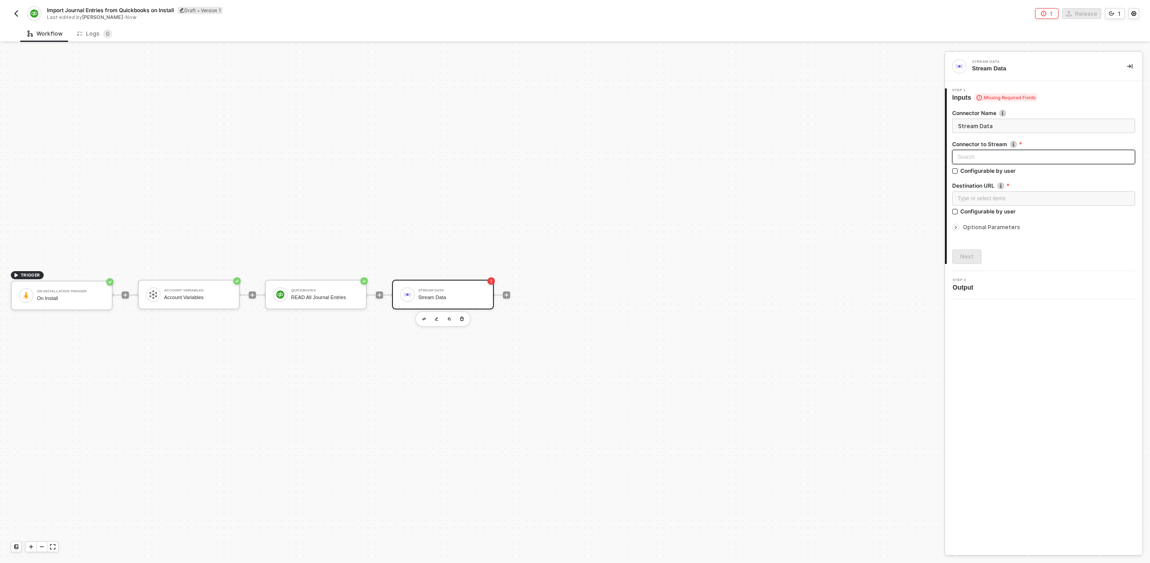
click at [998, 163] on div "Search" at bounding box center [1043, 157] width 183 height 14
click at [976, 190] on div "QuickBooks" at bounding box center [1044, 189] width 169 height 10
click at [976, 203] on div "Type or select items ﻿" at bounding box center [1043, 198] width 183 height 14
click at [54, 297] on div "On Install" at bounding box center [71, 298] width 68 height 6
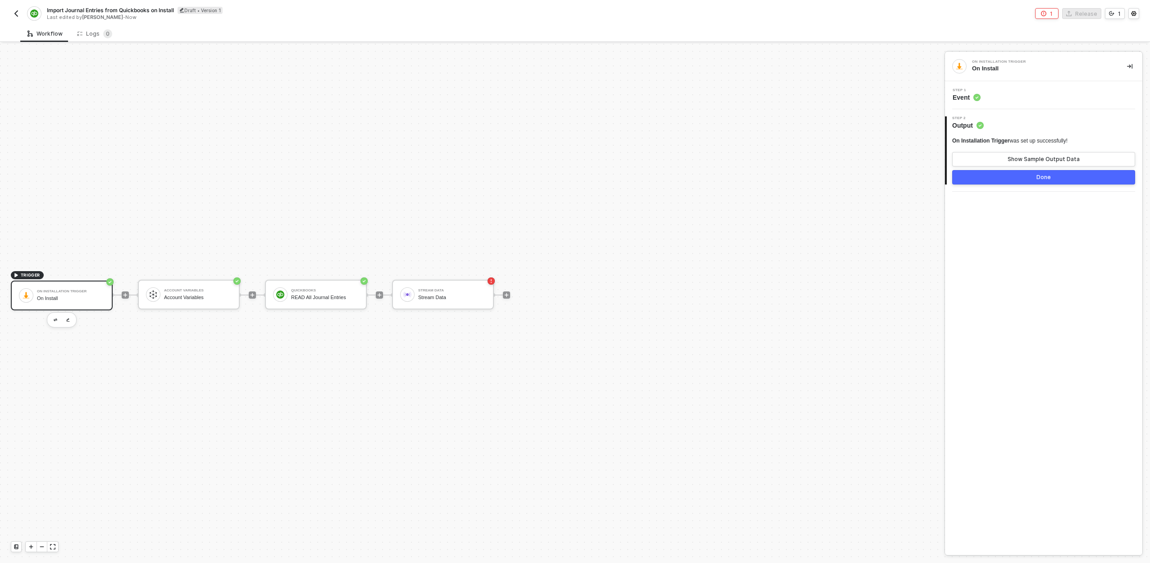
click at [18, 10] on img "button" at bounding box center [16, 13] width 7 height 7
